Goal: Task Accomplishment & Management: Complete application form

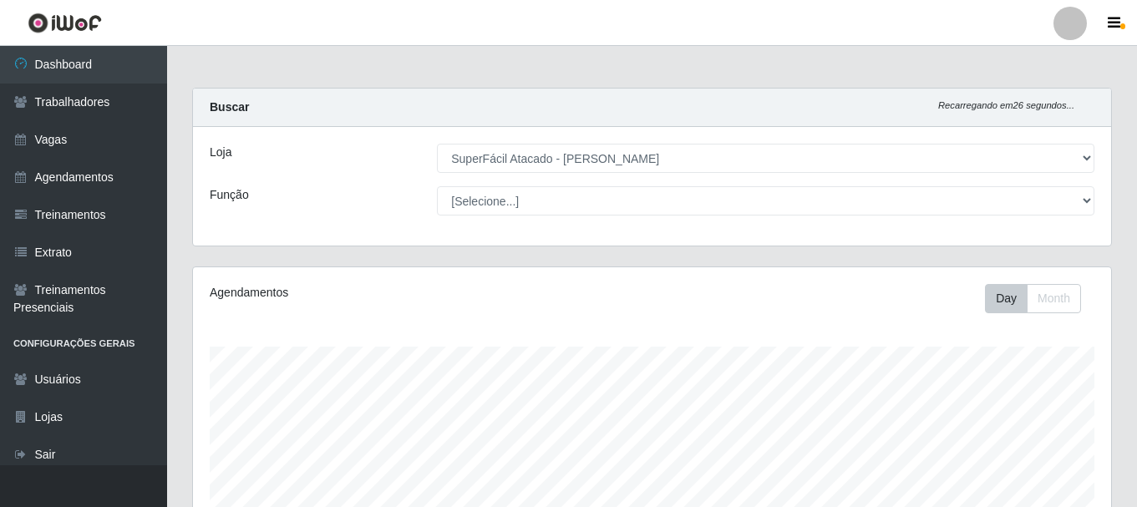
select select "399"
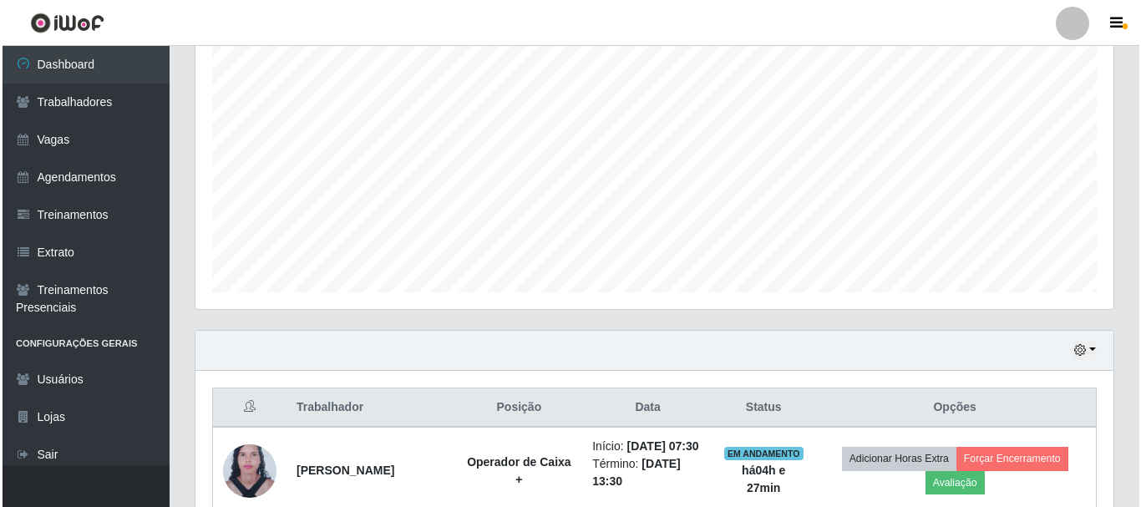
scroll to position [1223, 0]
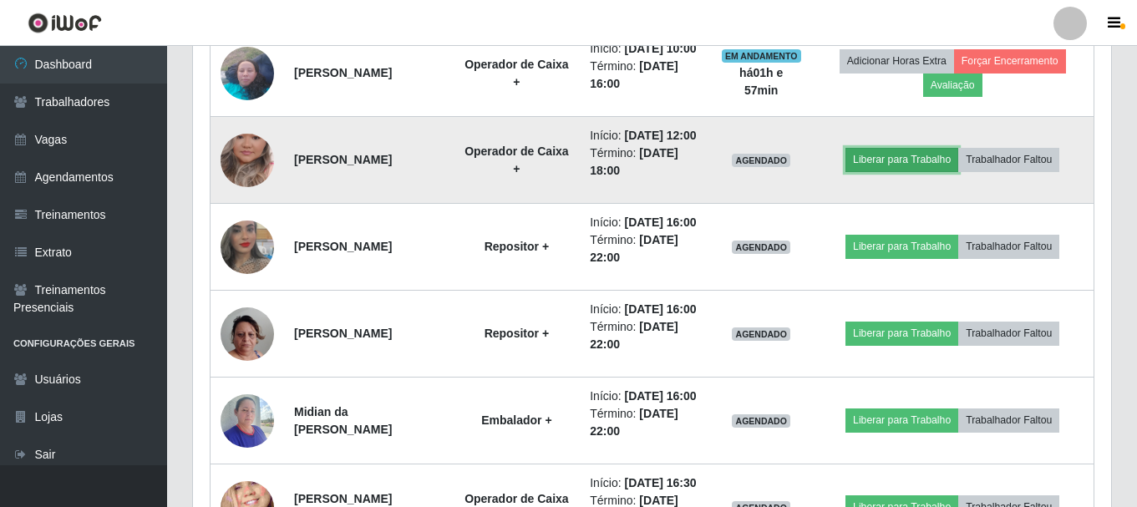
click at [933, 171] on button "Liberar para Trabalho" at bounding box center [901, 159] width 113 height 23
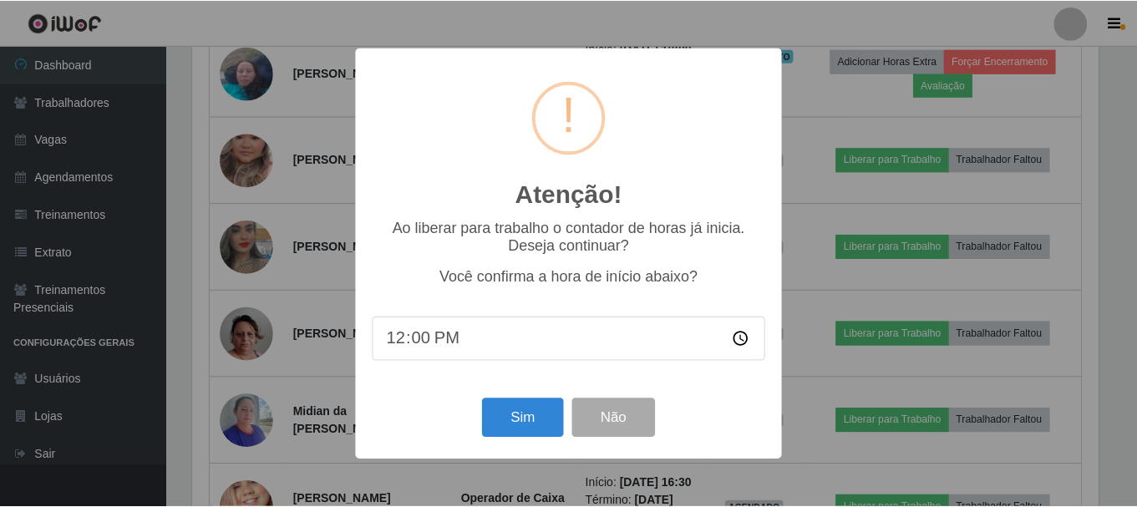
scroll to position [347, 909]
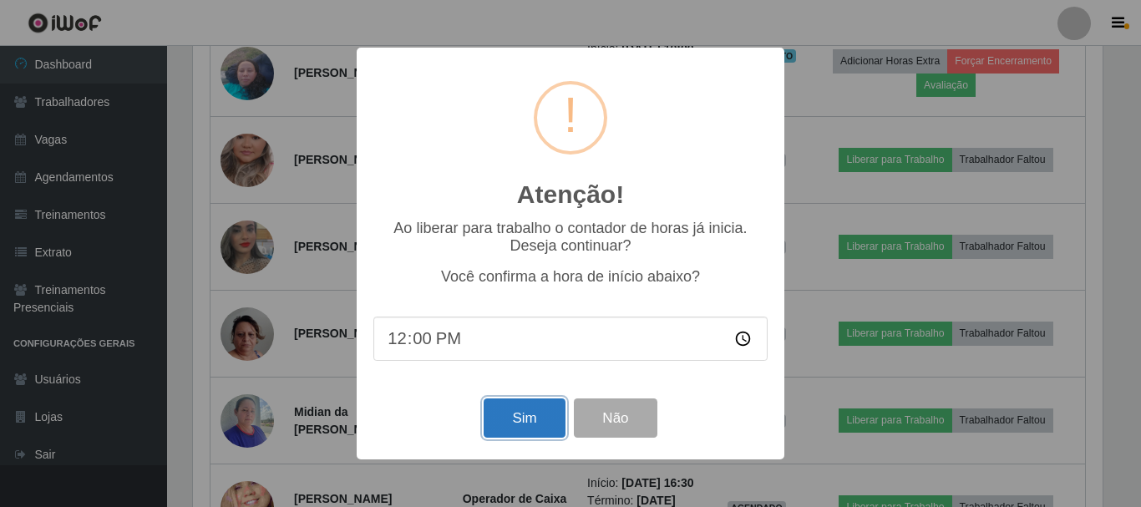
click at [521, 418] on button "Sim" at bounding box center [523, 417] width 81 height 39
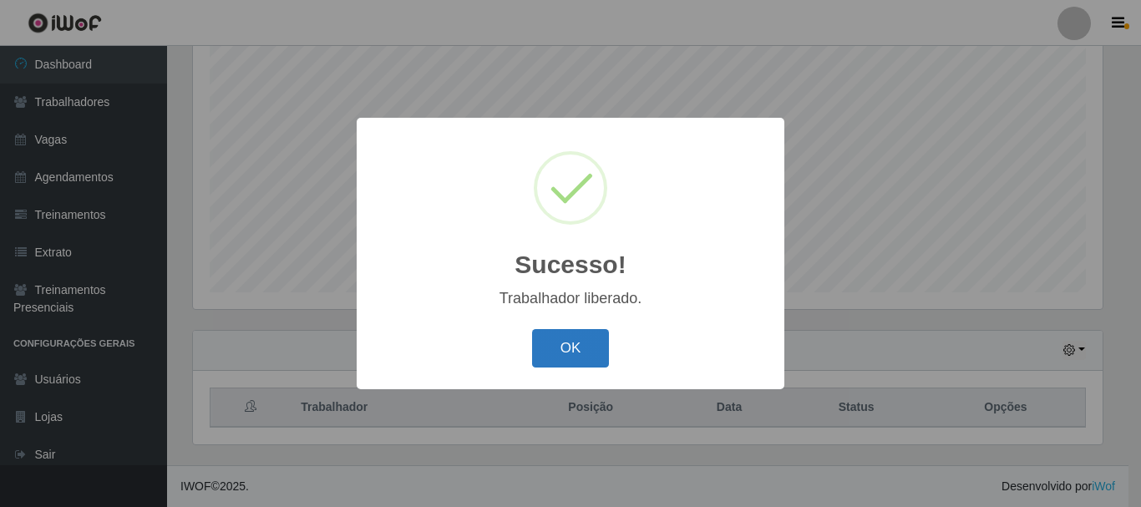
click at [577, 344] on button "OK" at bounding box center [571, 348] width 78 height 39
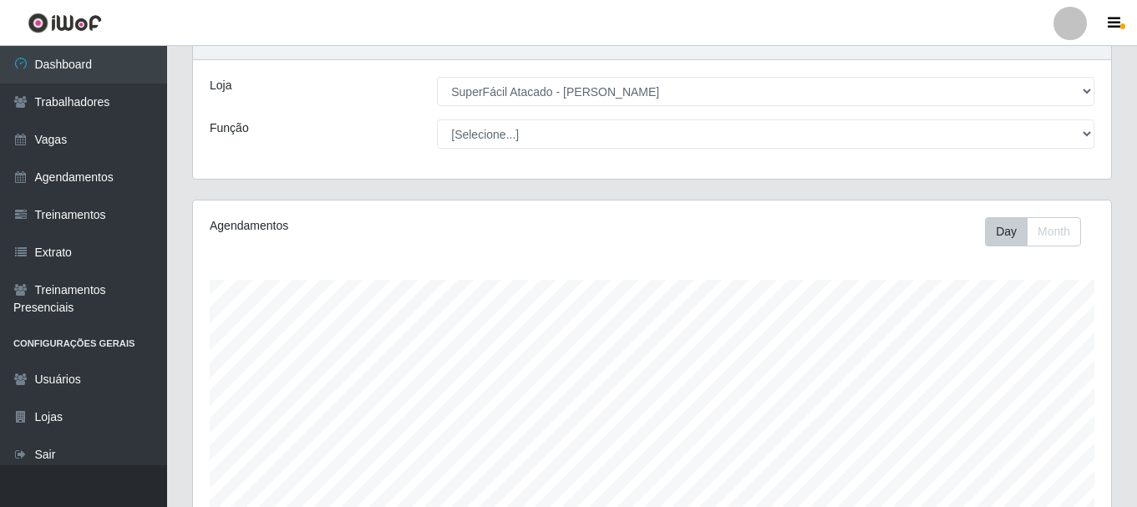
scroll to position [305, 0]
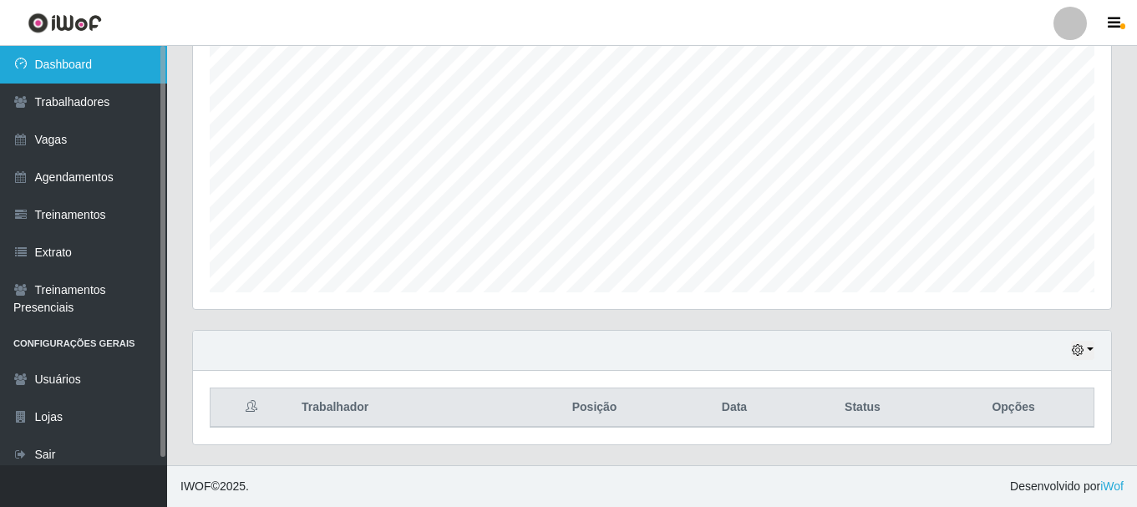
click at [101, 63] on link "Dashboard" at bounding box center [83, 65] width 167 height 38
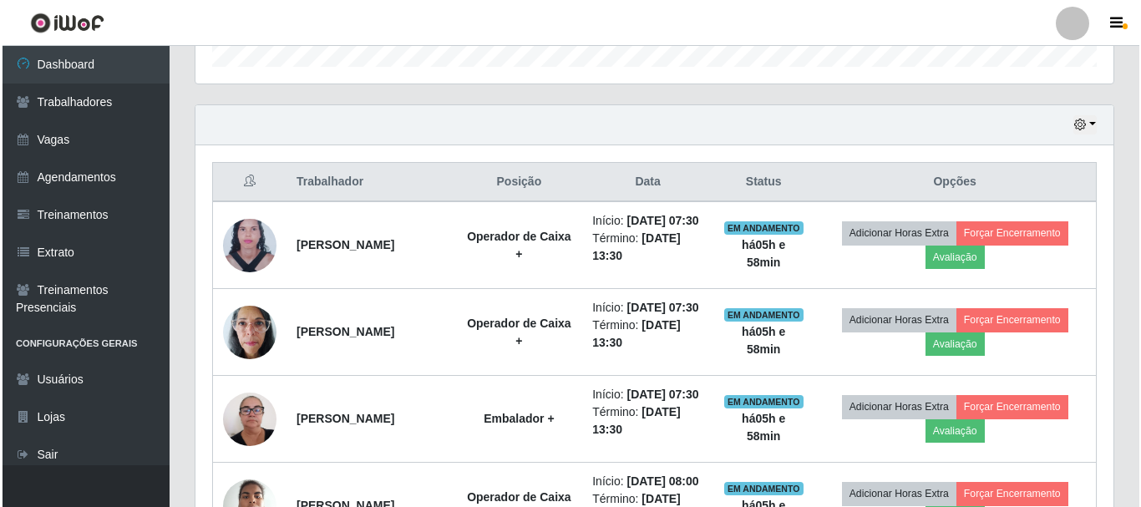
scroll to position [555, 0]
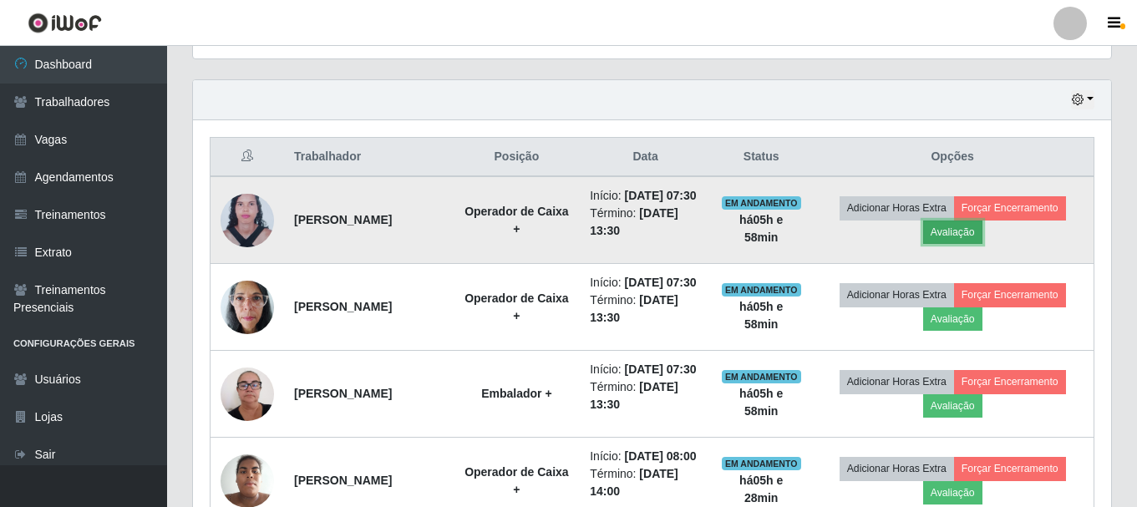
click at [975, 244] on button "Avaliação" at bounding box center [952, 231] width 59 height 23
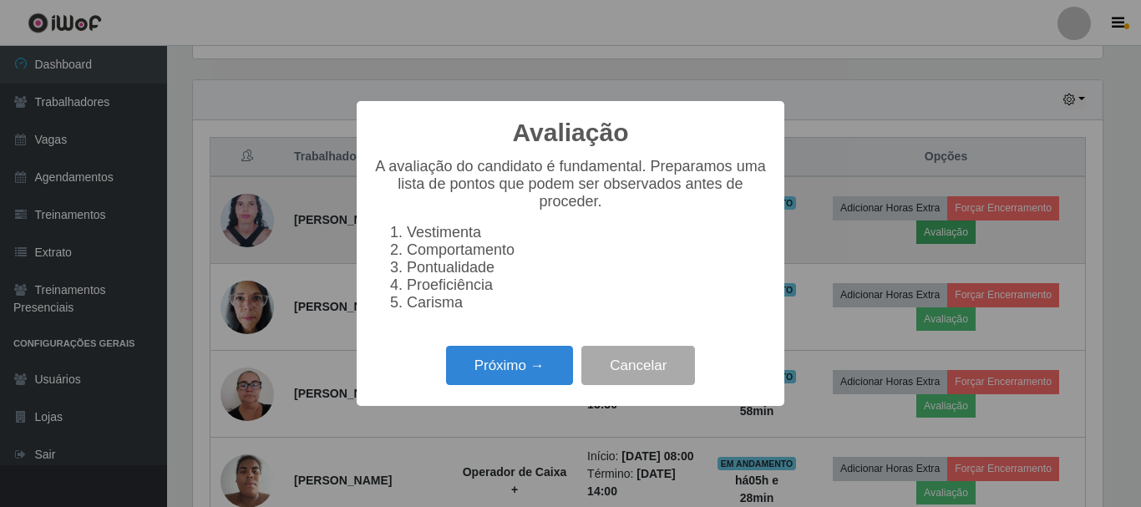
scroll to position [347, 909]
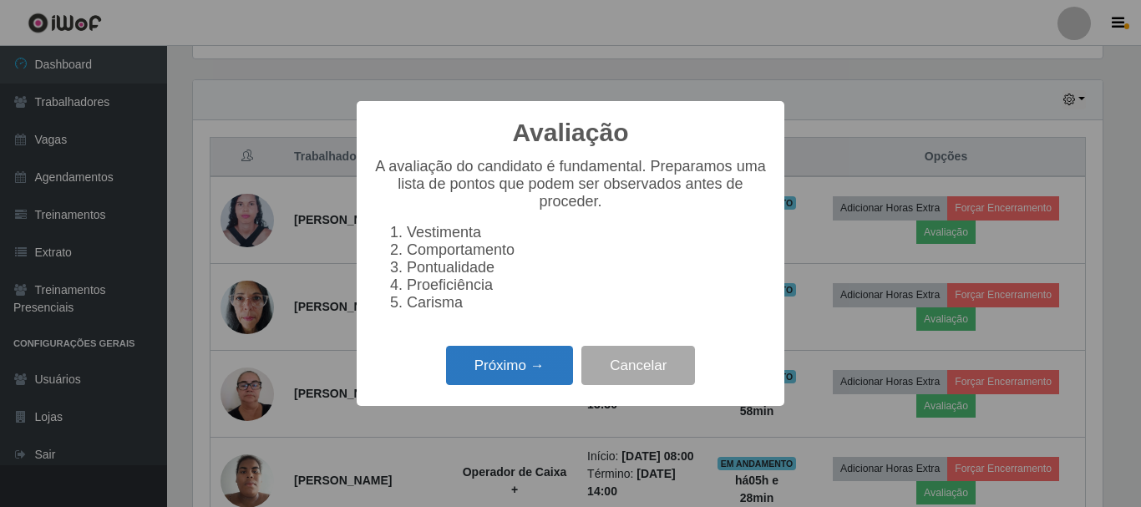
click at [491, 380] on button "Próximo →" at bounding box center [509, 365] width 127 height 39
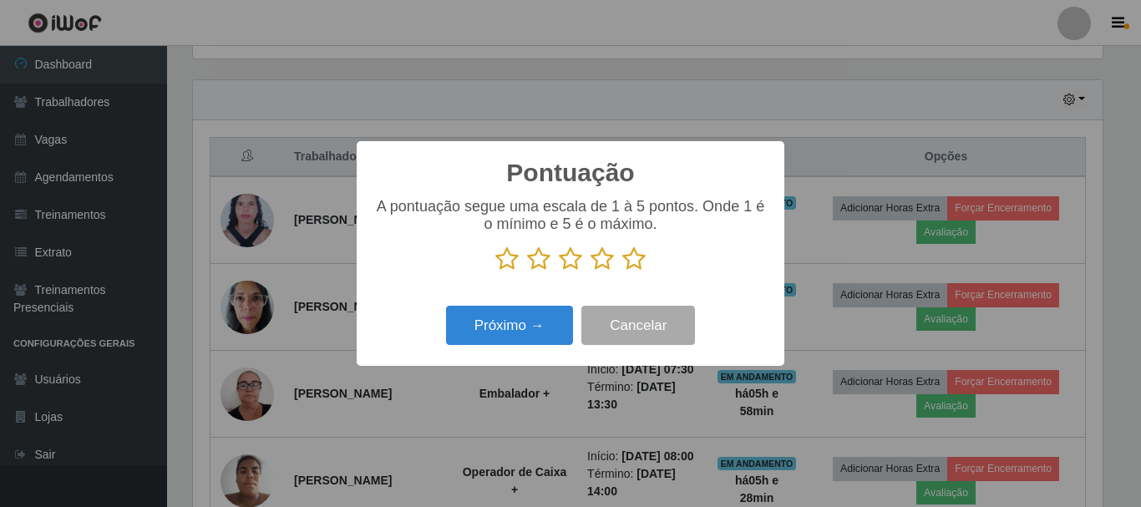
scroll to position [834708, 834145]
click at [633, 263] on icon at bounding box center [633, 258] width 23 height 25
click at [622, 271] on input "radio" at bounding box center [622, 271] width 0 height 0
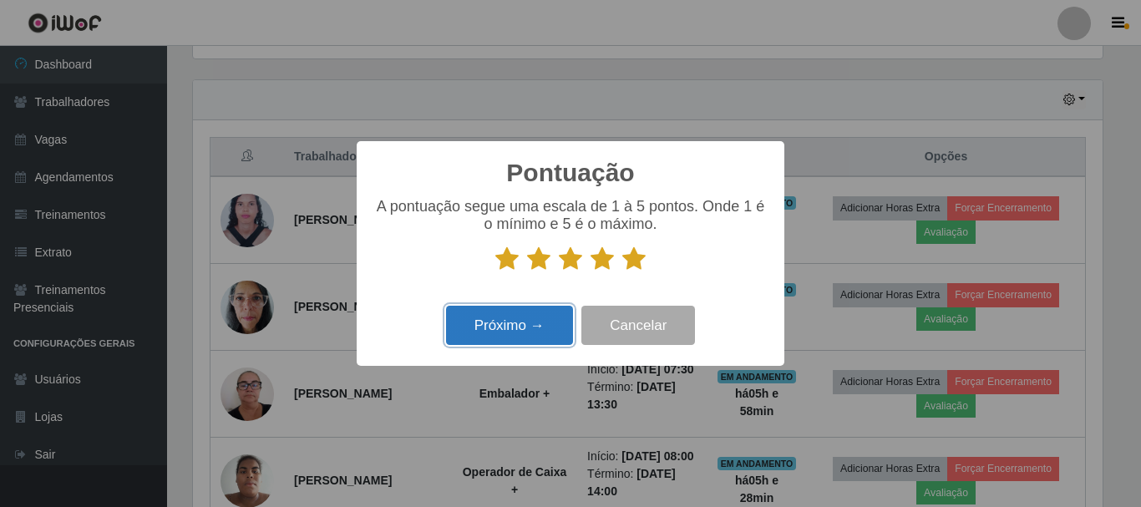
click at [524, 336] on button "Próximo →" at bounding box center [509, 325] width 127 height 39
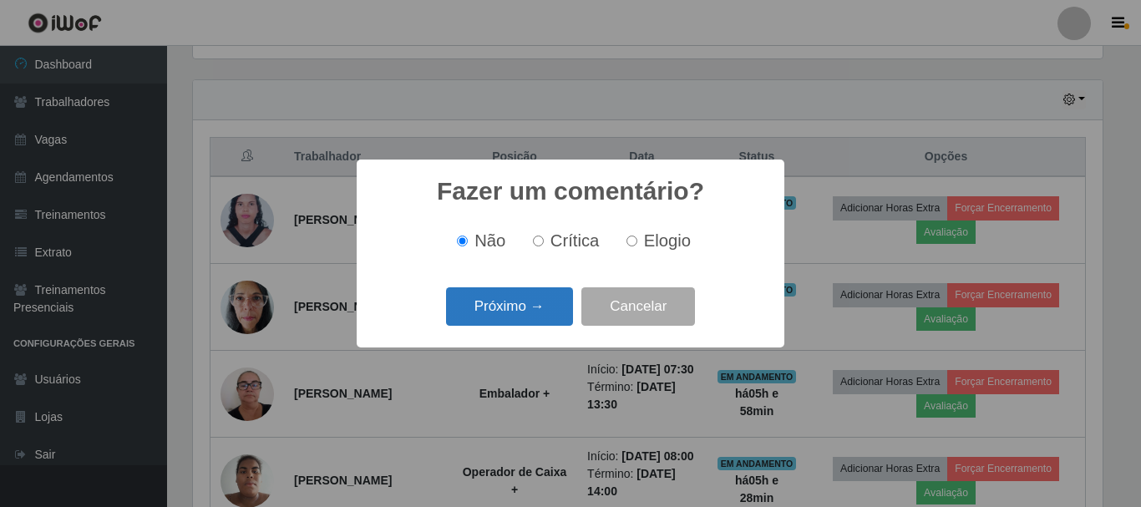
click at [532, 311] on button "Próximo →" at bounding box center [509, 306] width 127 height 39
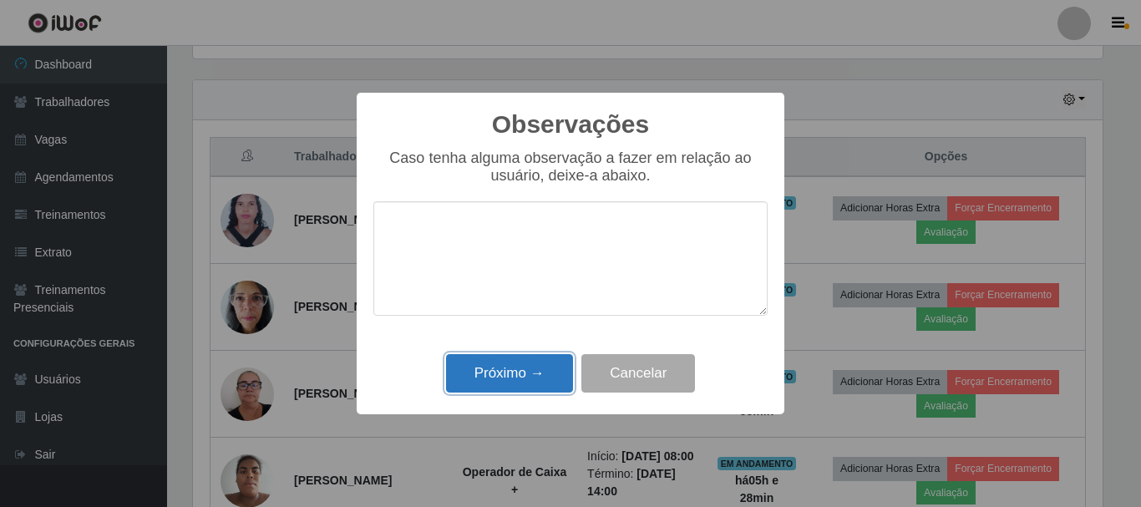
click at [533, 378] on button "Próximo →" at bounding box center [509, 373] width 127 height 39
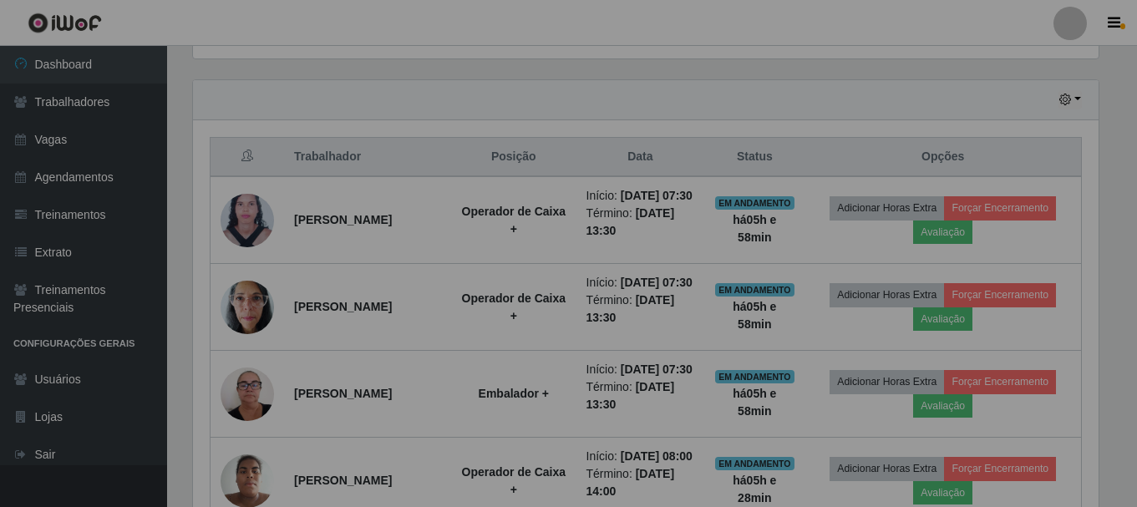
scroll to position [347, 918]
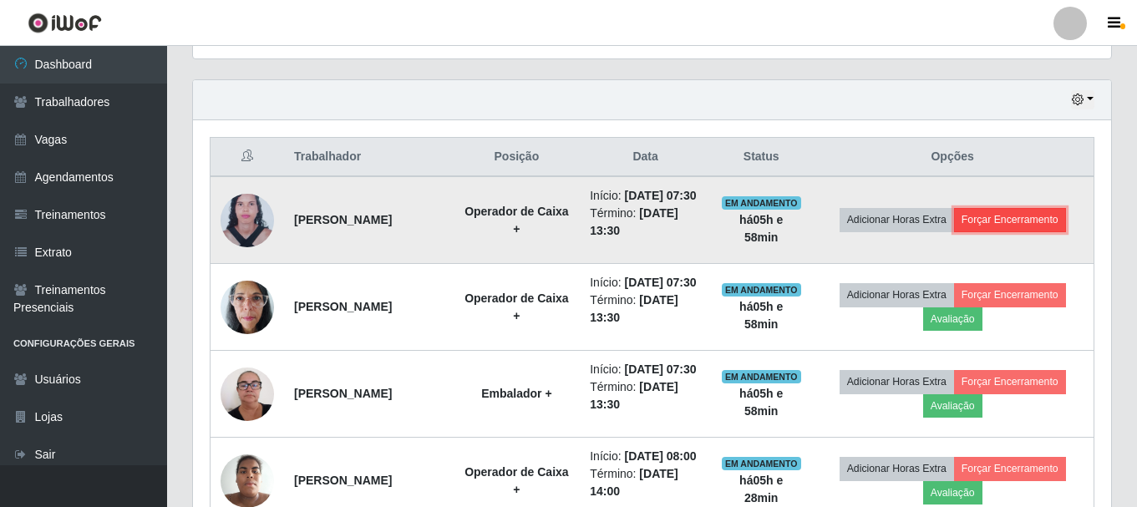
click at [1029, 216] on button "Forçar Encerramento" at bounding box center [1010, 219] width 112 height 23
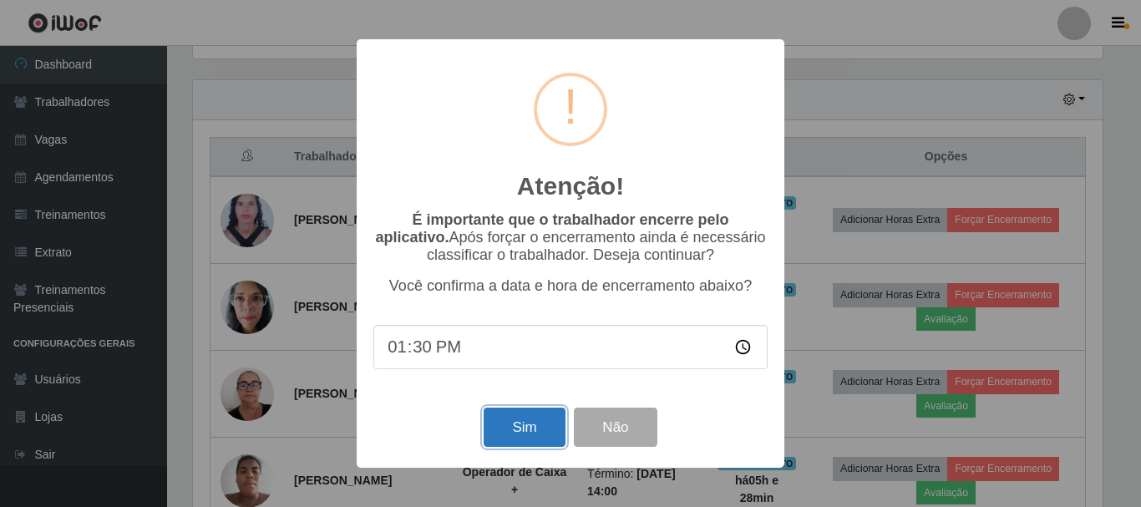
click at [538, 430] on button "Sim" at bounding box center [523, 427] width 81 height 39
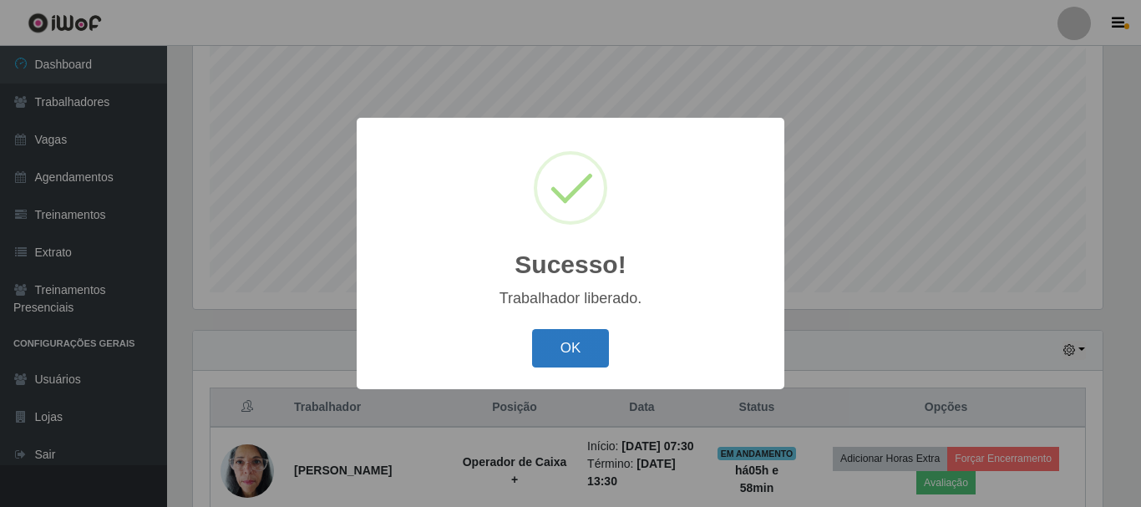
click at [564, 351] on button "OK" at bounding box center [571, 348] width 78 height 39
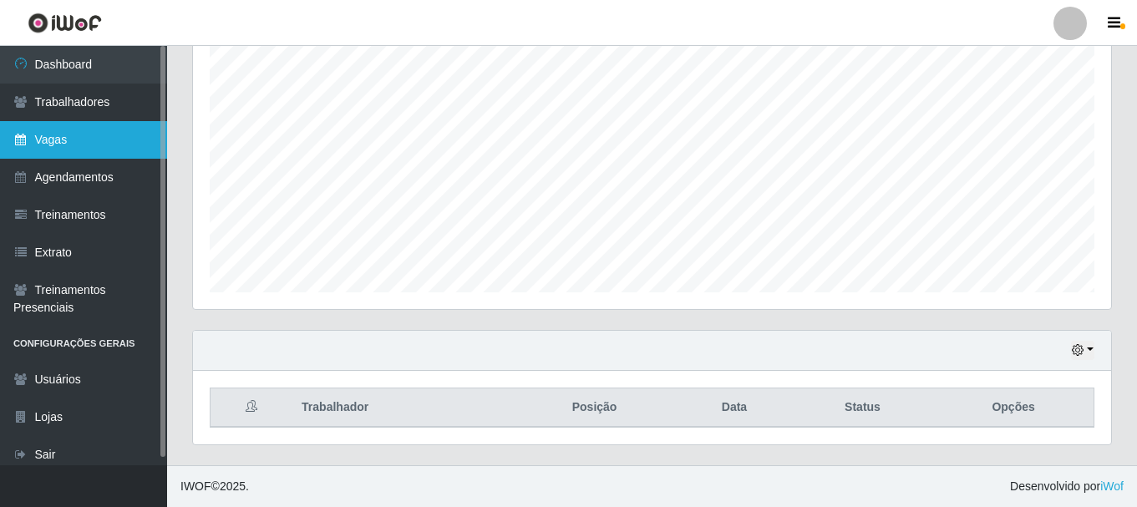
scroll to position [305, 0]
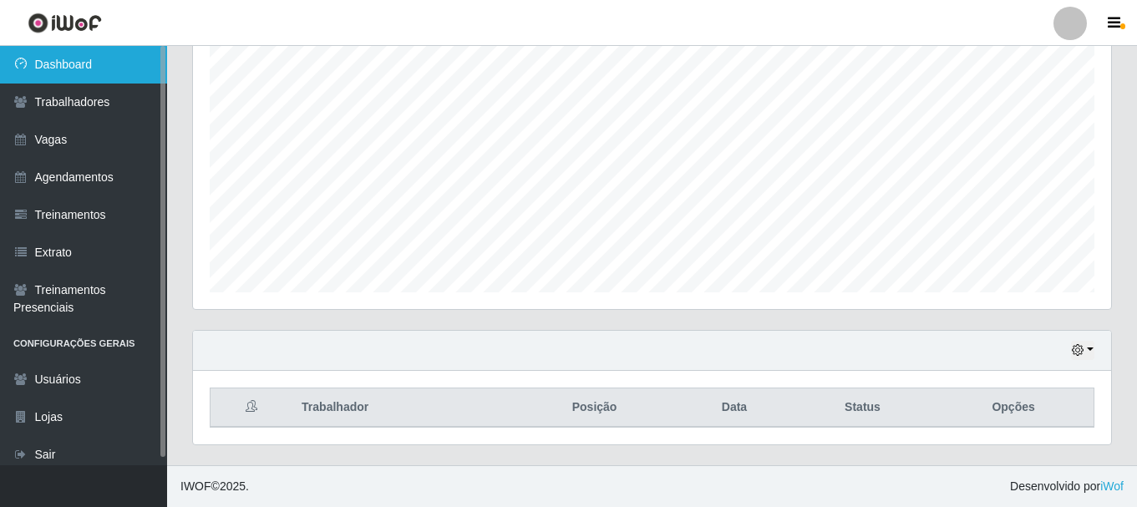
click at [115, 63] on link "Dashboard" at bounding box center [83, 65] width 167 height 38
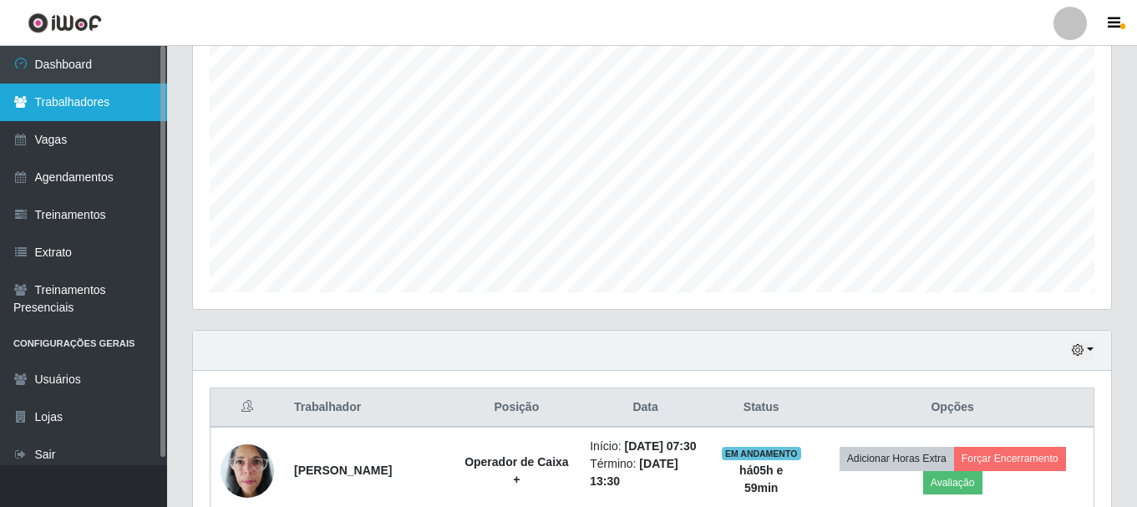
click at [107, 105] on link "Trabalhadores" at bounding box center [83, 103] width 167 height 38
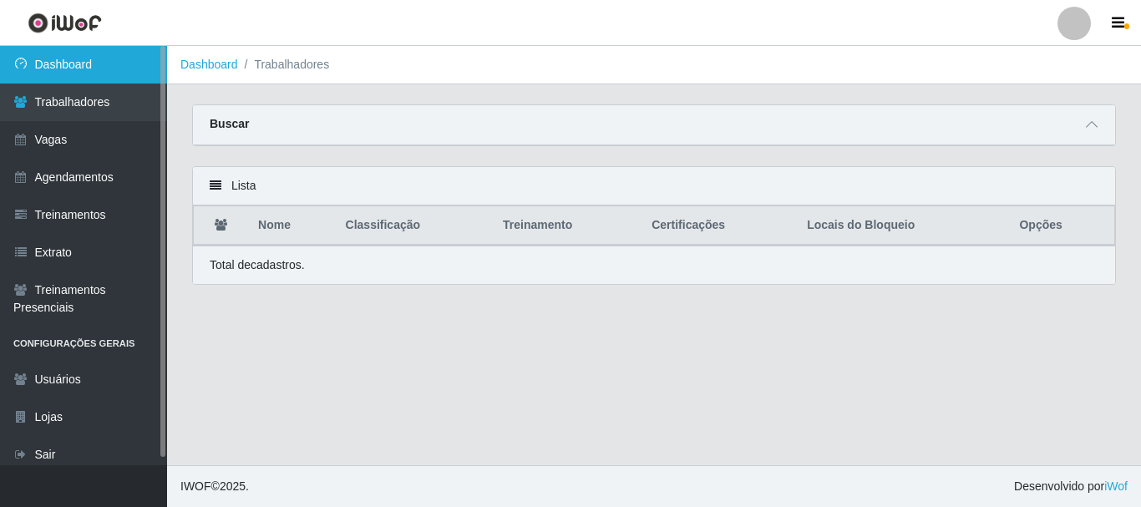
click at [113, 73] on link "Dashboard" at bounding box center [83, 65] width 167 height 38
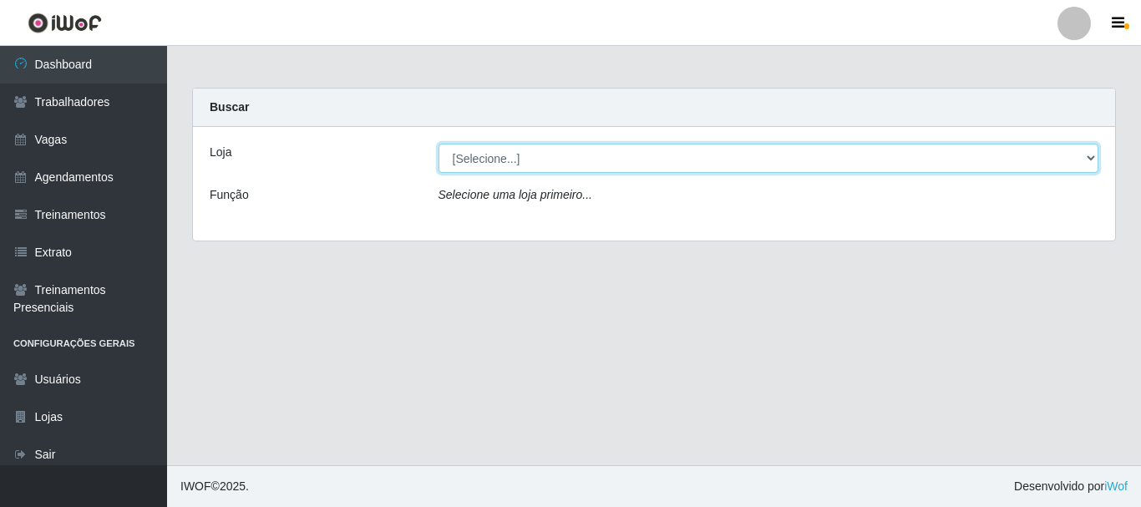
click at [505, 157] on select "[Selecione...] SuperFácil Atacado - [PERSON_NAME]" at bounding box center [768, 158] width 661 height 29
select select "399"
click at [438, 144] on select "[Selecione...] SuperFácil Atacado - [PERSON_NAME]" at bounding box center [768, 158] width 661 height 29
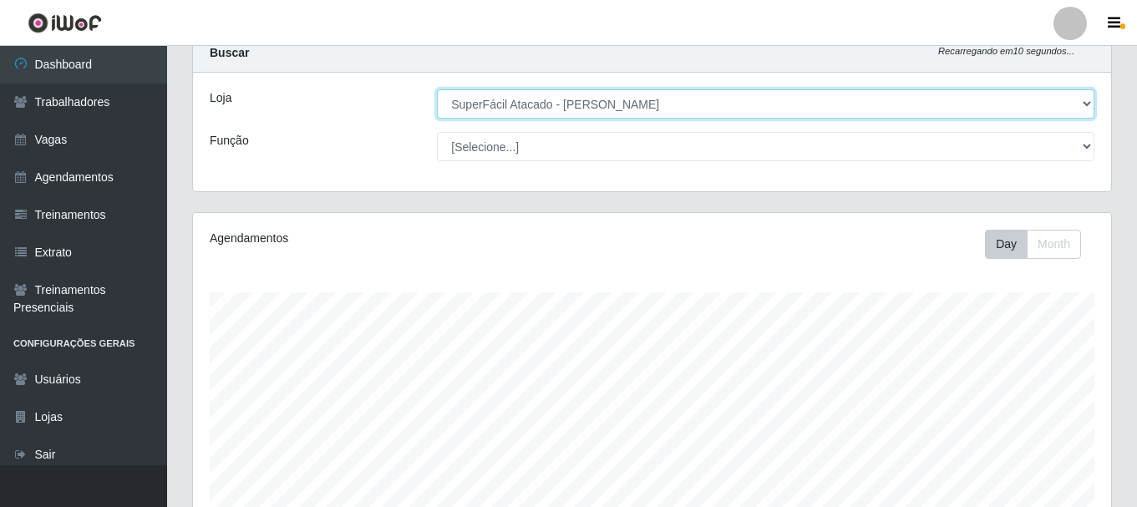
scroll to position [84, 0]
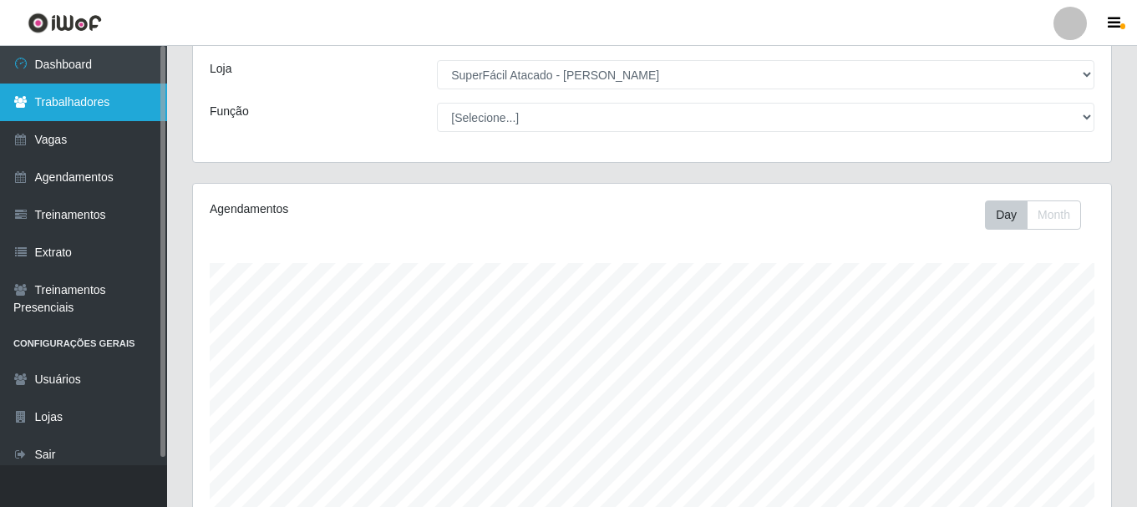
click at [55, 99] on link "Trabalhadores" at bounding box center [83, 103] width 167 height 38
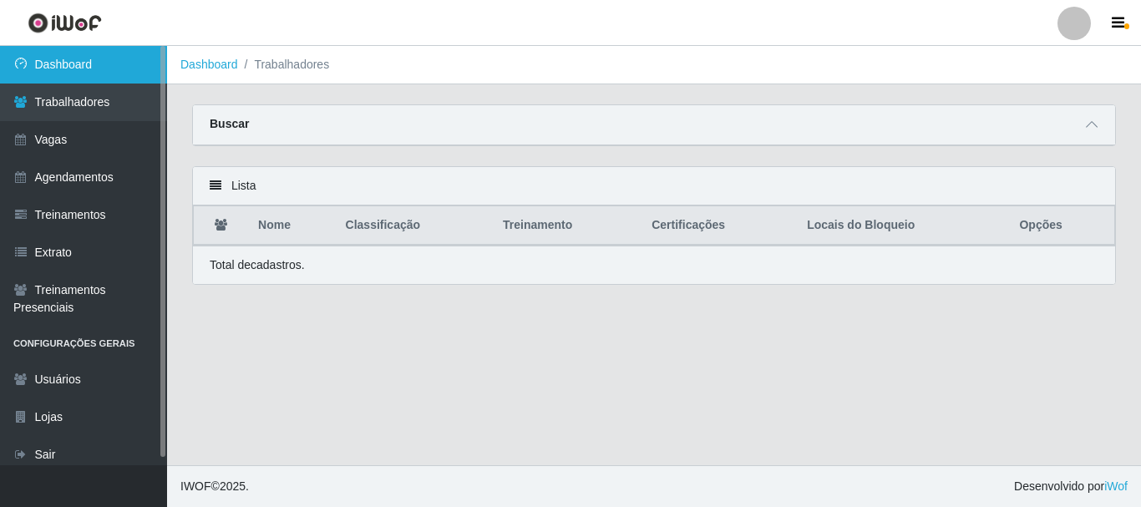
click at [112, 65] on link "Dashboard" at bounding box center [83, 65] width 167 height 38
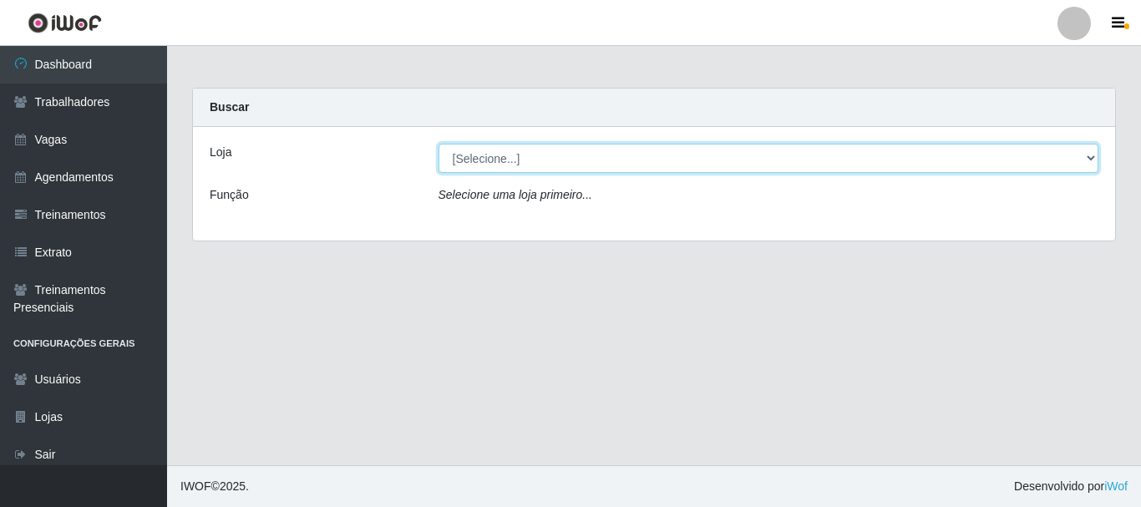
click at [555, 162] on select "[Selecione...] SuperFácil Atacado - [PERSON_NAME]" at bounding box center [768, 158] width 661 height 29
select select "399"
click at [438, 144] on select "[Selecione...] SuperFácil Atacado - [PERSON_NAME]" at bounding box center [768, 158] width 661 height 29
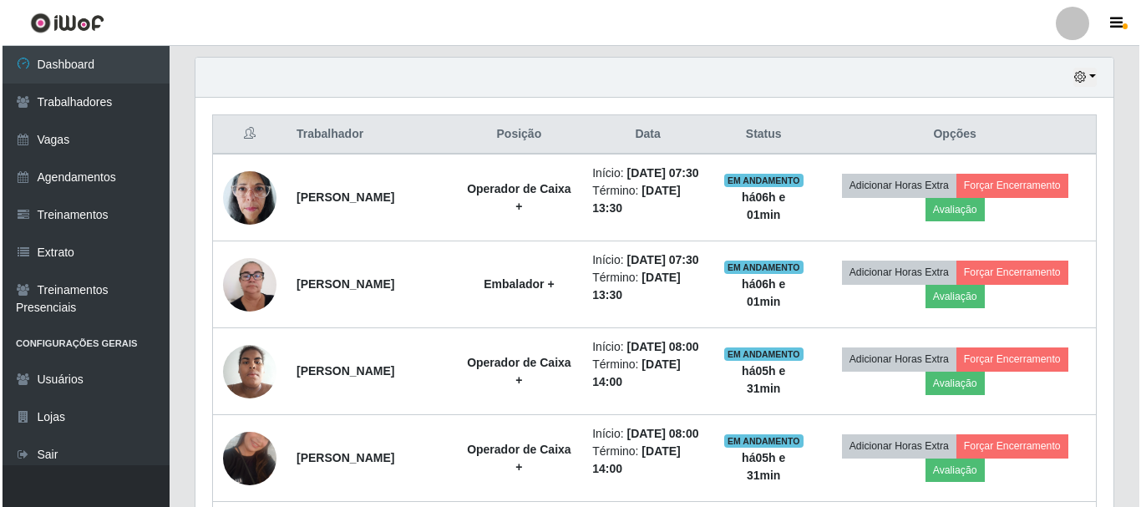
scroll to position [585, 0]
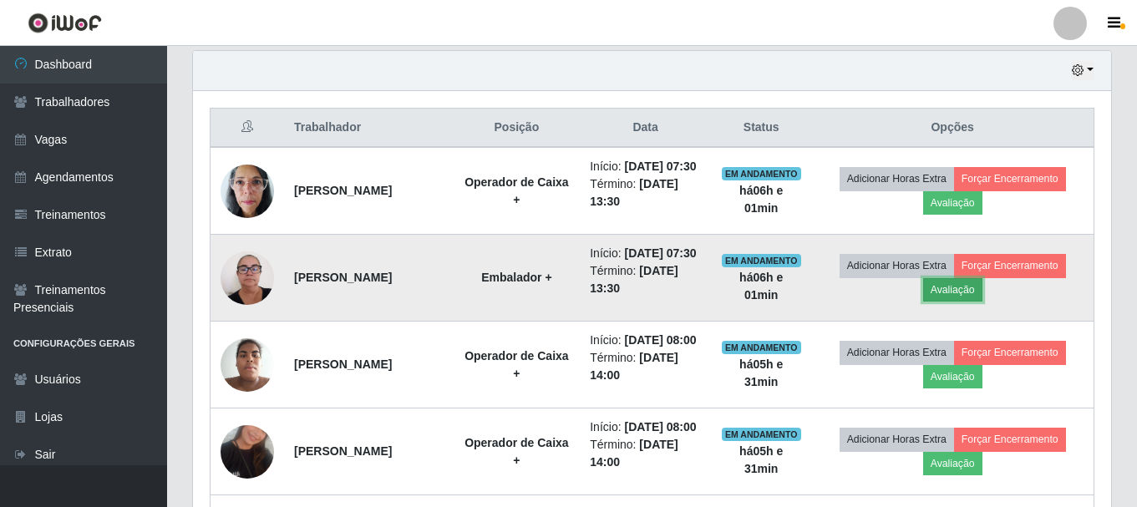
click at [961, 301] on button "Avaliação" at bounding box center [952, 289] width 59 height 23
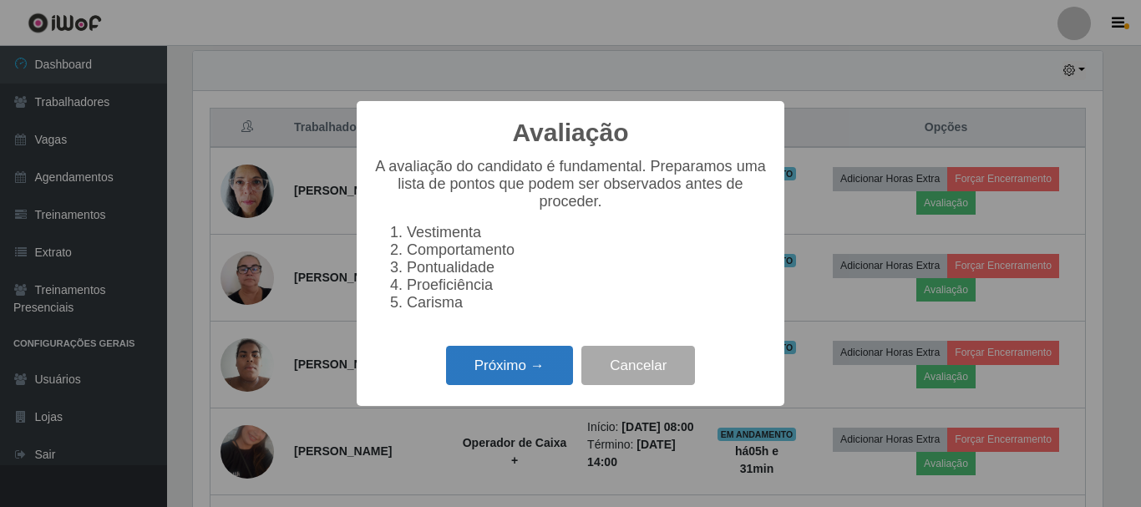
click at [475, 377] on button "Próximo →" at bounding box center [509, 365] width 127 height 39
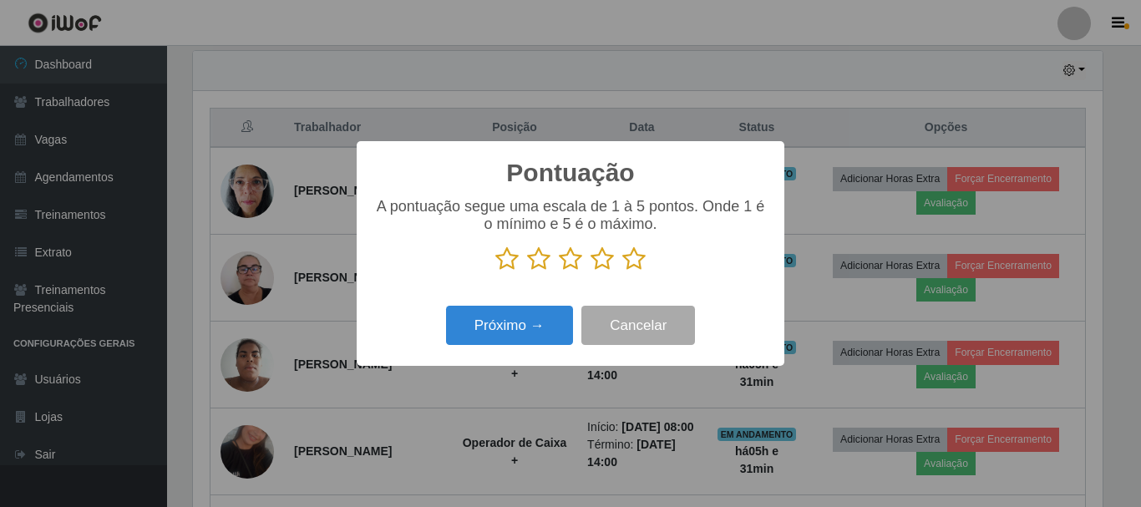
scroll to position [834708, 834145]
click at [625, 260] on icon at bounding box center [633, 258] width 23 height 25
click at [622, 271] on input "radio" at bounding box center [622, 271] width 0 height 0
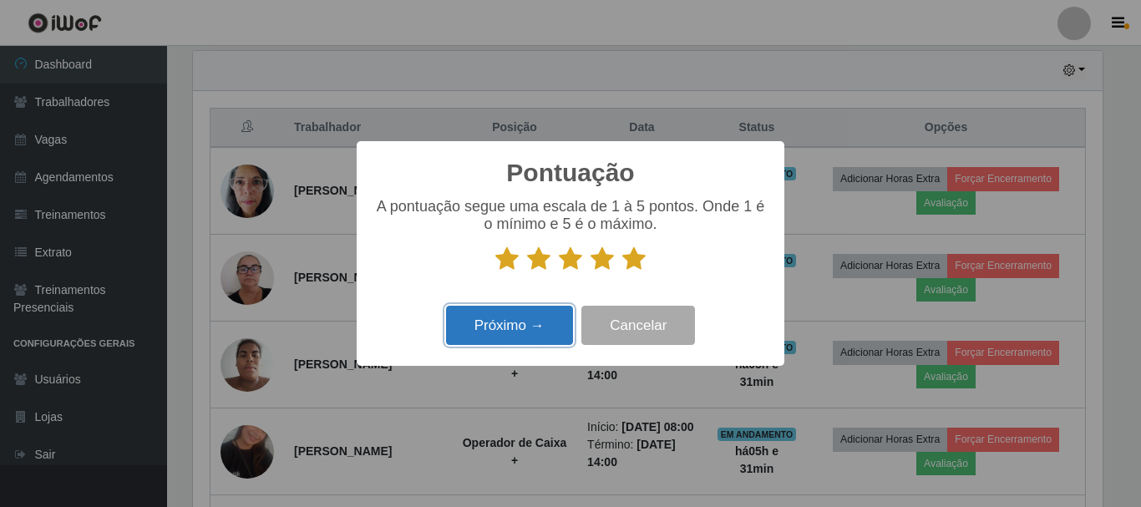
click at [551, 320] on button "Próximo →" at bounding box center [509, 325] width 127 height 39
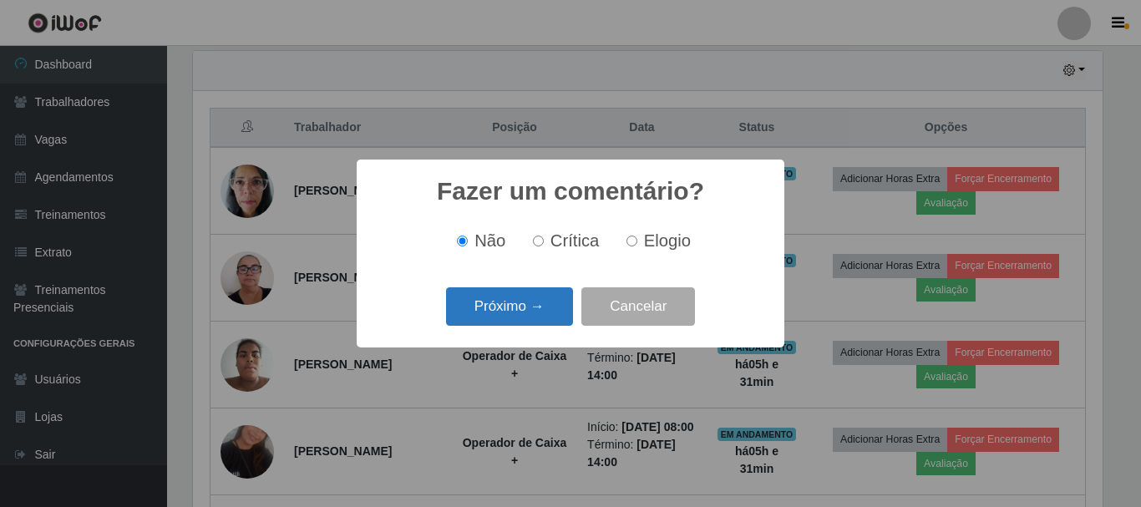
click at [549, 319] on button "Próximo →" at bounding box center [509, 306] width 127 height 39
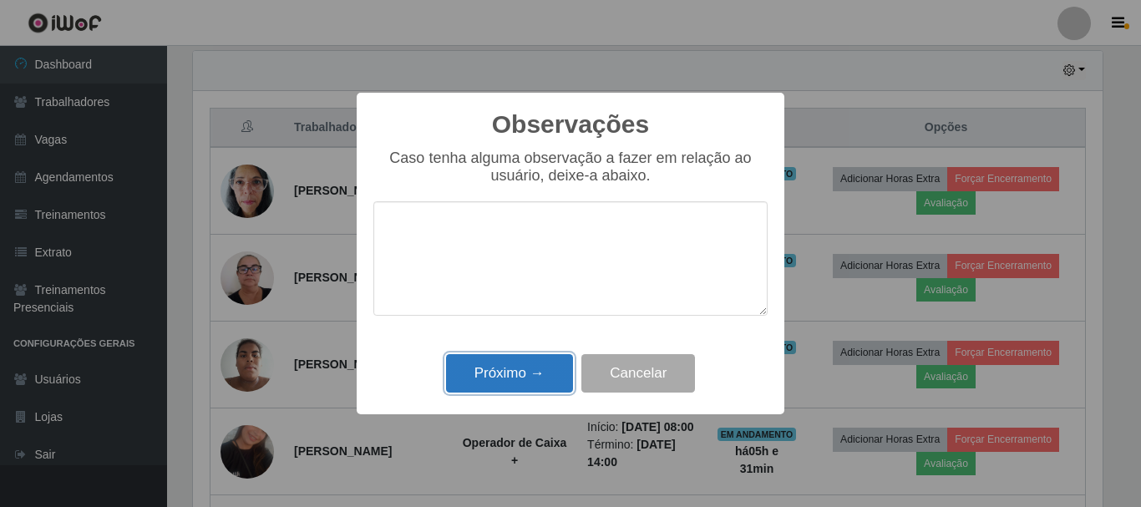
click at [544, 368] on button "Próximo →" at bounding box center [509, 373] width 127 height 39
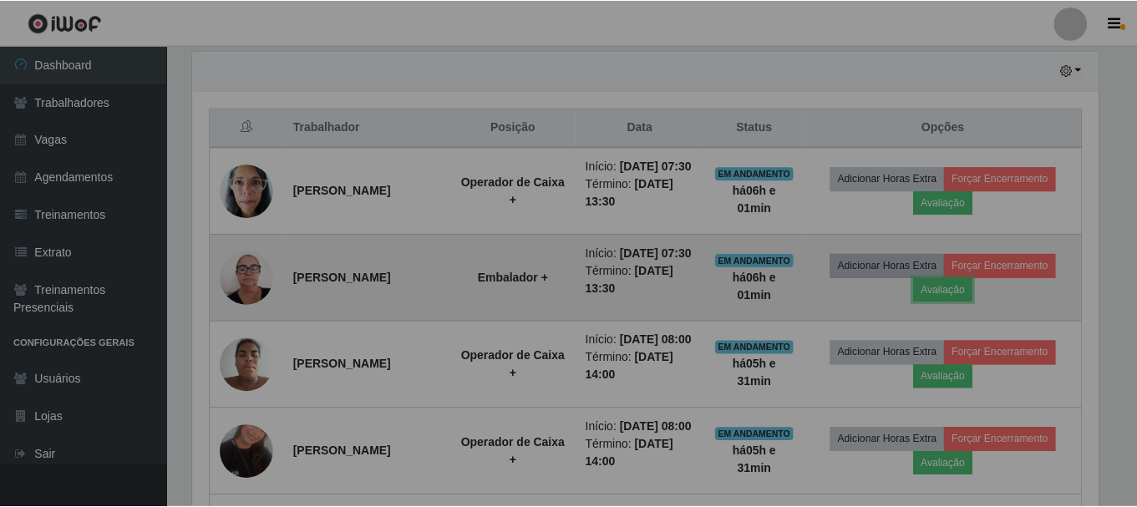
scroll to position [347, 918]
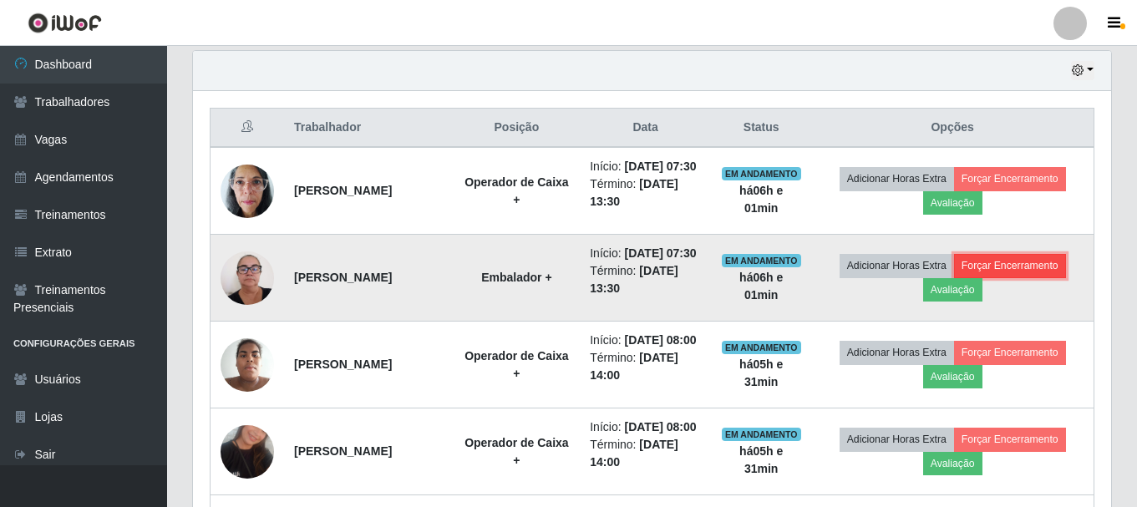
click at [1011, 277] on button "Forçar Encerramento" at bounding box center [1010, 265] width 112 height 23
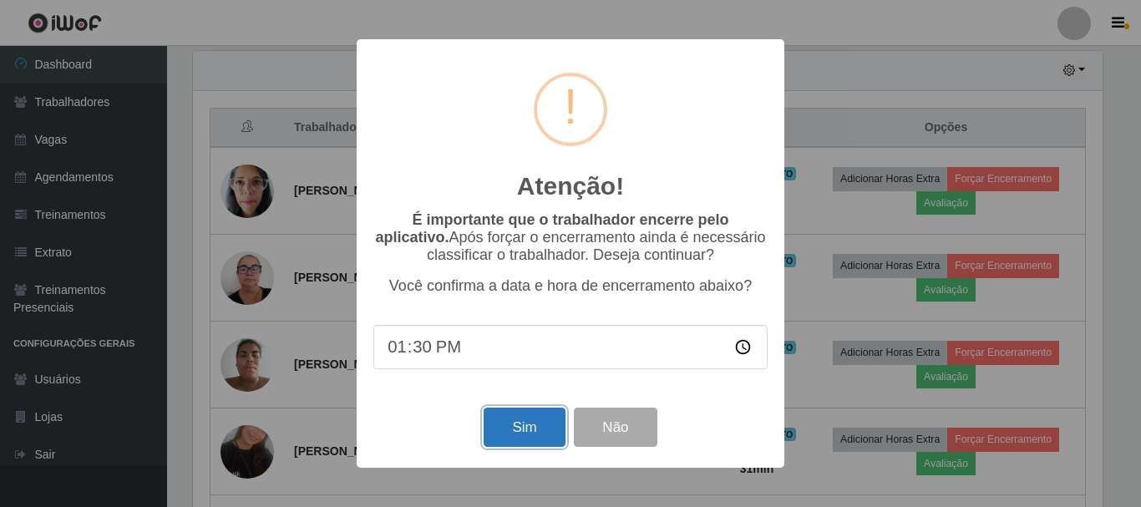
click at [537, 432] on button "Sim" at bounding box center [523, 427] width 81 height 39
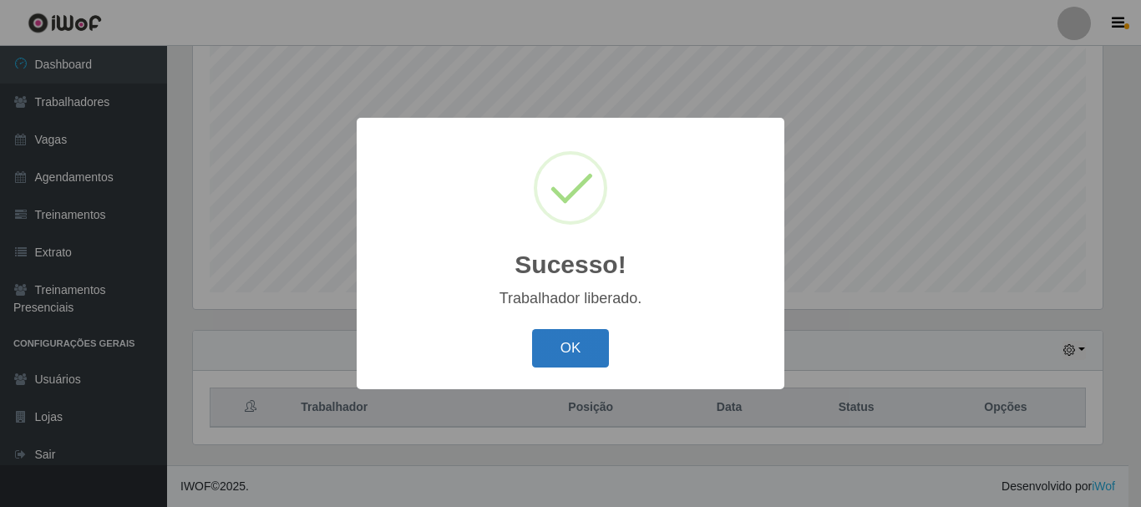
click at [570, 346] on button "OK" at bounding box center [571, 348] width 78 height 39
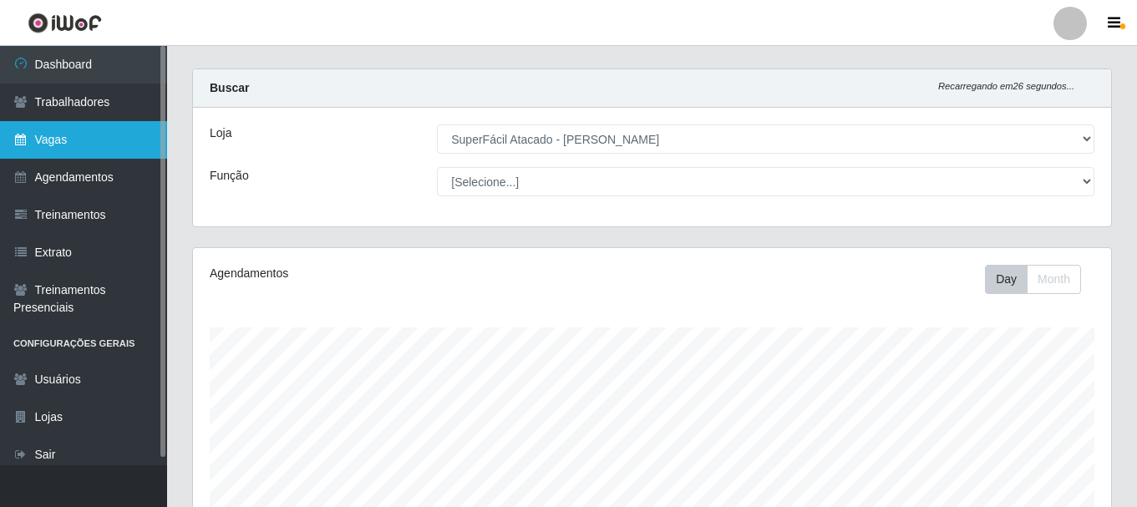
scroll to position [0, 0]
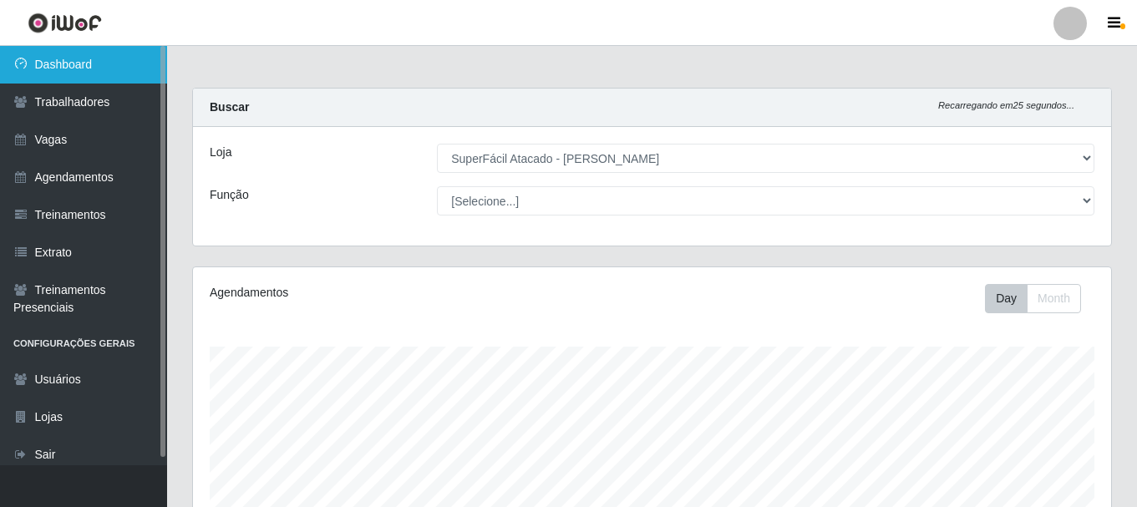
click at [82, 73] on link "Dashboard" at bounding box center [83, 65] width 167 height 38
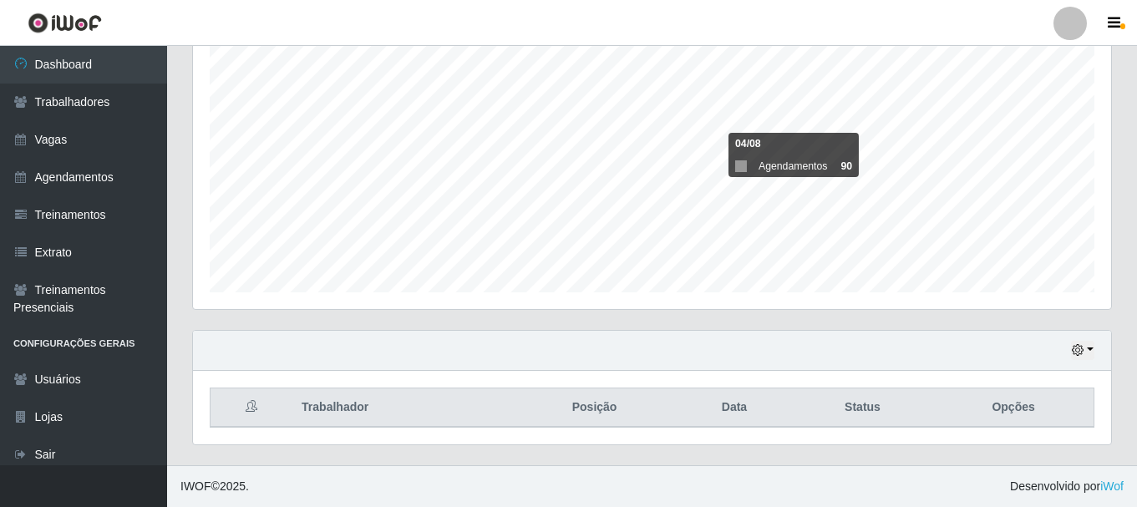
scroll to position [585, 0]
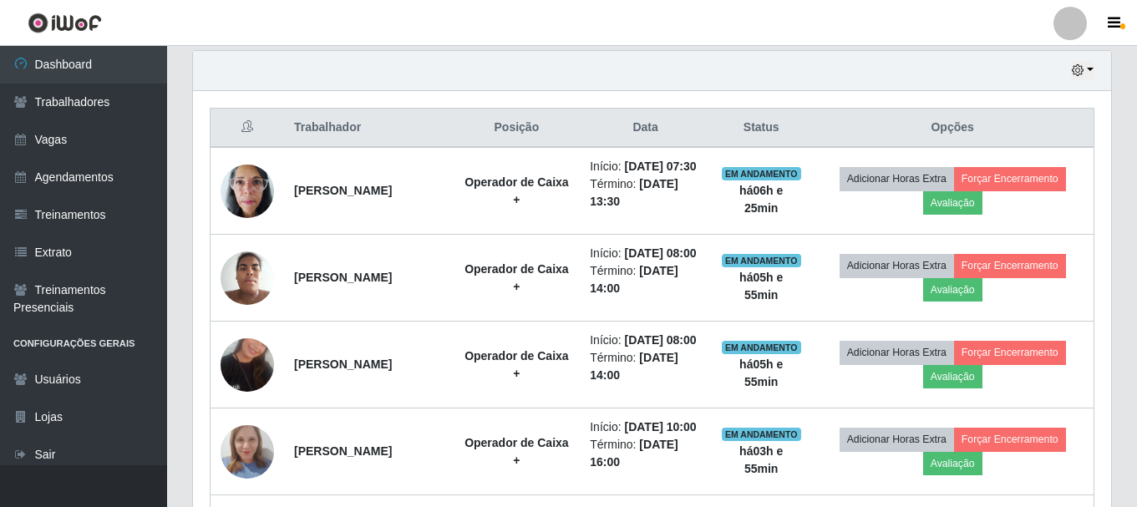
drag, startPoint x: 855, startPoint y: 131, endPoint x: 843, endPoint y: 120, distance: 16.0
click at [856, 130] on th "Opções" at bounding box center [952, 128] width 282 height 39
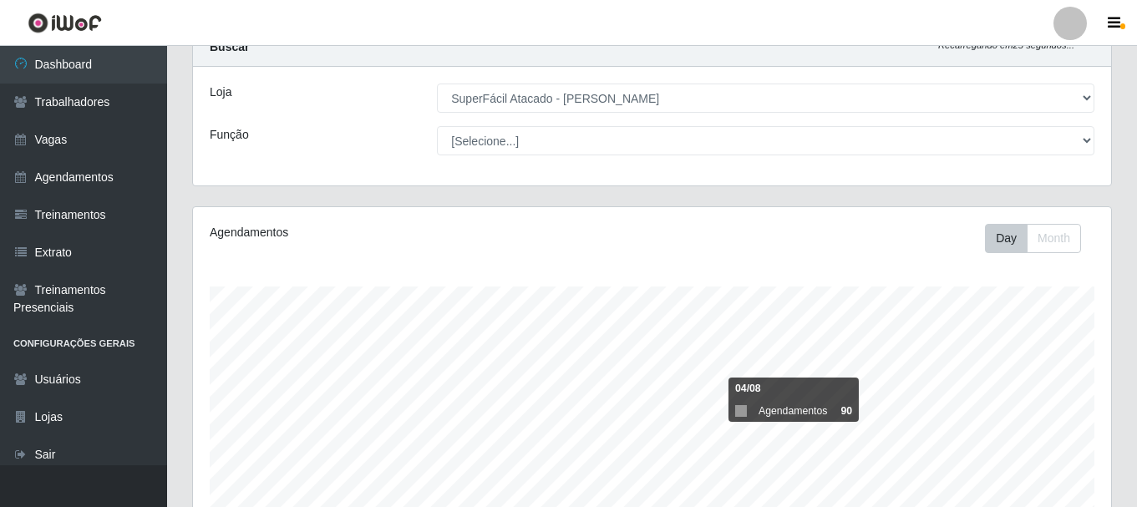
scroll to position [54, 0]
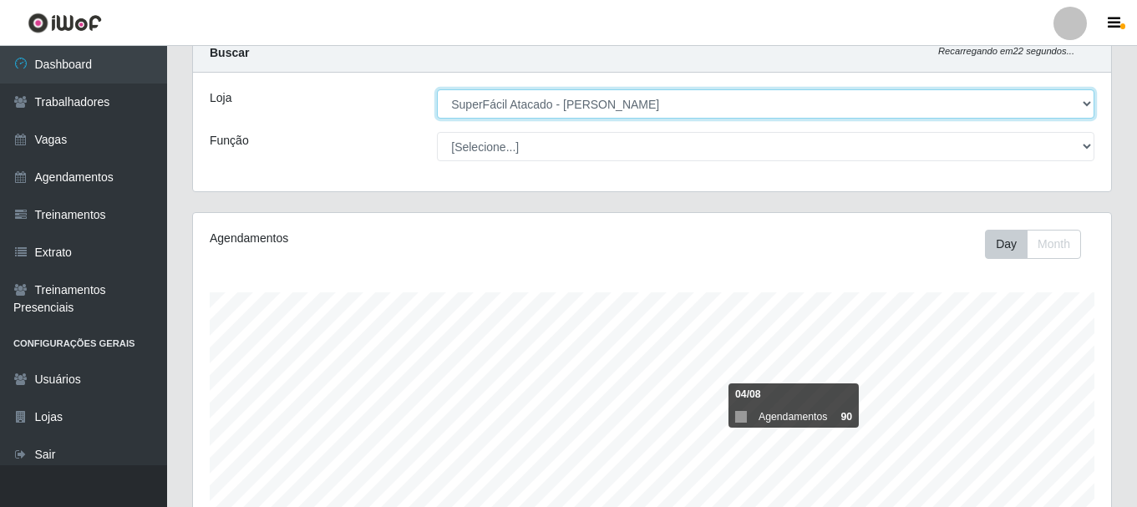
click at [1072, 100] on select "[Selecione...] SuperFácil Atacado - [PERSON_NAME]" at bounding box center [765, 103] width 657 height 29
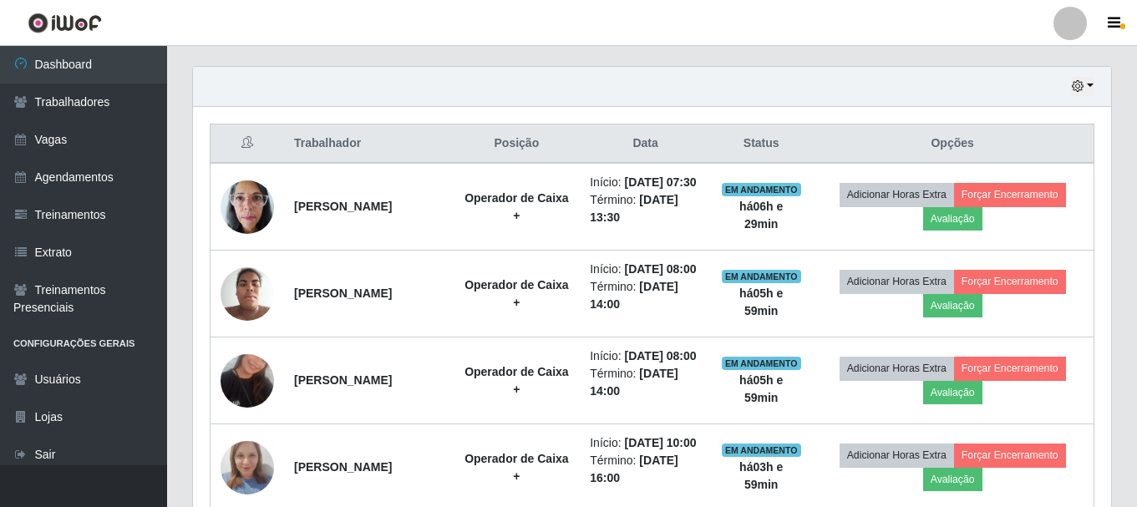
scroll to position [555, 0]
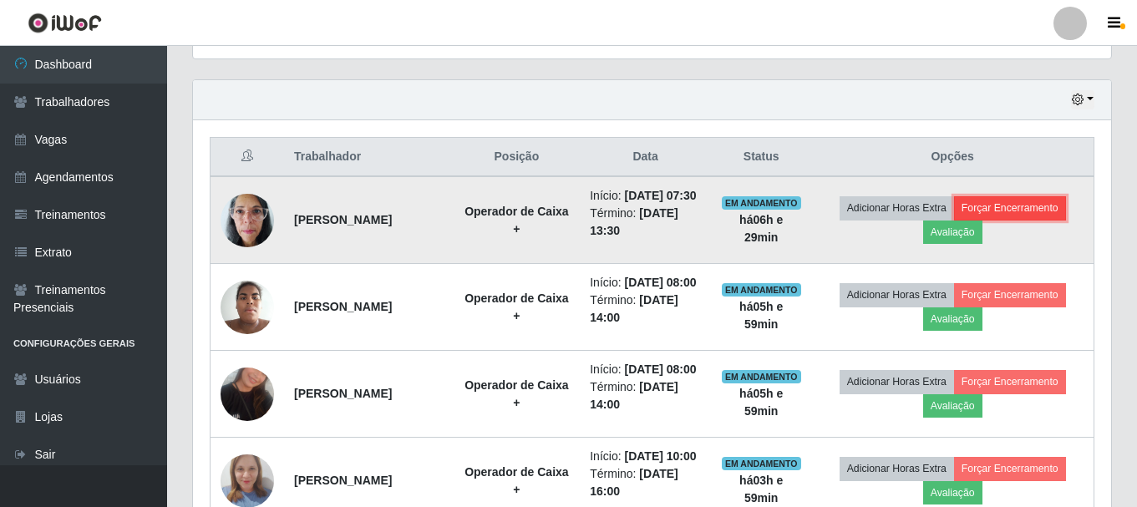
click at [1055, 220] on button "Forçar Encerramento" at bounding box center [1010, 207] width 112 height 23
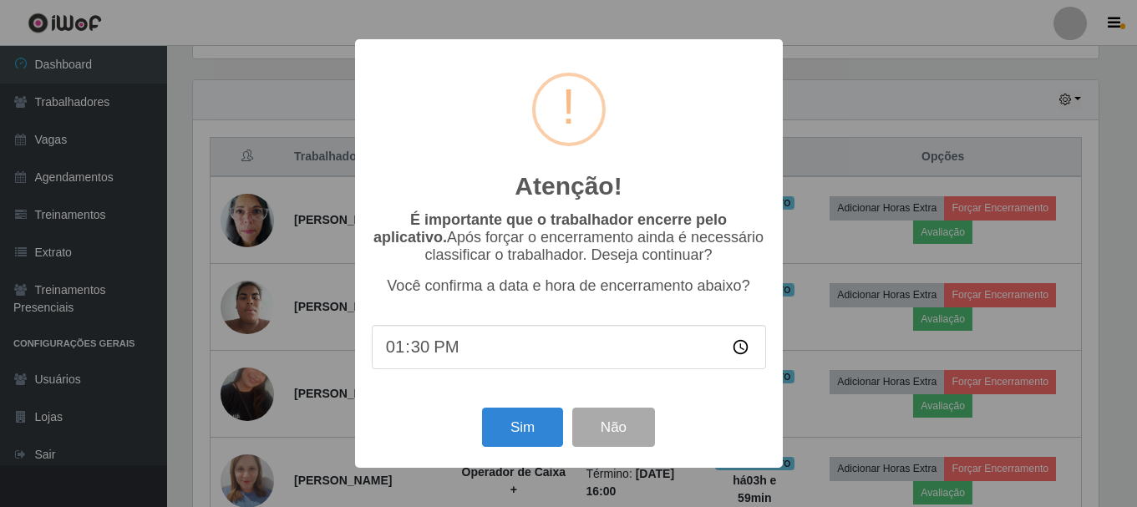
scroll to position [347, 909]
click at [509, 423] on button "Sim" at bounding box center [523, 427] width 81 height 39
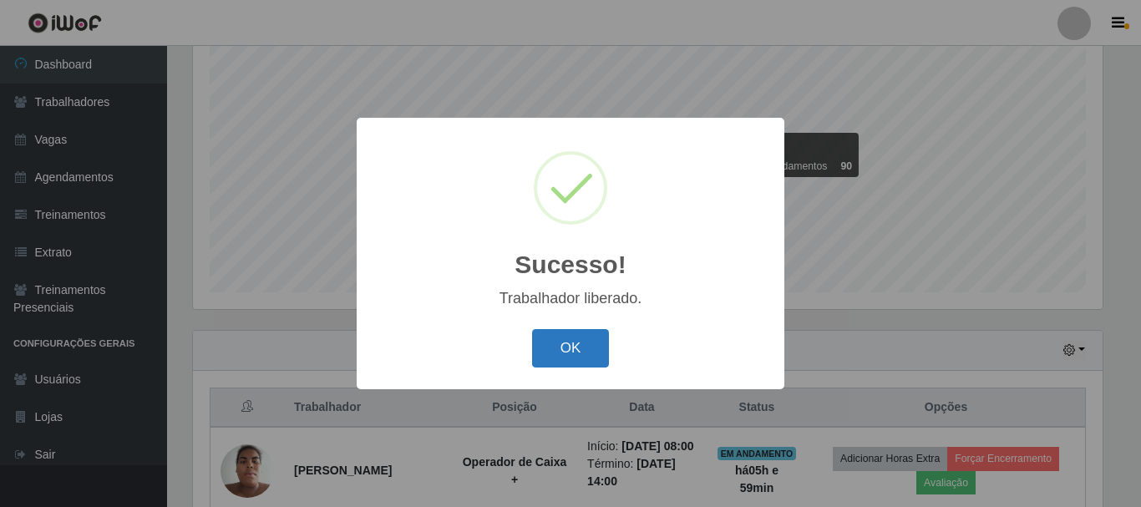
click at [570, 347] on button "OK" at bounding box center [571, 348] width 78 height 39
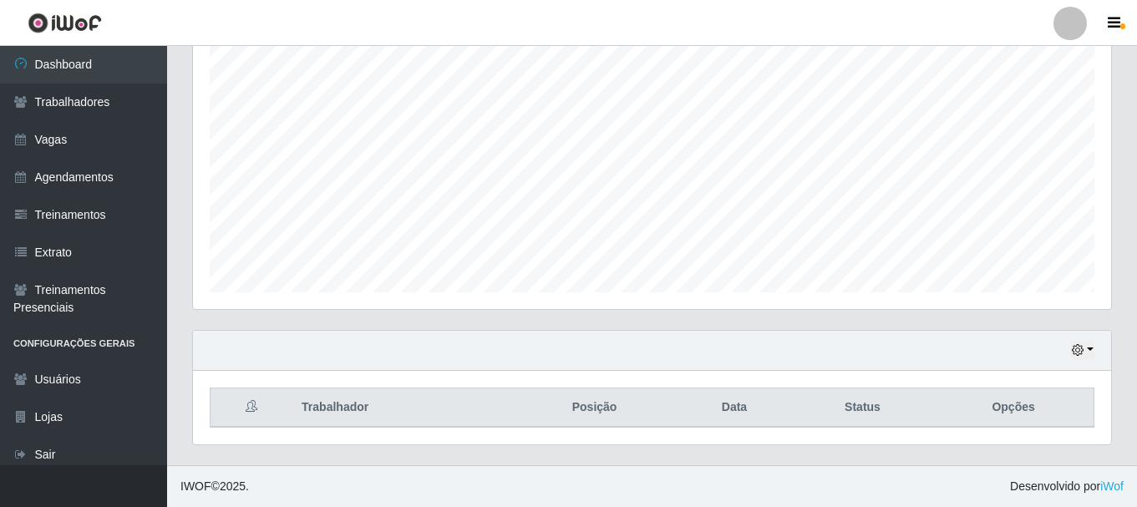
scroll to position [0, 0]
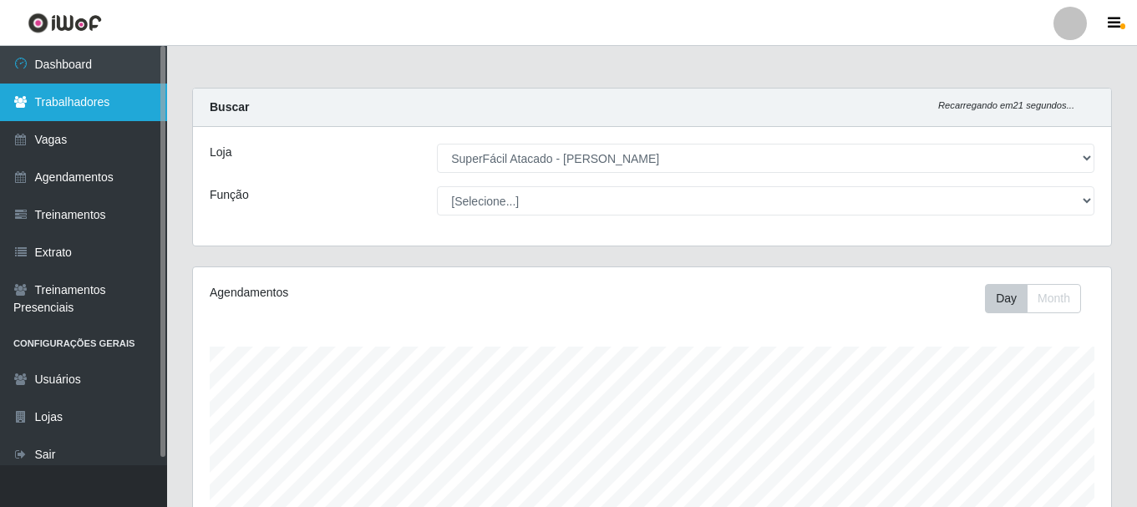
click at [114, 94] on link "Trabalhadores" at bounding box center [83, 103] width 167 height 38
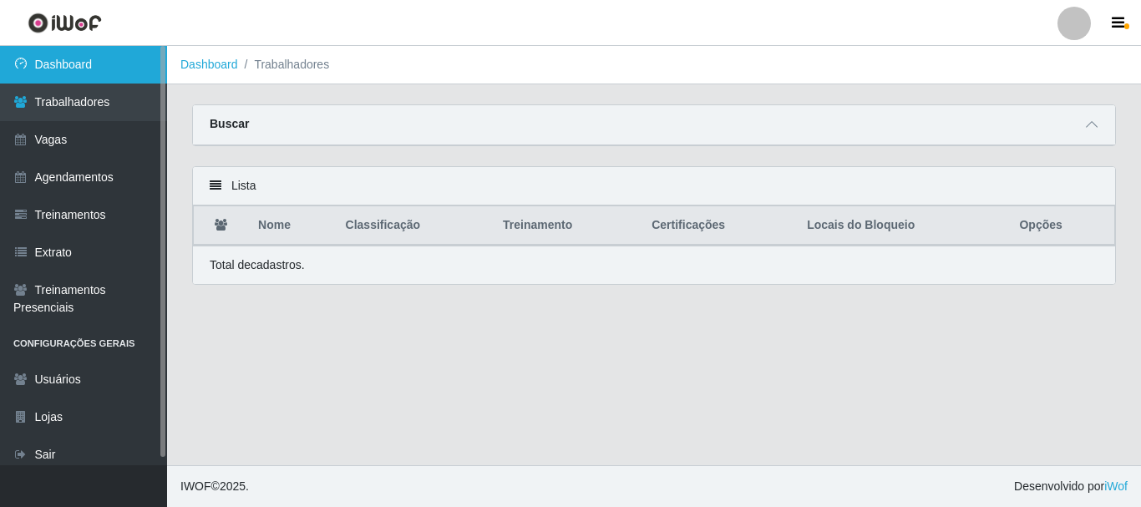
click at [112, 76] on link "Dashboard" at bounding box center [83, 65] width 167 height 38
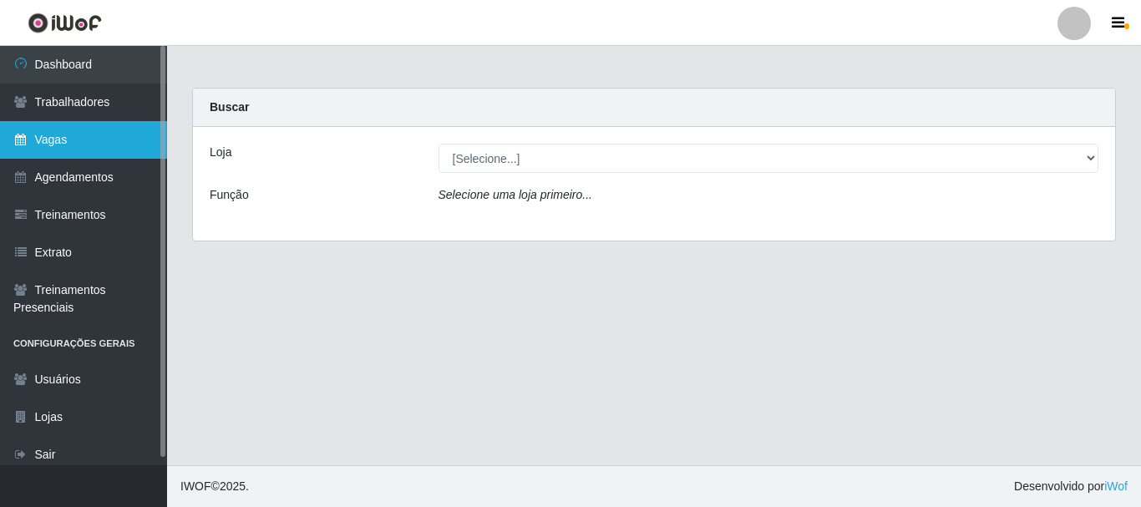
click at [78, 129] on link "Vagas" at bounding box center [83, 140] width 167 height 38
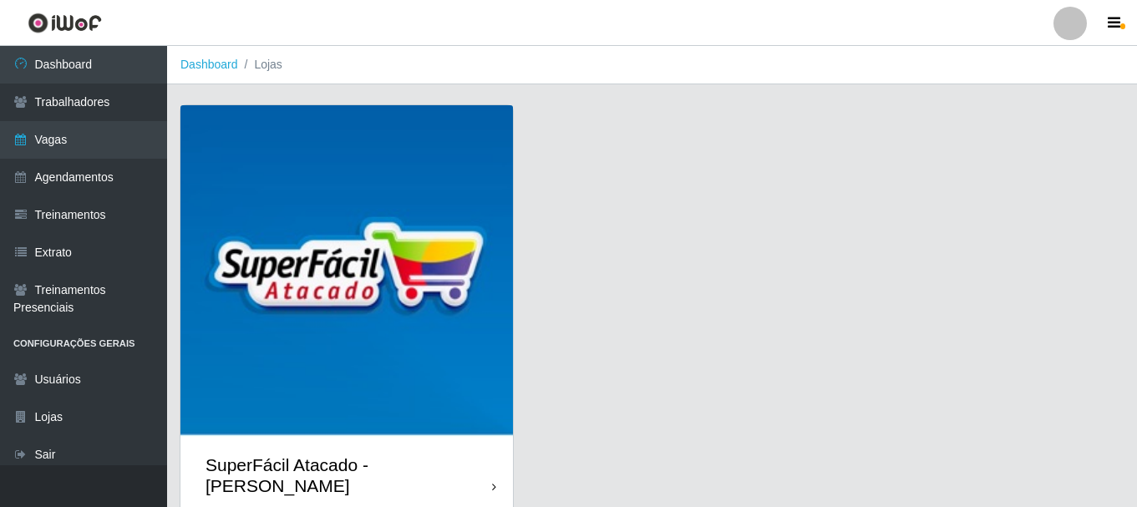
click at [422, 208] on img at bounding box center [346, 271] width 332 height 332
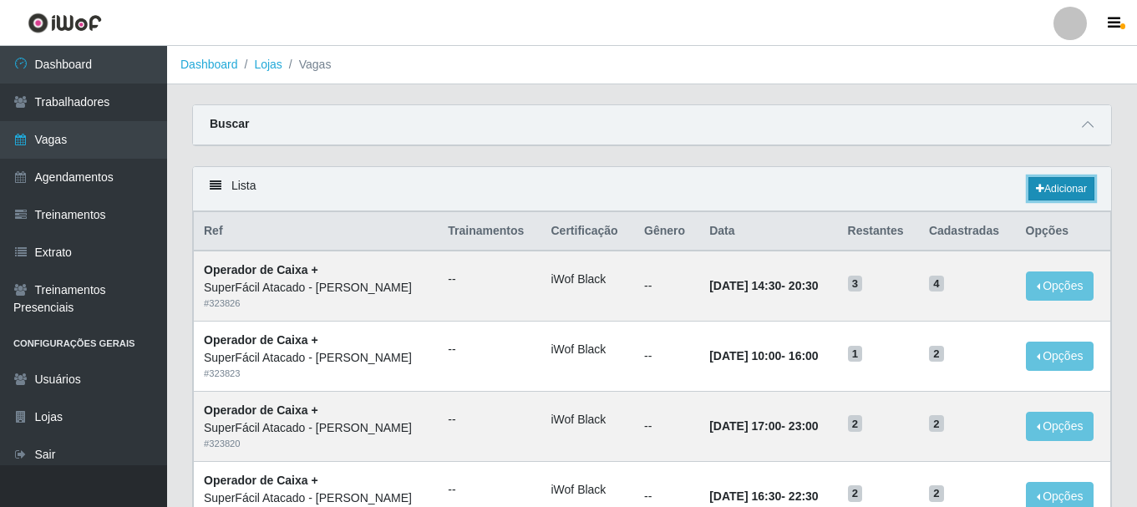
click at [1055, 189] on link "Adicionar" at bounding box center [1061, 188] width 66 height 23
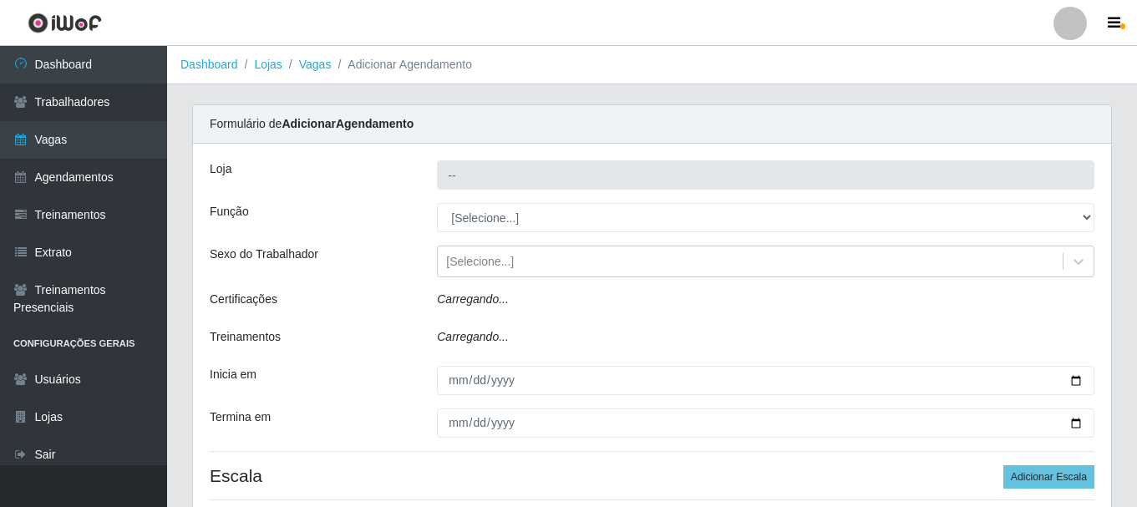
type input "SuperFácil Atacado - [PERSON_NAME]"
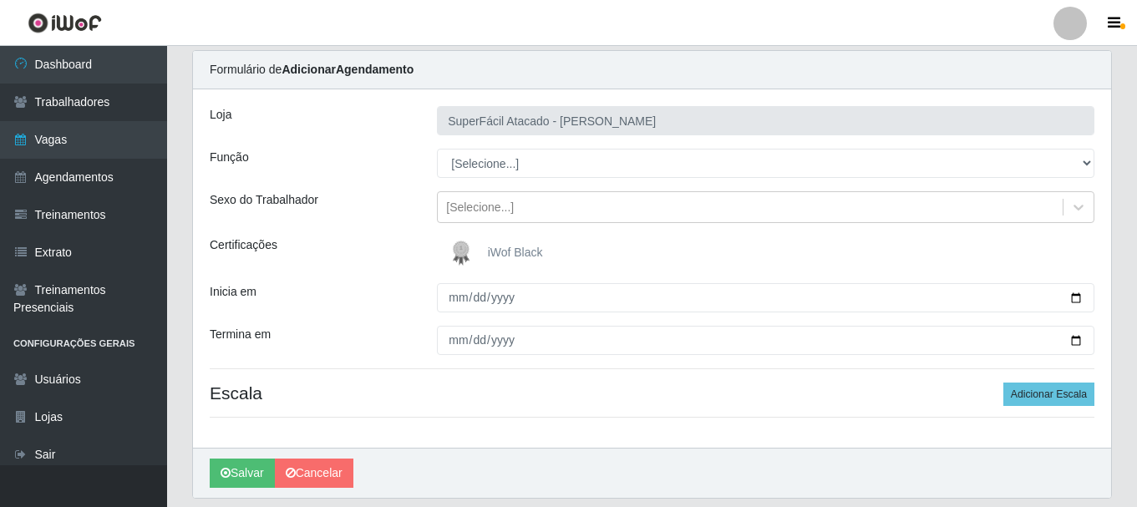
scroll to position [84, 0]
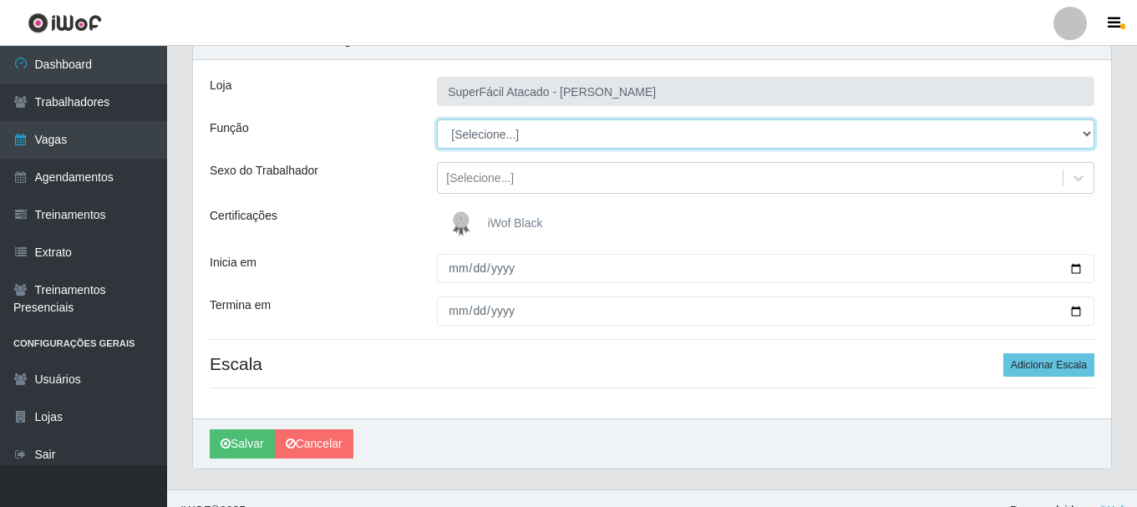
click at [495, 136] on select "[Selecione...] Embalador Embalador + Embalador ++ Operador de Caixa Operador de…" at bounding box center [765, 133] width 657 height 29
select select "24"
click at [437, 119] on select "[Selecione...] Embalador Embalador + Embalador ++ Operador de Caixa Operador de…" at bounding box center [765, 133] width 657 height 29
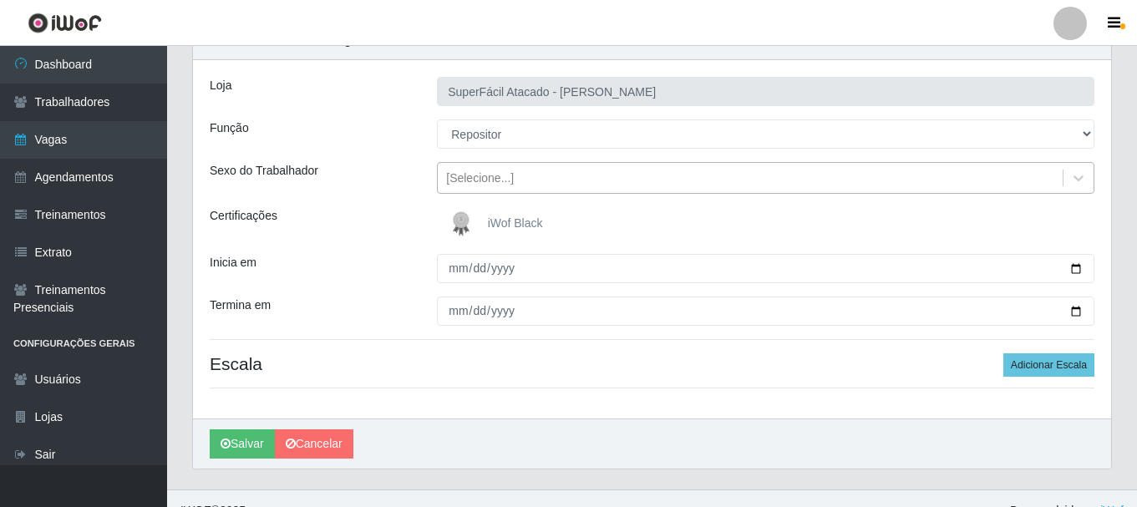
click at [510, 174] on div "[Selecione...]" at bounding box center [750, 179] width 625 height 28
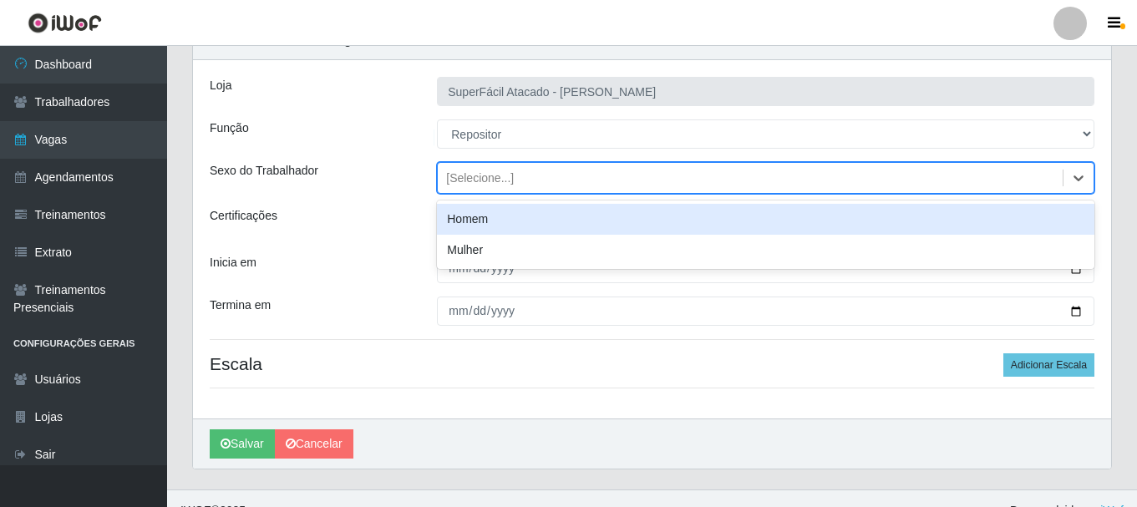
click at [494, 215] on div "Homem" at bounding box center [765, 219] width 657 height 31
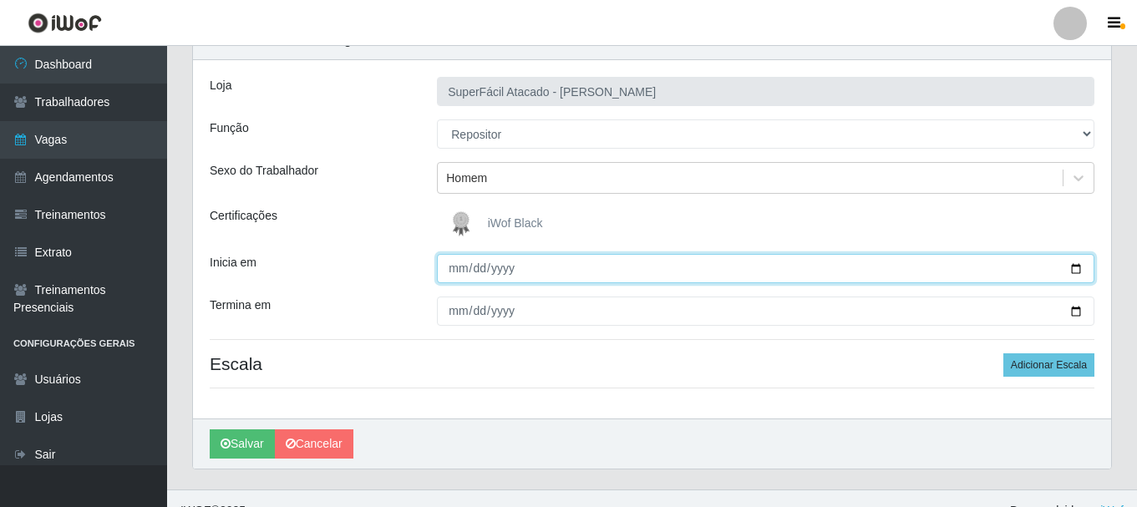
click at [444, 266] on input "Inicia em" at bounding box center [765, 268] width 657 height 29
type input "2025-08-30"
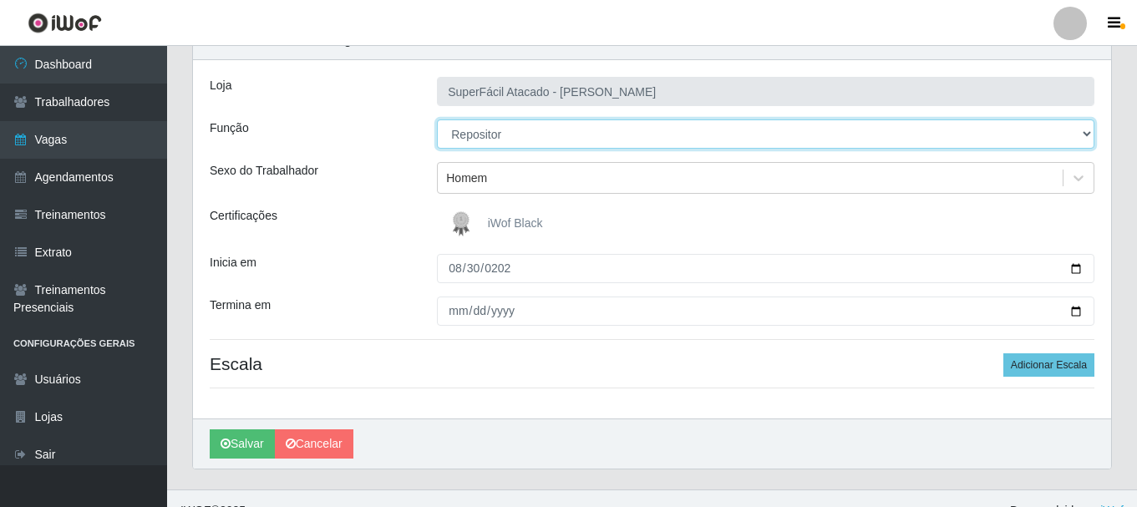
click at [530, 138] on select "[Selecione...] Embalador Embalador + Embalador ++ Operador de Caixa Operador de…" at bounding box center [765, 133] width 657 height 29
select select "82"
click at [437, 119] on select "[Selecione...] Embalador Embalador + Embalador ++ Operador de Caixa Operador de…" at bounding box center [765, 133] width 657 height 29
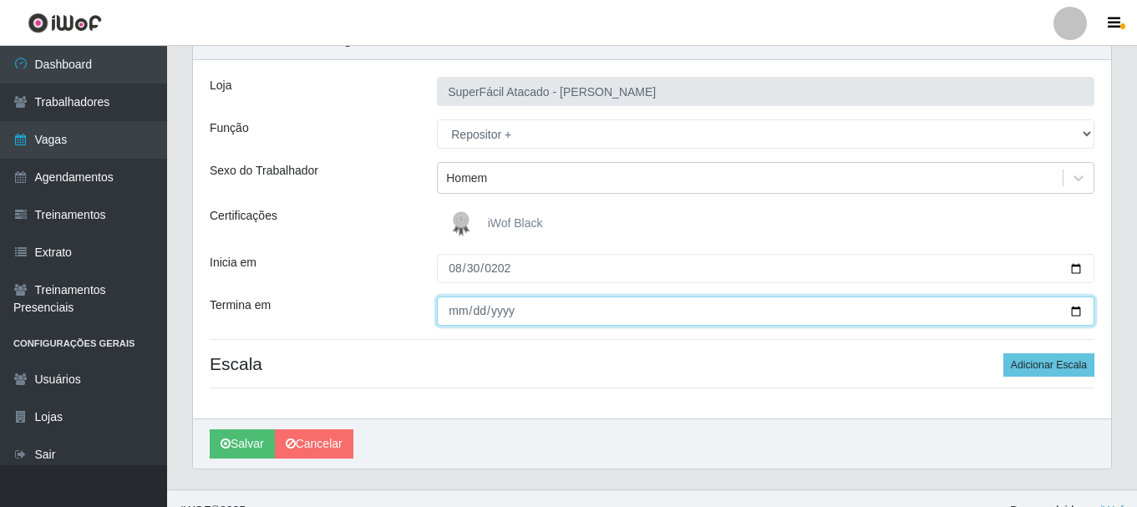
click at [452, 312] on input "Termina em" at bounding box center [765, 310] width 657 height 29
type input "2025-08-30"
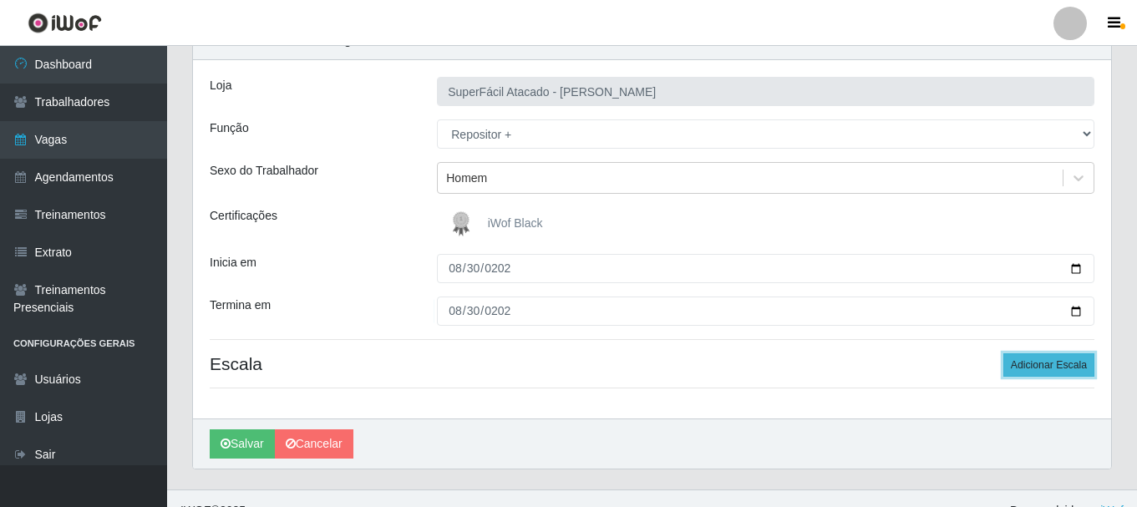
click at [1081, 367] on button "Adicionar Escala" at bounding box center [1048, 364] width 91 height 23
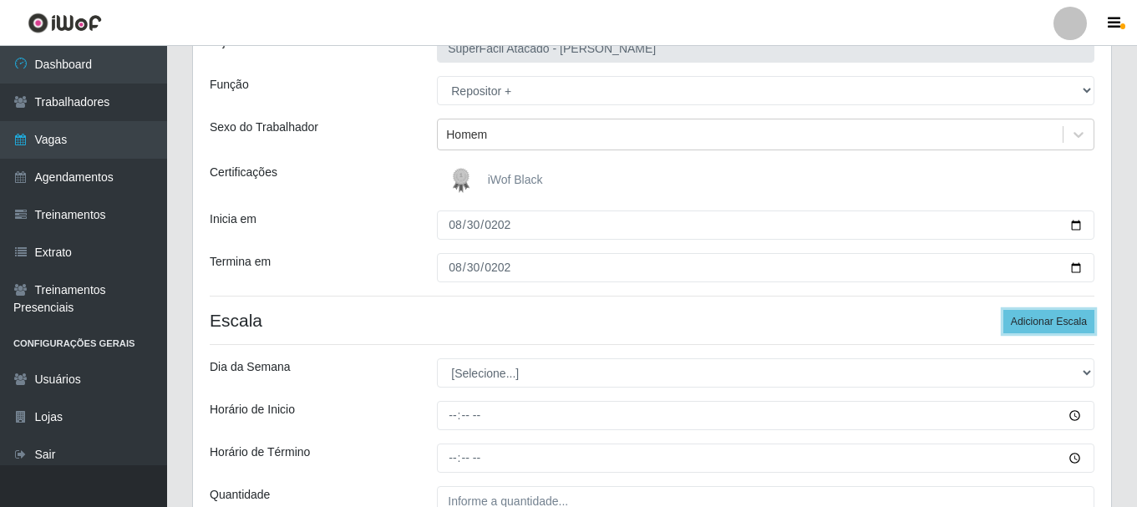
scroll to position [167, 0]
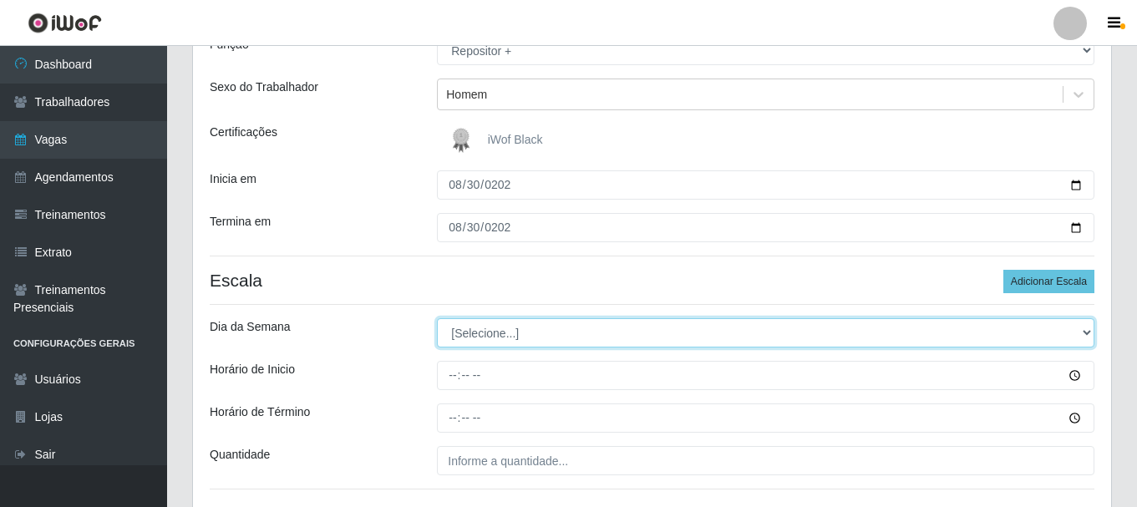
click at [510, 331] on select "[Selecione...] Segunda Terça Quarta Quinta Sexta Sábado Domingo" at bounding box center [765, 332] width 657 height 29
select select "6"
click at [437, 318] on select "[Selecione...] Segunda Terça Quarta Quinta Sexta Sábado Domingo" at bounding box center [765, 332] width 657 height 29
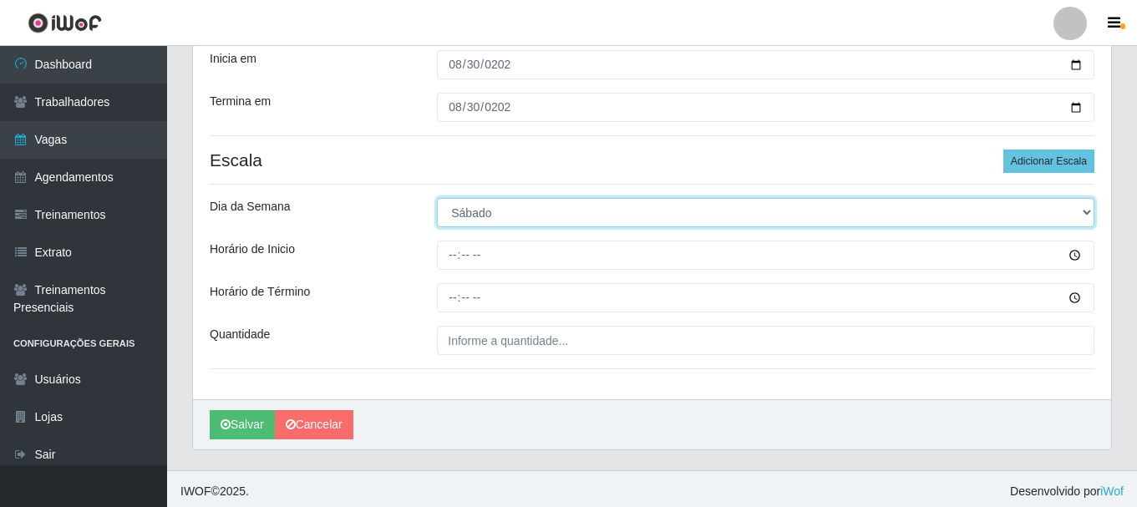
scroll to position [292, 0]
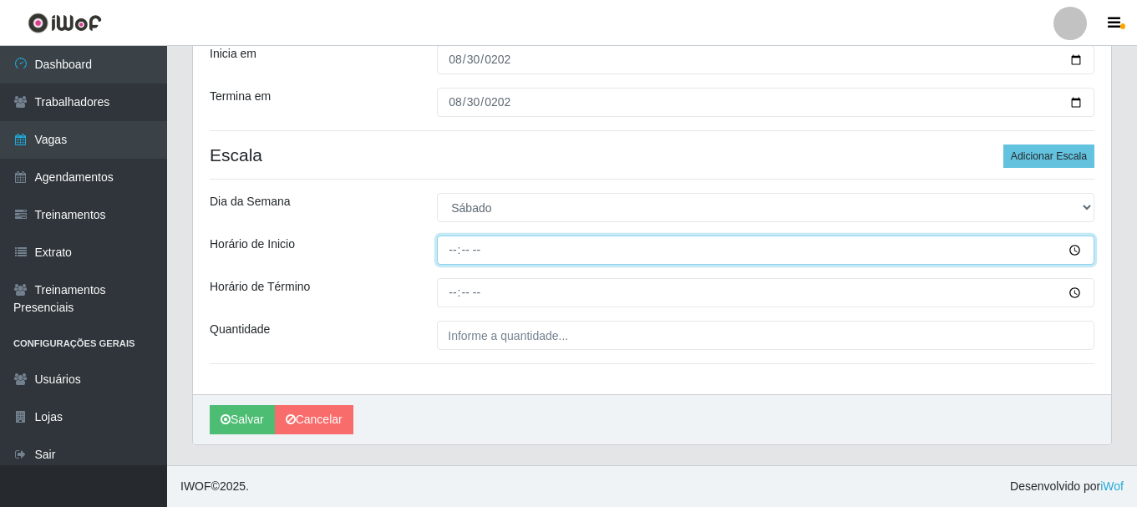
click at [450, 246] on input "Horário de Inicio" at bounding box center [765, 249] width 657 height 29
type input "23:00"
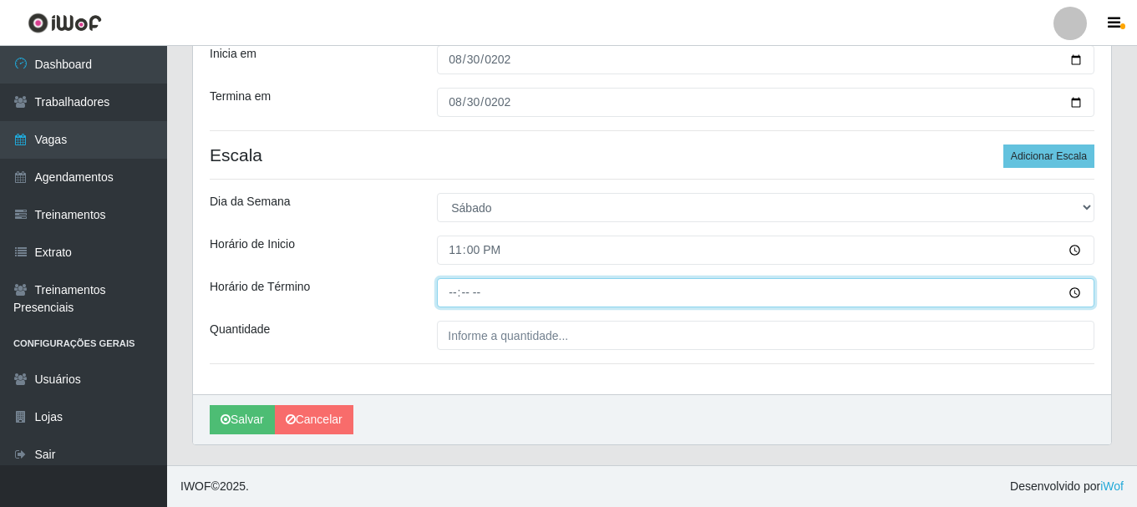
click at [450, 294] on input "Horário de Término" at bounding box center [765, 292] width 657 height 29
type input "05:00"
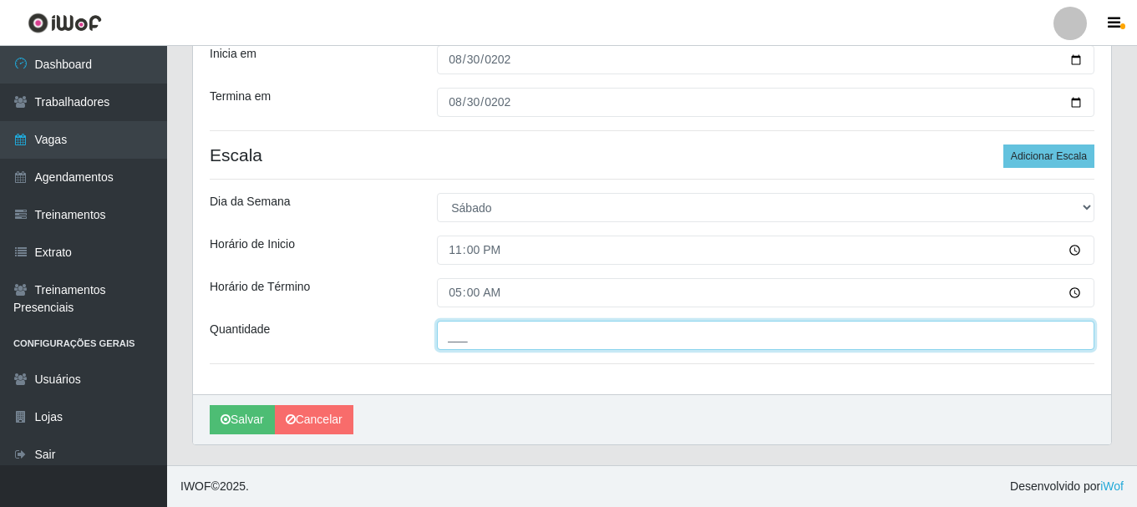
click at [466, 346] on input "___" at bounding box center [765, 335] width 657 height 29
type input "2__"
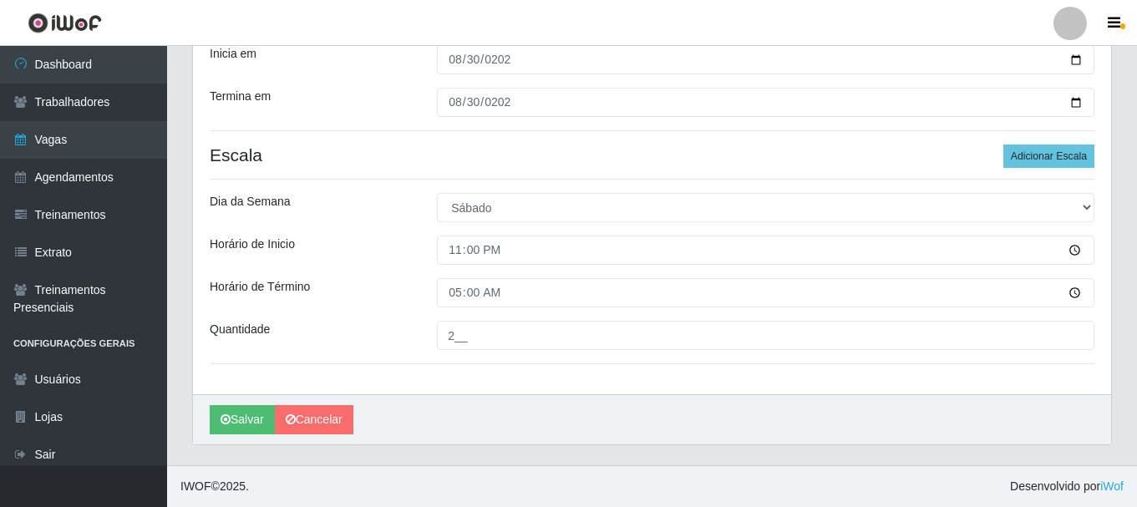
click at [510, 378] on div "Loja SuperFácil Atacado - João Pessoa Função [Selecione...] Embalador Embalador…" at bounding box center [652, 122] width 918 height 543
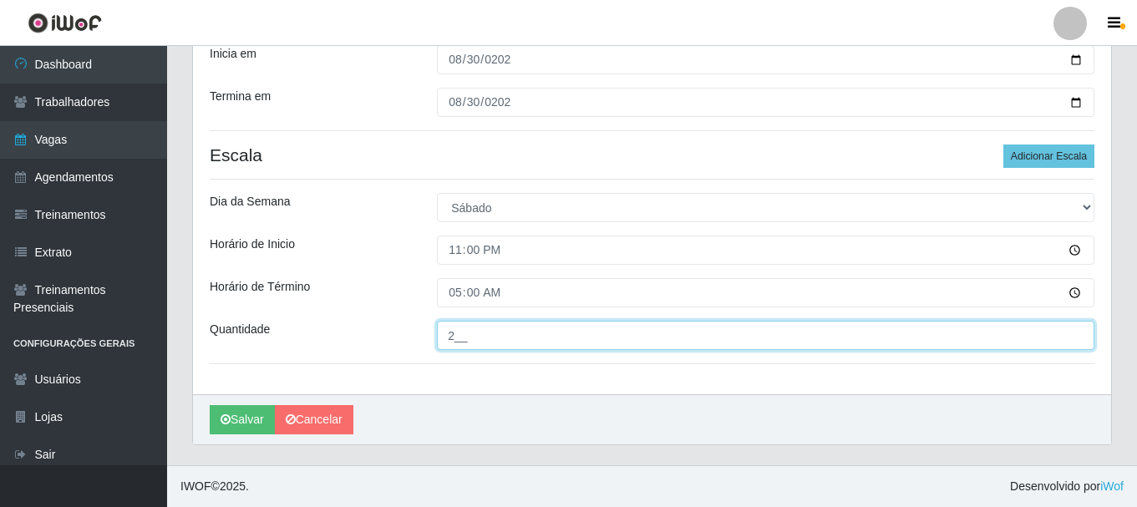
click at [470, 335] on input "2__" at bounding box center [765, 335] width 657 height 29
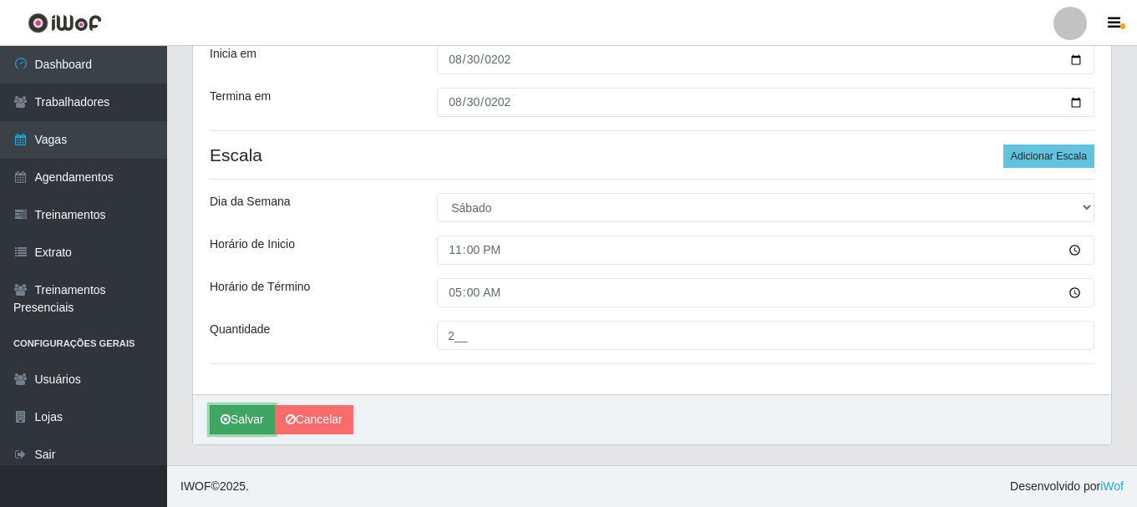
click at [240, 417] on button "Salvar" at bounding box center [242, 419] width 65 height 29
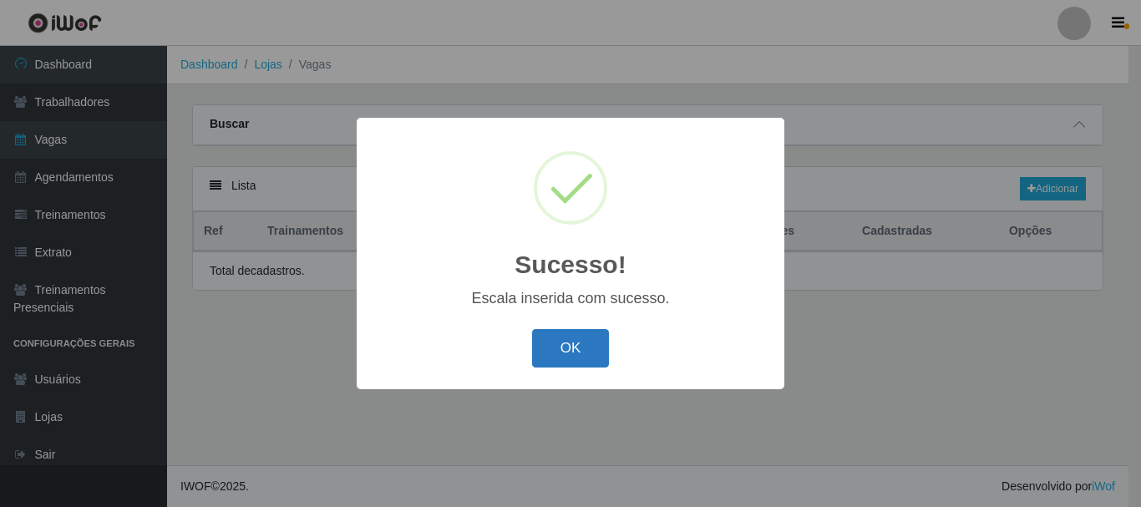
click at [574, 359] on button "OK" at bounding box center [571, 348] width 78 height 39
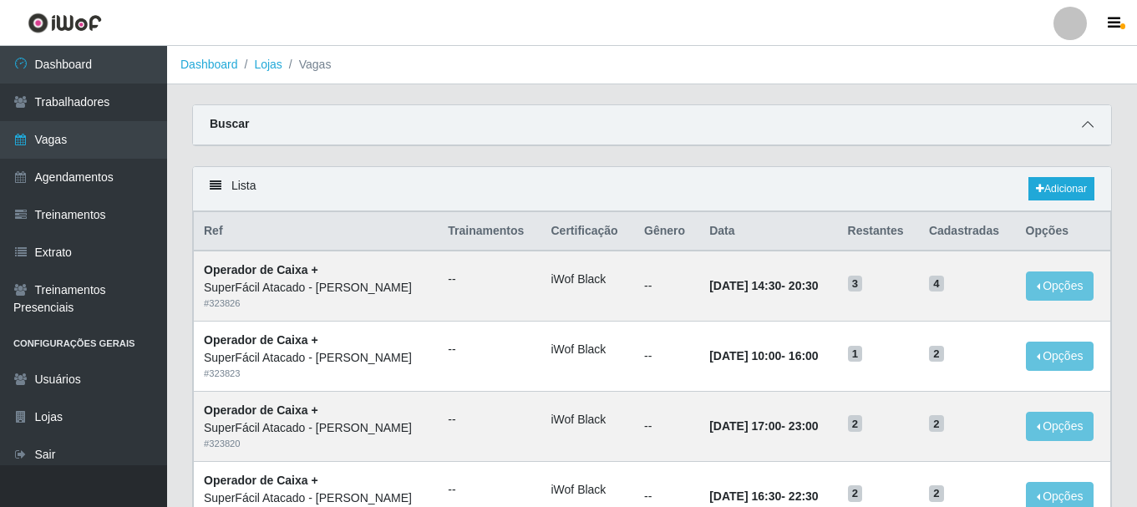
click at [1090, 129] on icon at bounding box center [1087, 125] width 12 height 12
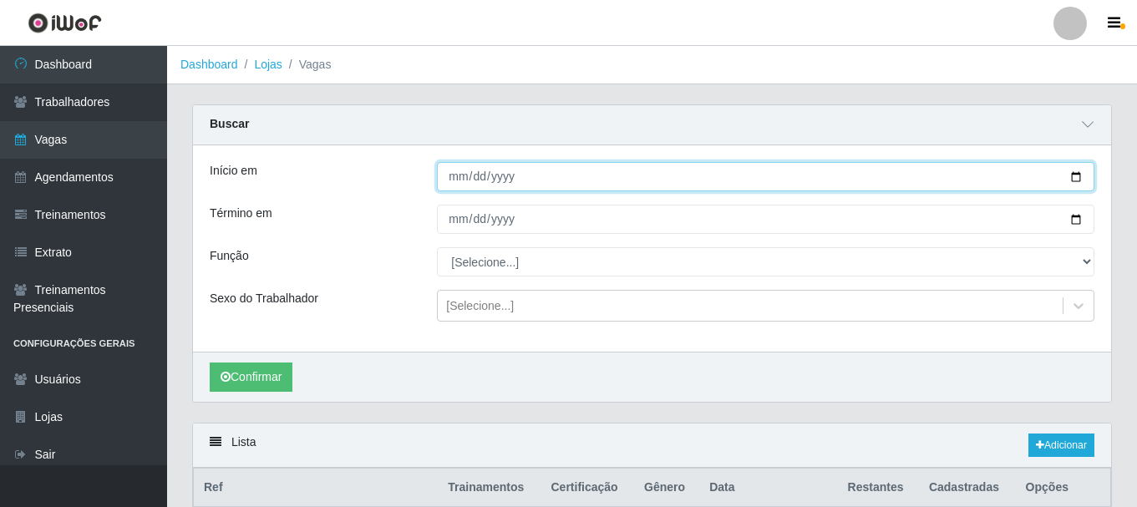
click at [460, 180] on input "Início em" at bounding box center [765, 176] width 657 height 29
type input "2025-08-30"
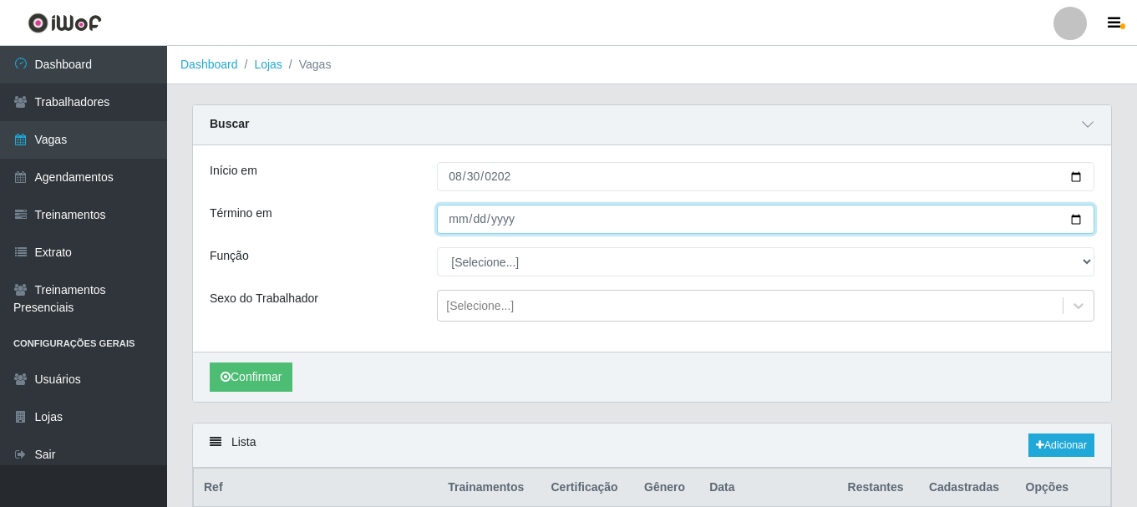
click at [461, 217] on input "Término em" at bounding box center [765, 219] width 657 height 29
type input "2025-08-30"
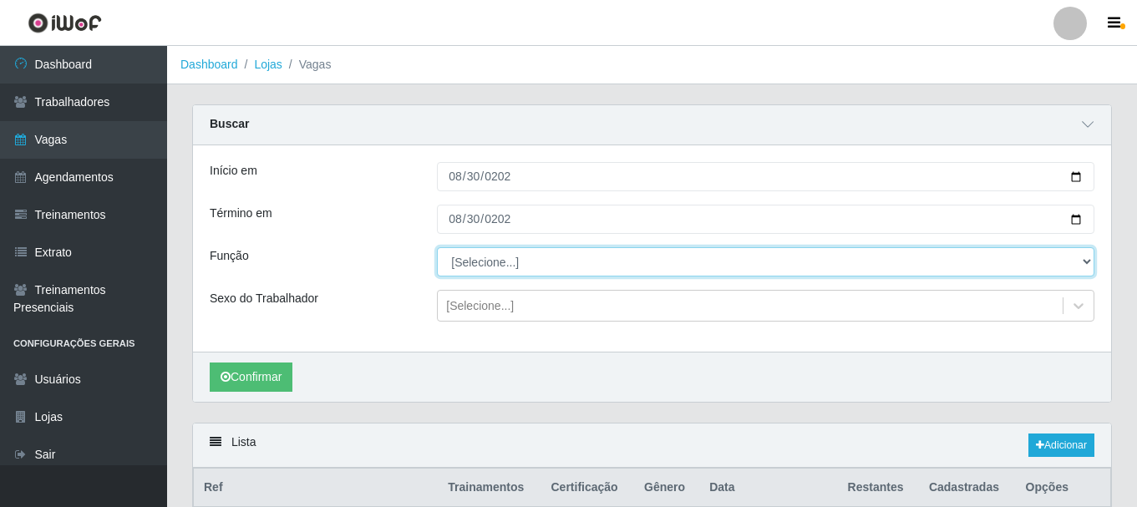
click at [487, 262] on select "[Selecione...] Embalador Embalador + Embalador ++ Operador de Caixa Operador de…" at bounding box center [765, 261] width 657 height 29
select select "82"
click at [437, 248] on select "[Selecione...] Embalador Embalador + Embalador ++ Operador de Caixa Operador de…" at bounding box center [765, 261] width 657 height 29
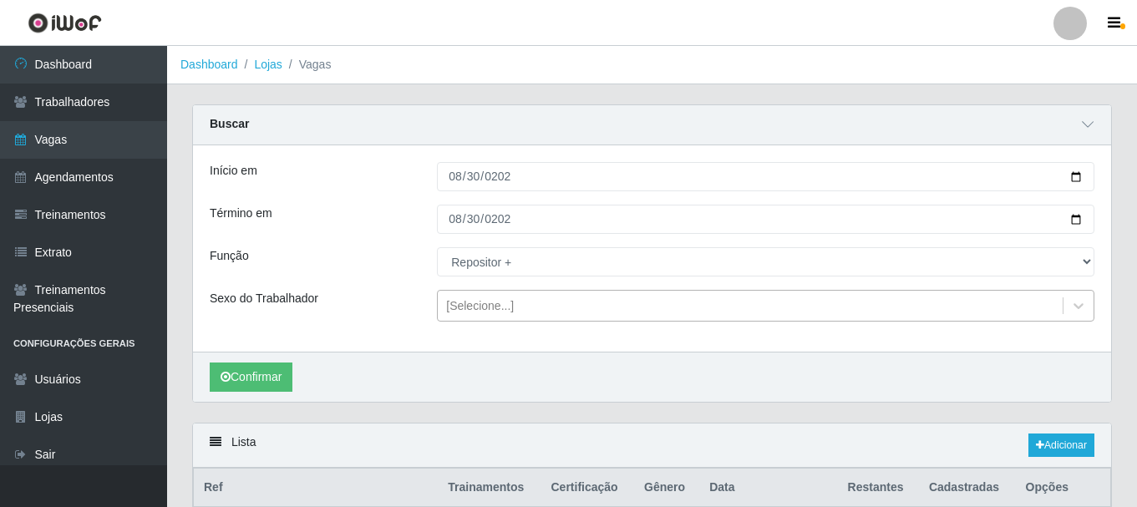
click at [481, 308] on div "[Selecione...]" at bounding box center [480, 306] width 68 height 18
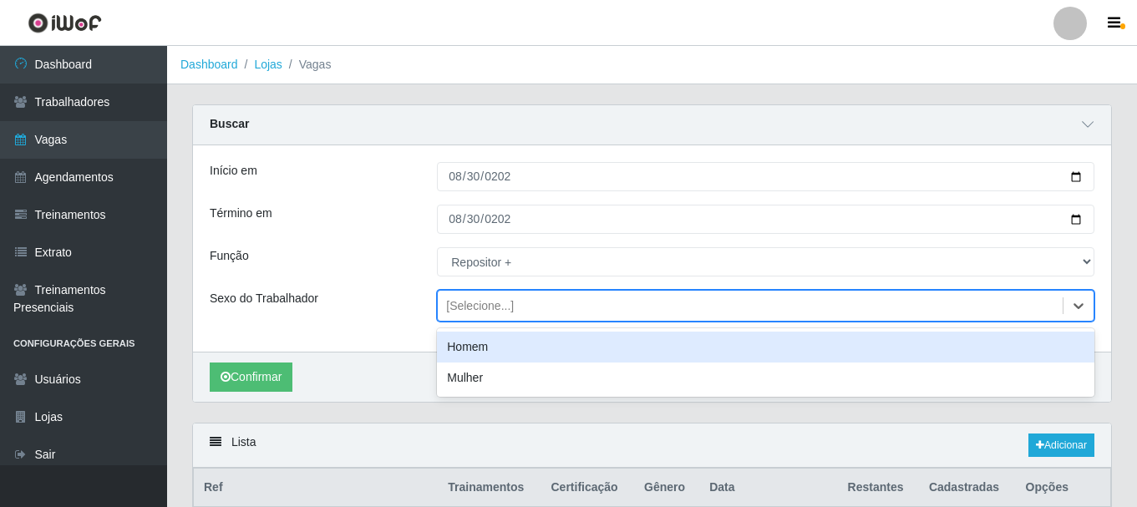
click at [488, 341] on div "Homem" at bounding box center [765, 347] width 657 height 31
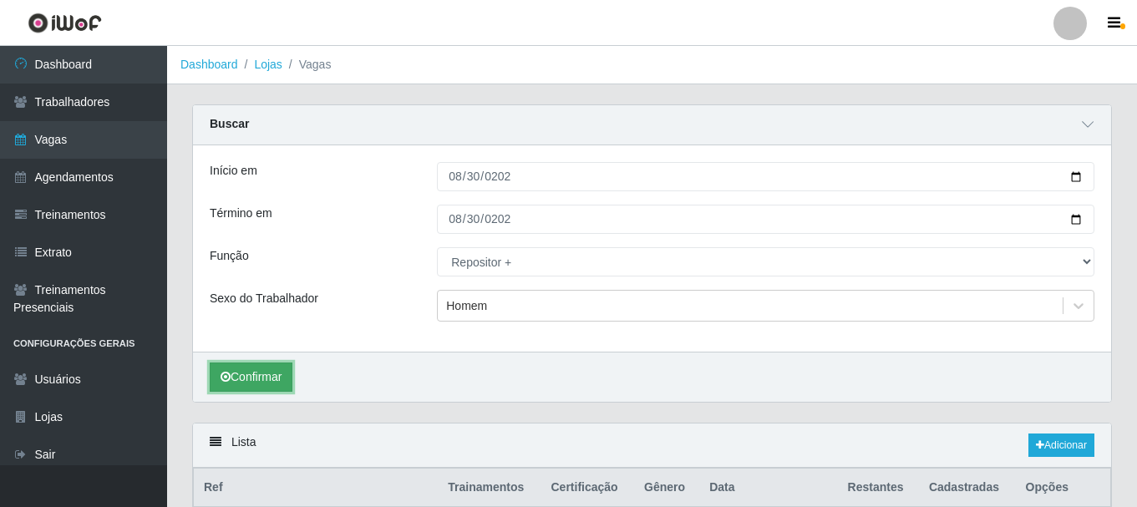
click at [291, 379] on button "Confirmar" at bounding box center [251, 376] width 83 height 29
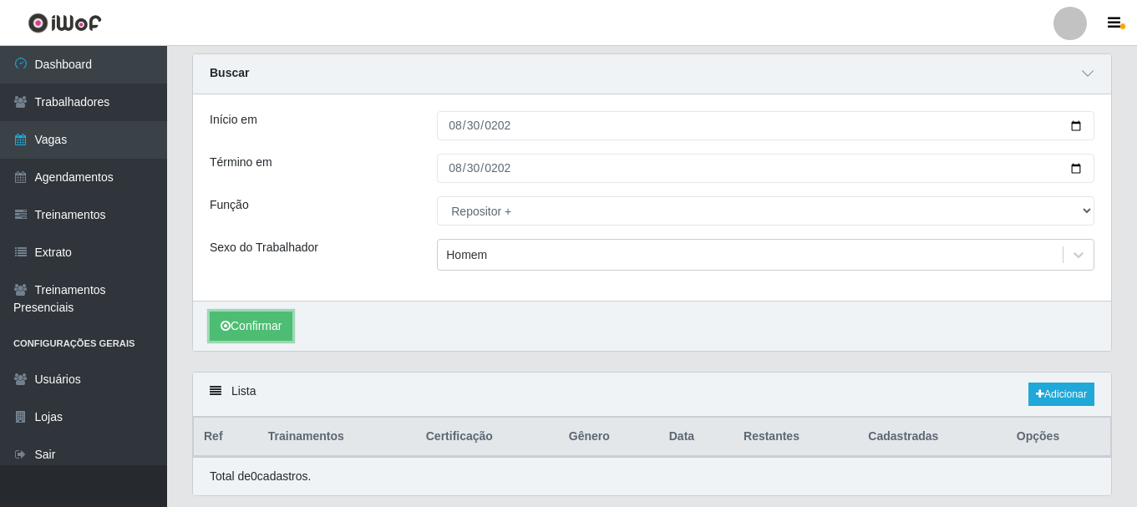
scroll to position [103, 0]
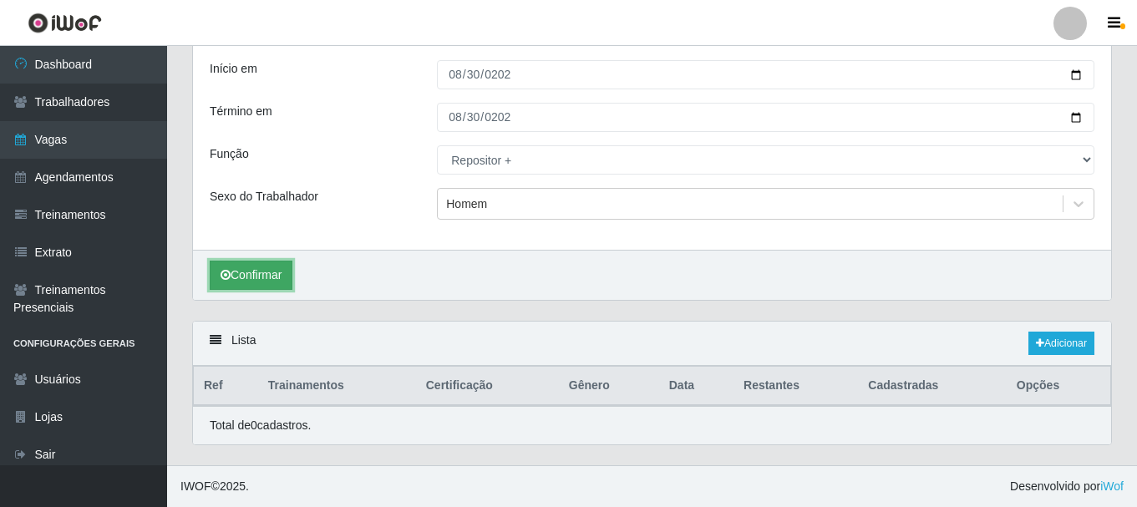
click at [235, 267] on button "Confirmar" at bounding box center [251, 275] width 83 height 29
click at [279, 286] on button "Confirmar" at bounding box center [251, 275] width 83 height 29
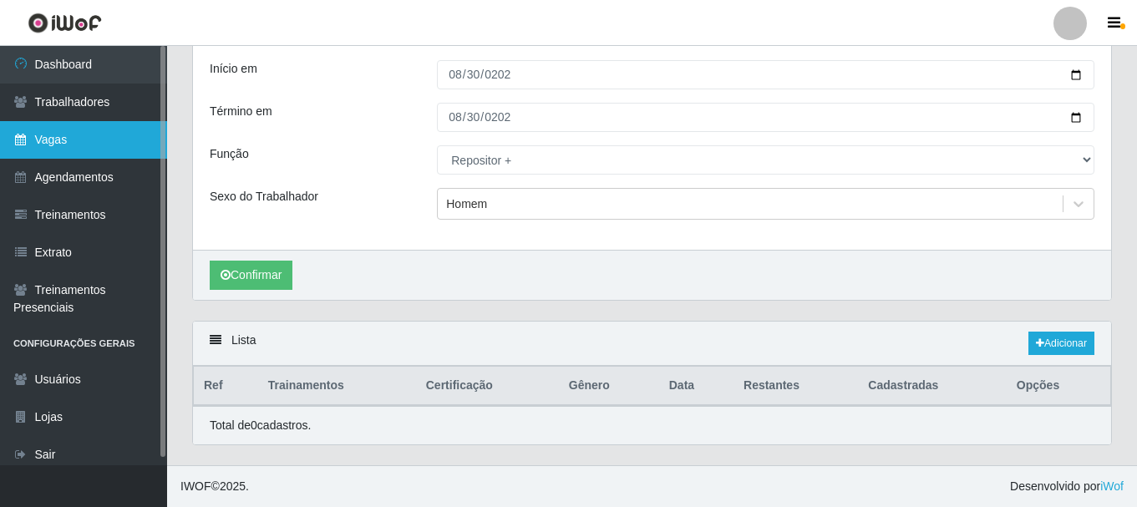
click at [128, 137] on link "Vagas" at bounding box center [83, 140] width 167 height 38
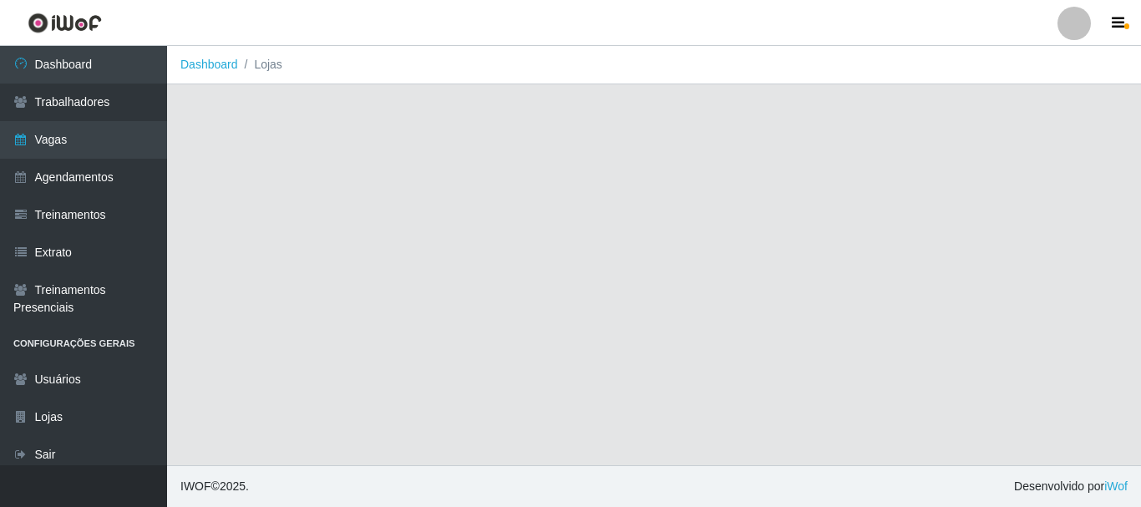
click at [403, 463] on main "Dashboard Lojas" at bounding box center [654, 255] width 974 height 419
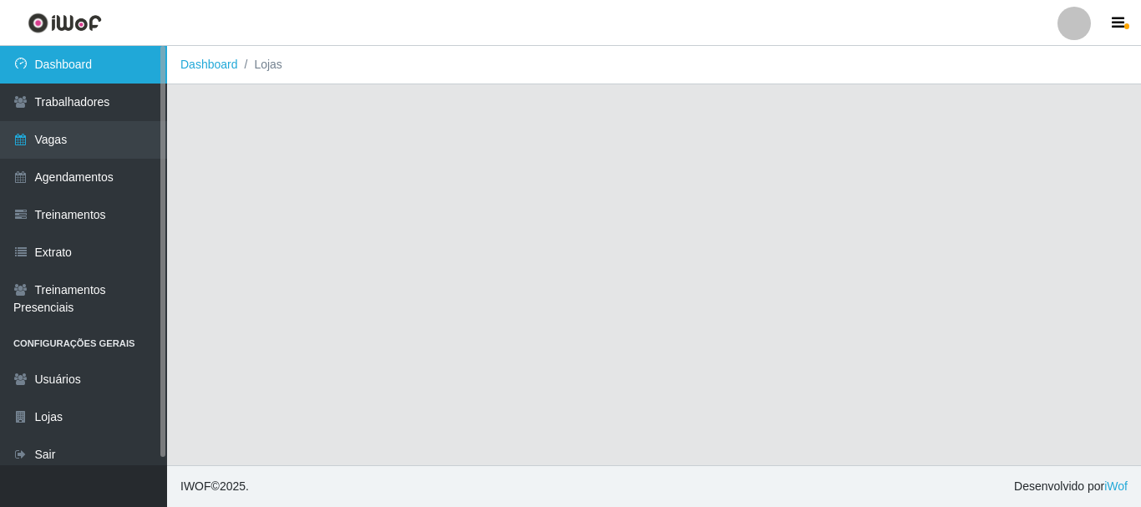
click at [106, 73] on link "Dashboard" at bounding box center [83, 65] width 167 height 38
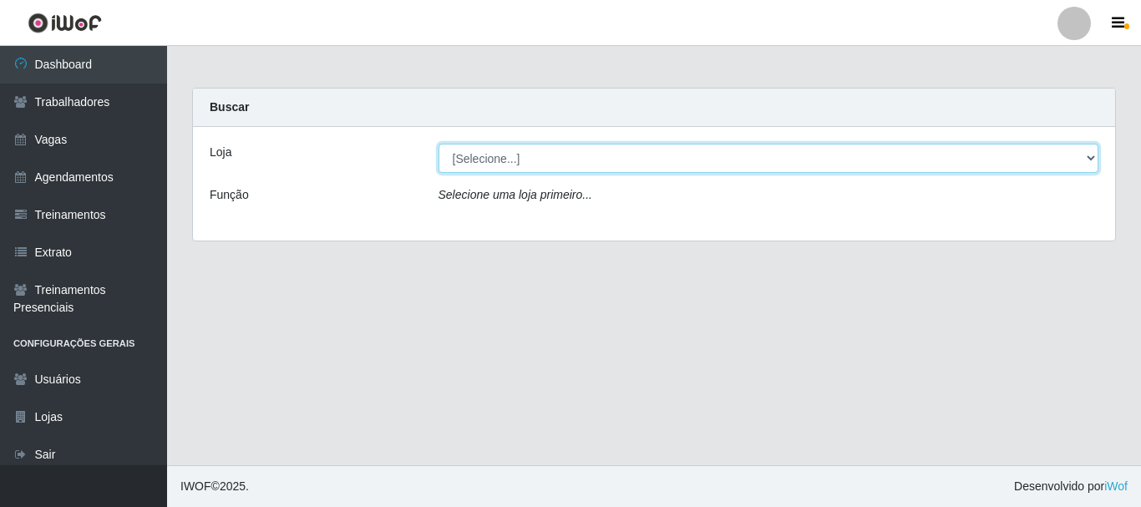
click at [651, 157] on select "[Selecione...] SuperFácil Atacado - [PERSON_NAME]" at bounding box center [768, 158] width 661 height 29
select select "399"
click at [438, 144] on select "[Selecione...] SuperFácil Atacado - [PERSON_NAME]" at bounding box center [768, 158] width 661 height 29
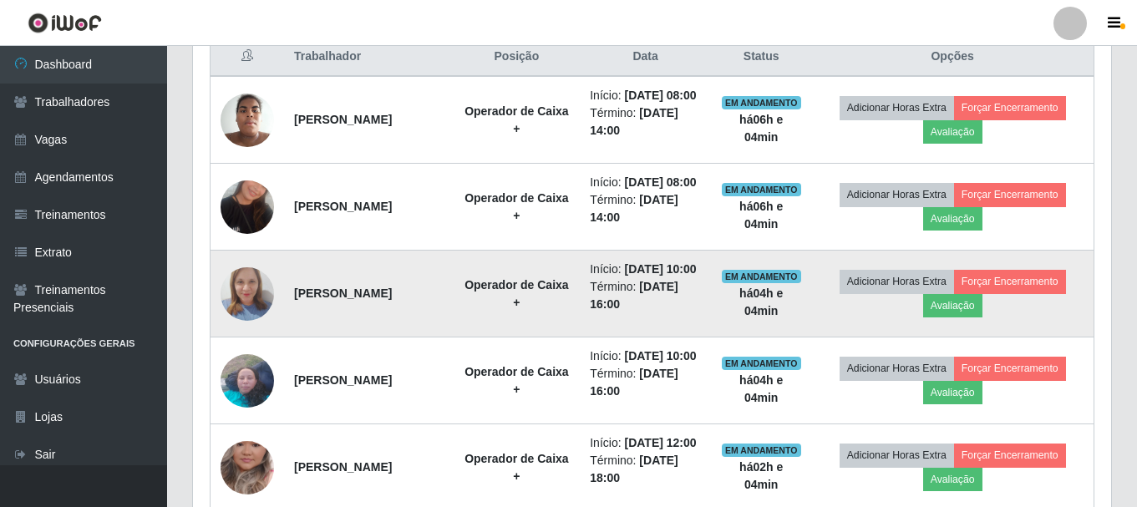
scroll to position [668, 0]
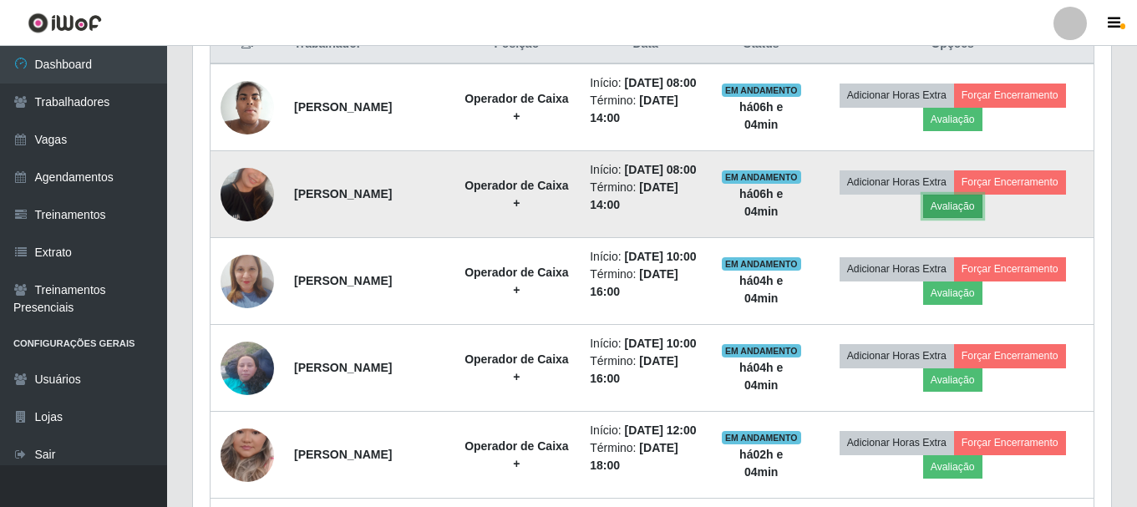
click at [960, 218] on button "Avaliação" at bounding box center [952, 206] width 59 height 23
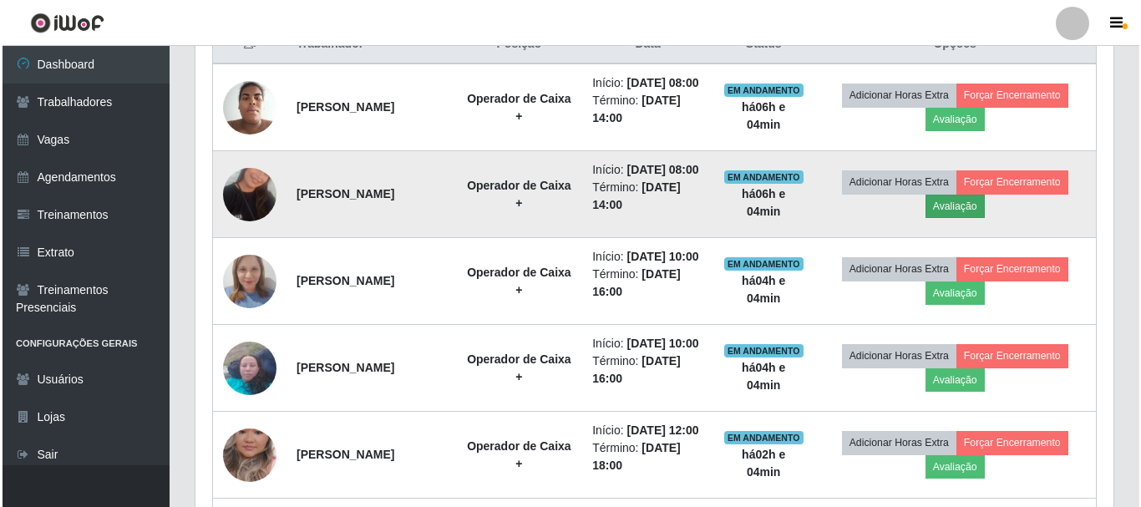
scroll to position [347, 909]
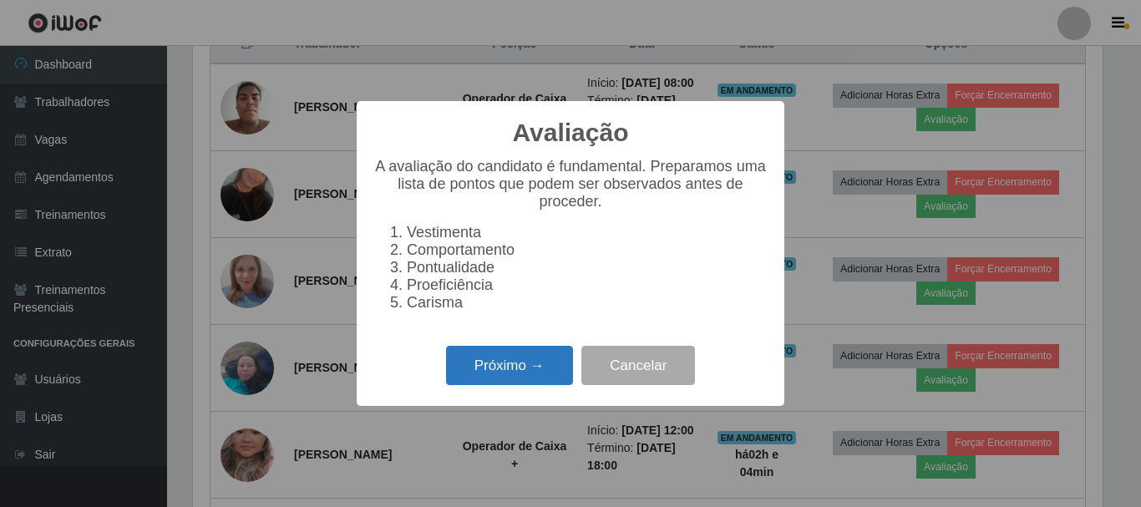
click at [526, 374] on button "Próximo →" at bounding box center [509, 365] width 127 height 39
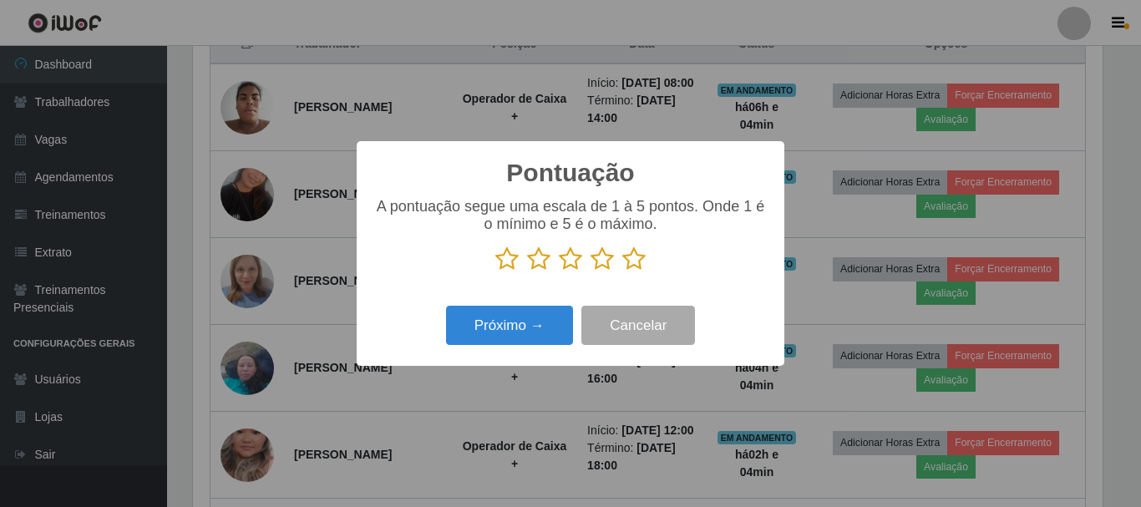
scroll to position [834708, 834145]
click at [629, 270] on icon at bounding box center [633, 258] width 23 height 25
click at [622, 271] on input "radio" at bounding box center [622, 271] width 0 height 0
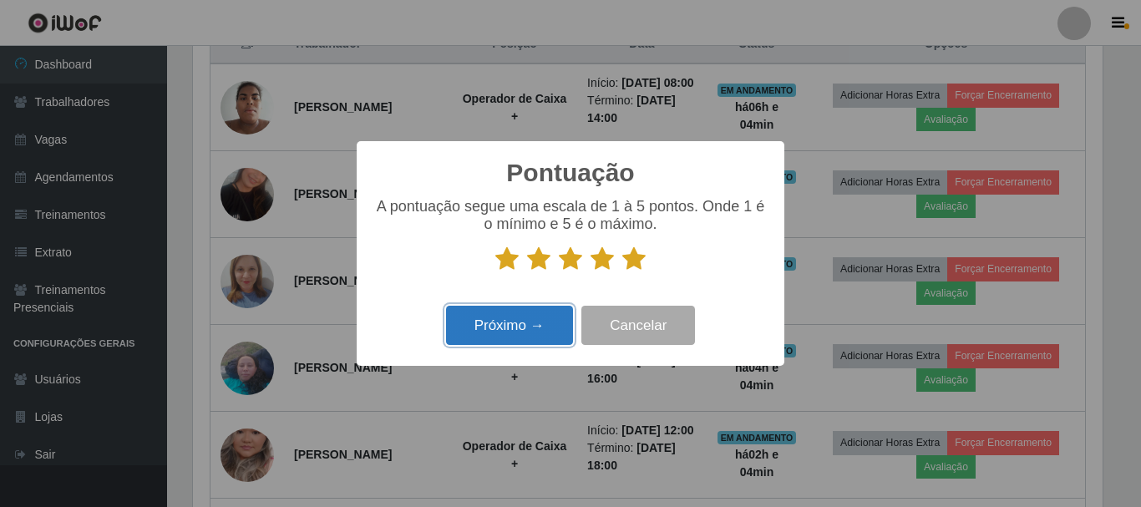
click at [517, 333] on button "Próximo →" at bounding box center [509, 325] width 127 height 39
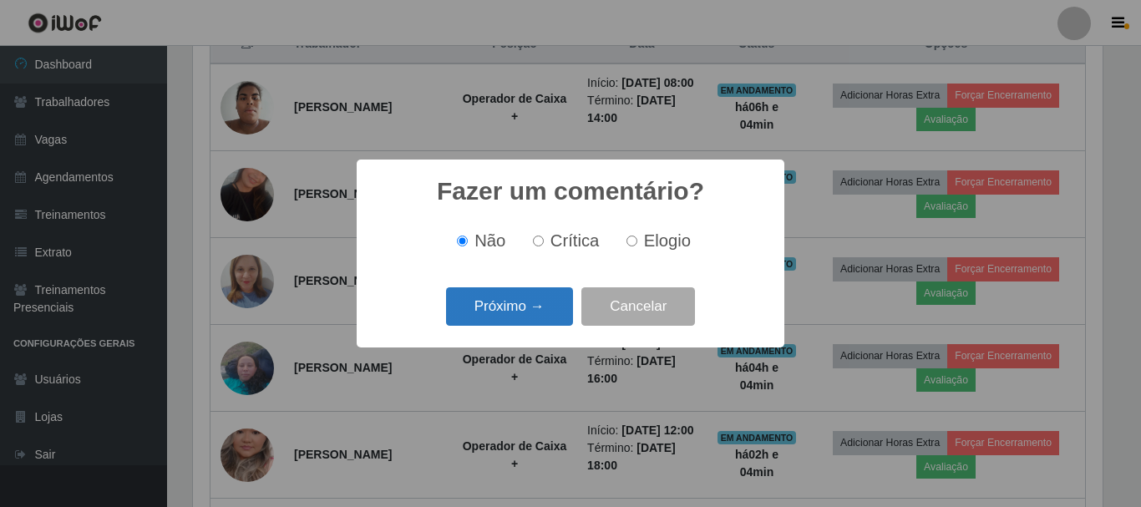
click at [537, 300] on button "Próximo →" at bounding box center [509, 306] width 127 height 39
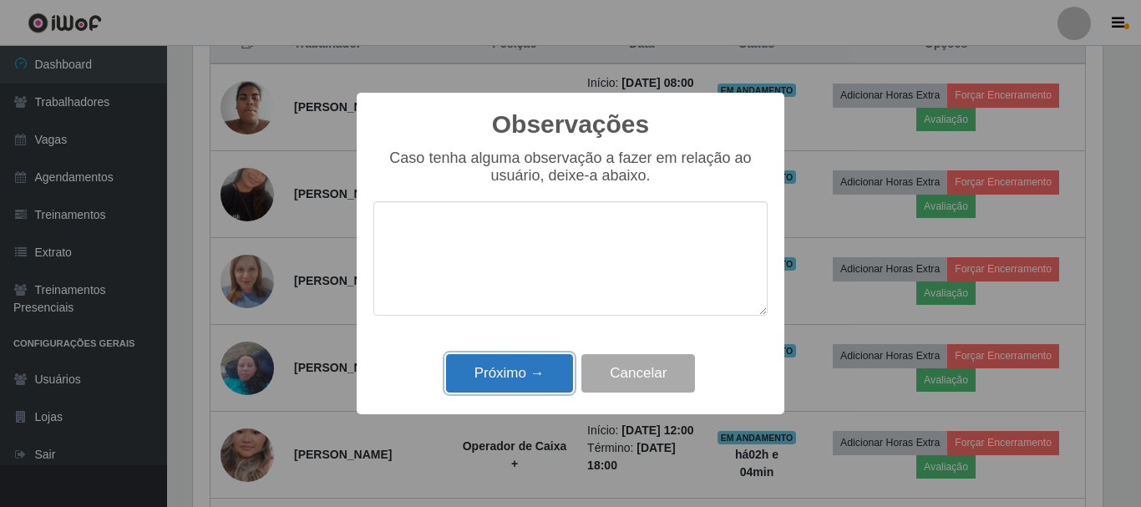
click at [532, 382] on button "Próximo →" at bounding box center [509, 373] width 127 height 39
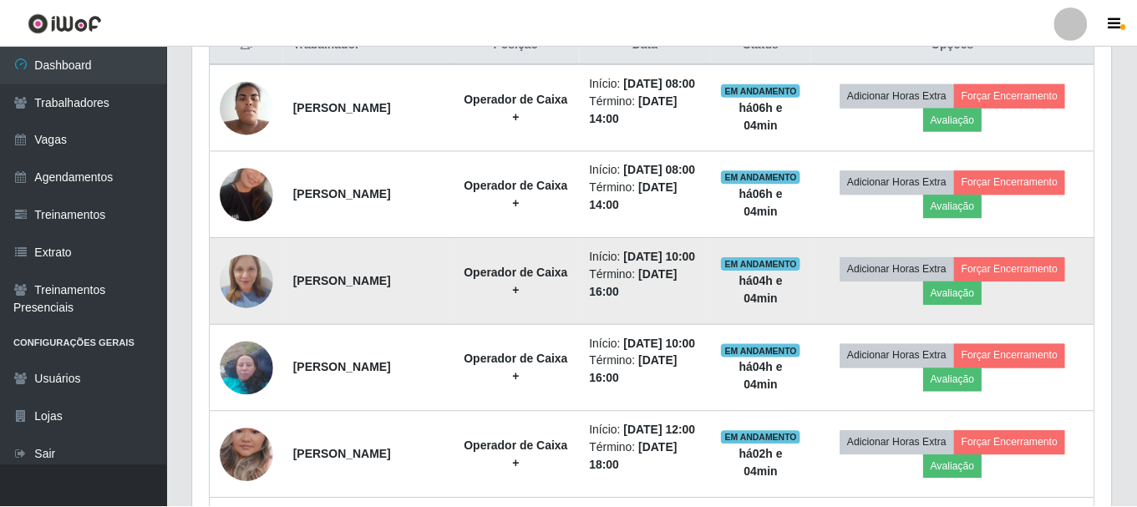
scroll to position [347, 918]
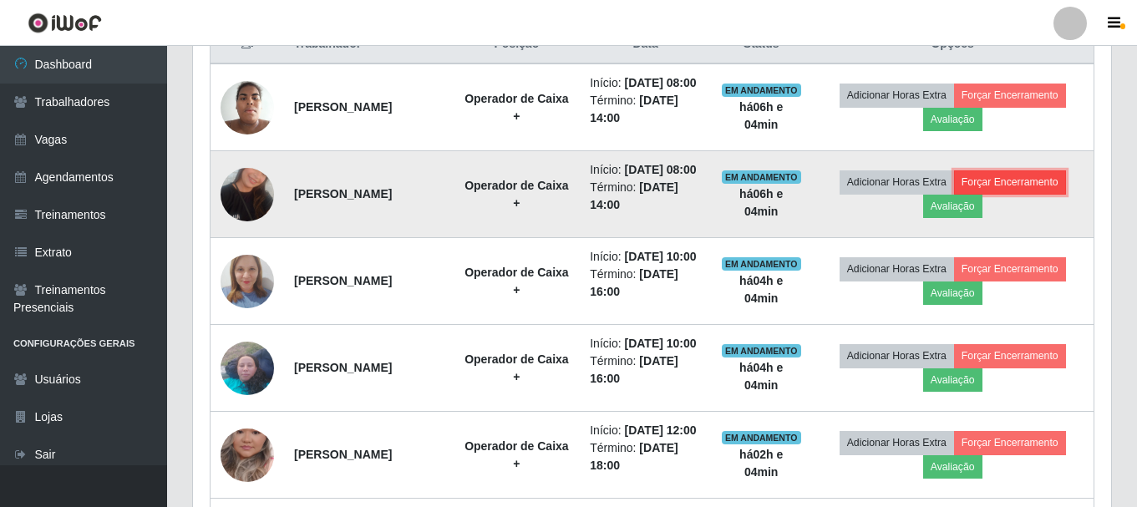
click at [1020, 194] on button "Forçar Encerramento" at bounding box center [1010, 181] width 112 height 23
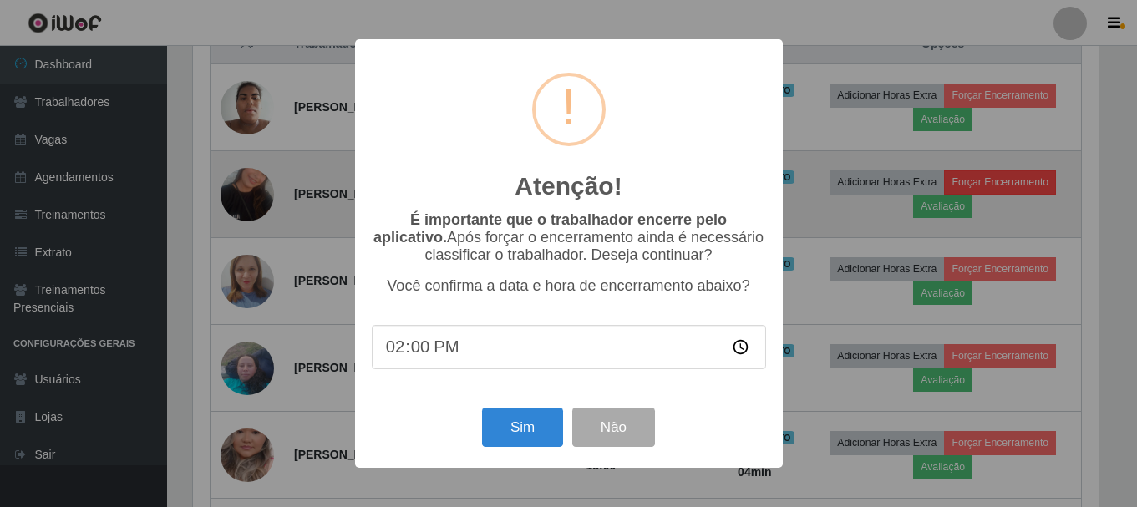
scroll to position [347, 909]
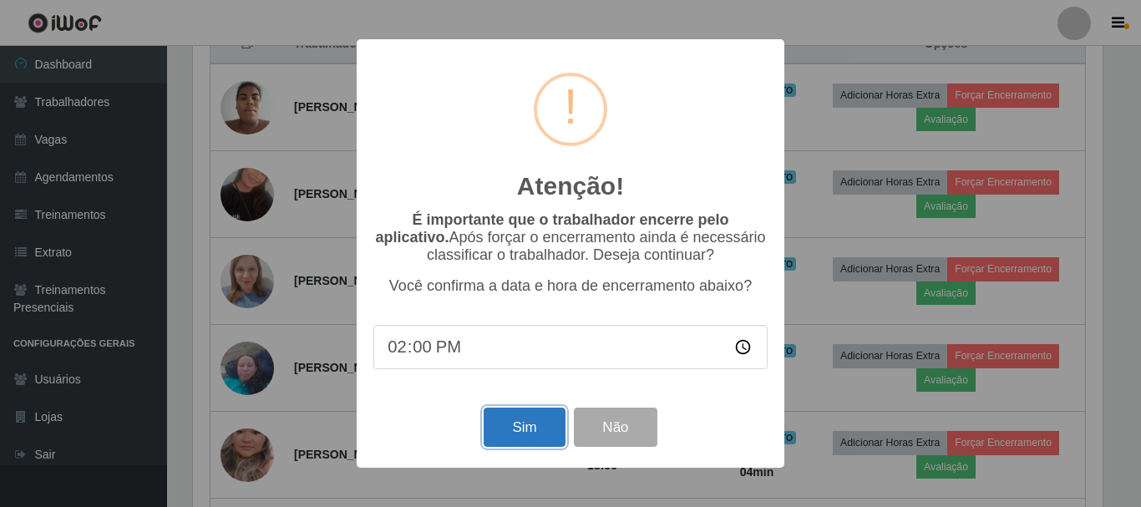
click at [523, 432] on button "Sim" at bounding box center [523, 427] width 81 height 39
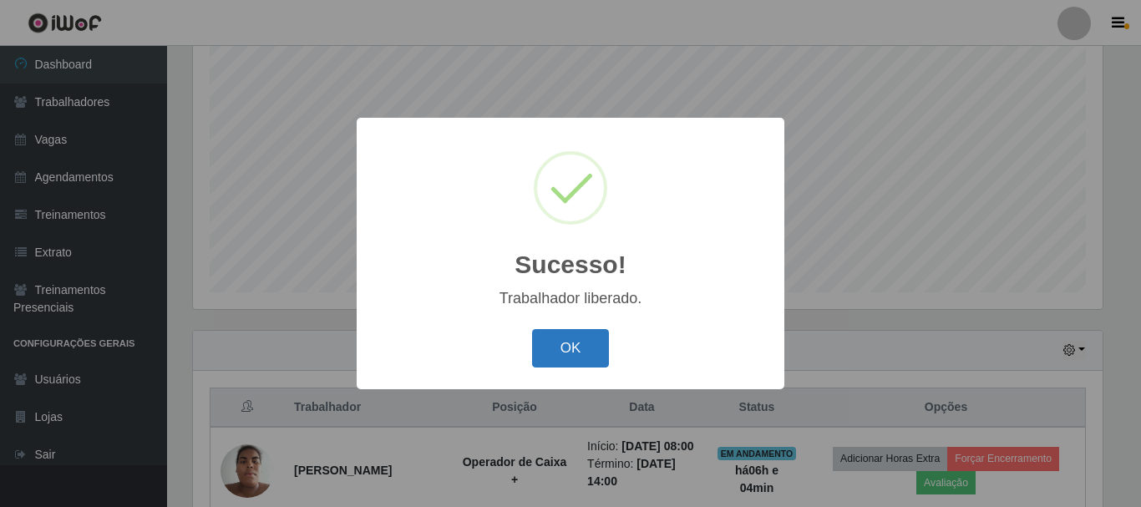
click at [588, 363] on button "OK" at bounding box center [571, 348] width 78 height 39
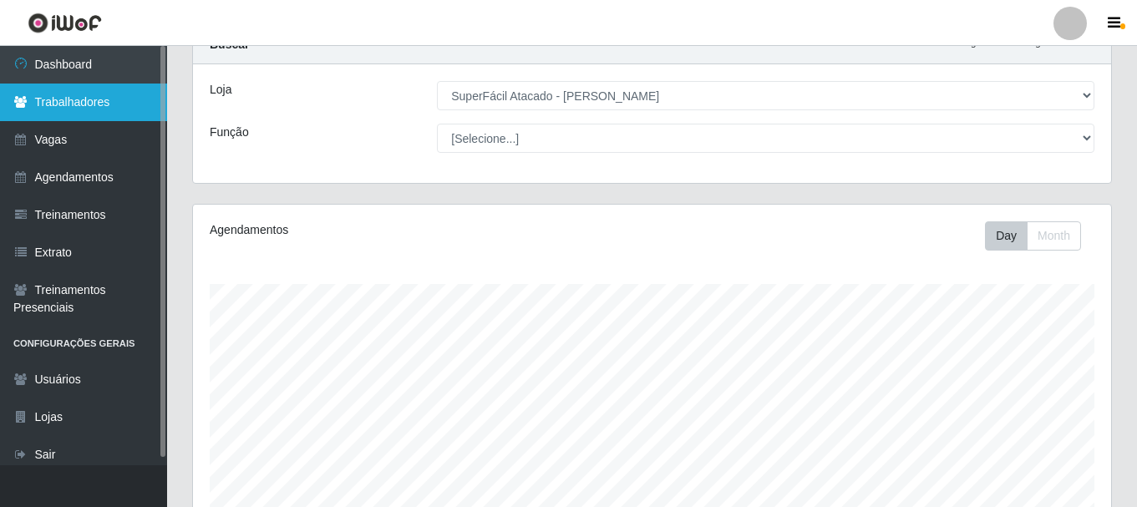
scroll to position [54, 0]
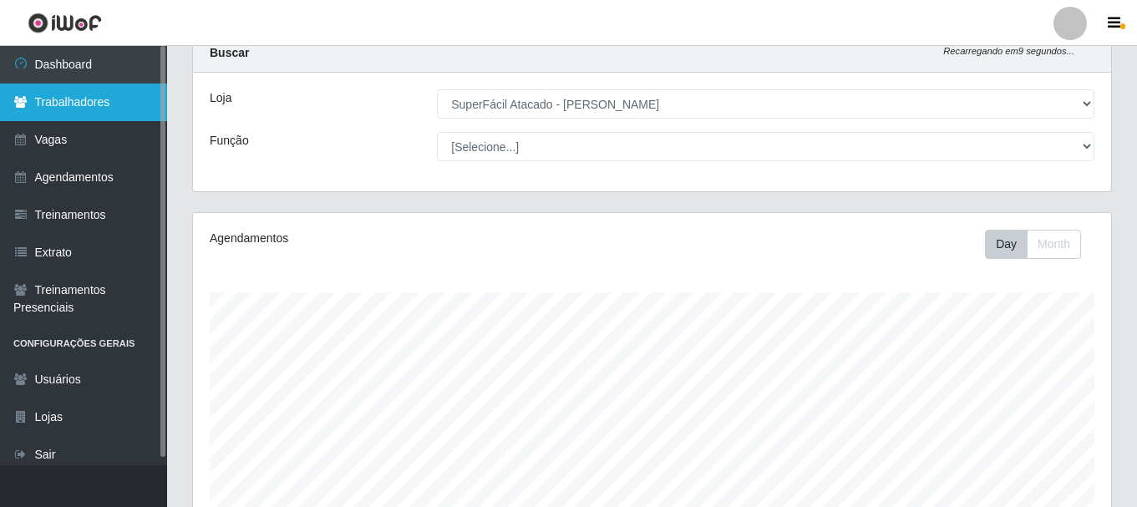
click at [114, 108] on link "Trabalhadores" at bounding box center [83, 103] width 167 height 38
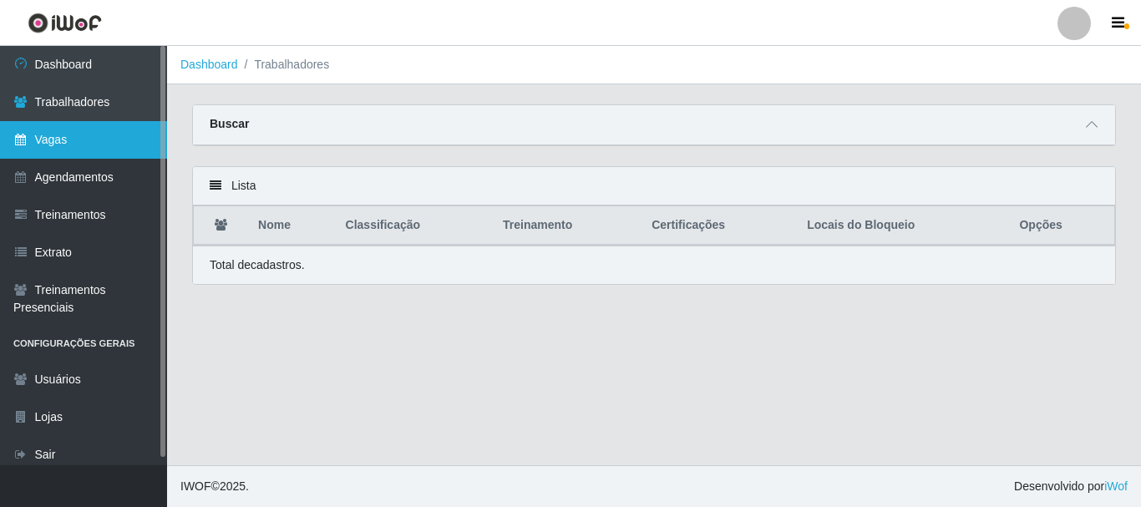
click at [48, 144] on link "Vagas" at bounding box center [83, 140] width 167 height 38
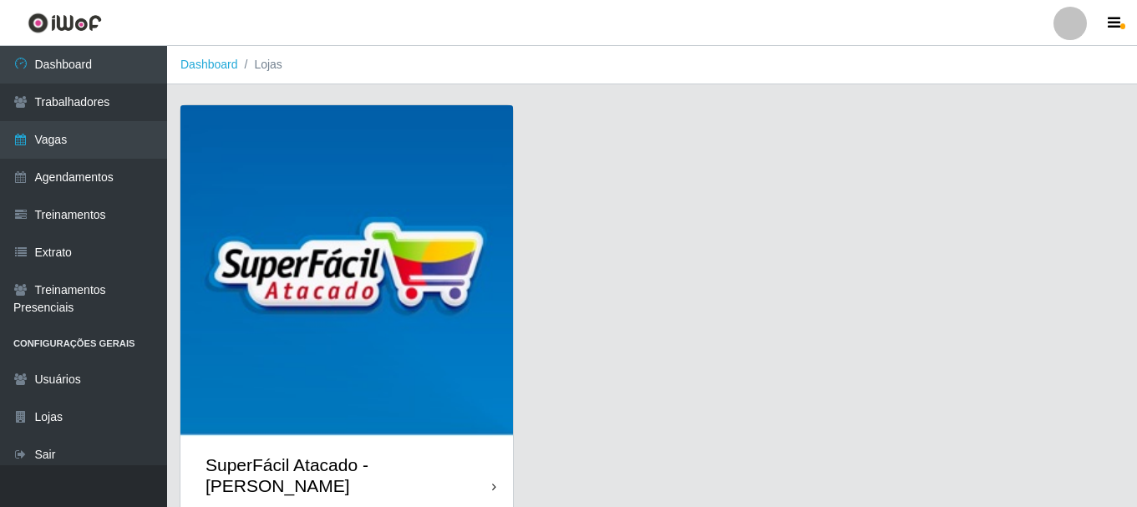
click at [371, 471] on div "SuperFácil Atacado - [PERSON_NAME]" at bounding box center [348, 475] width 286 height 42
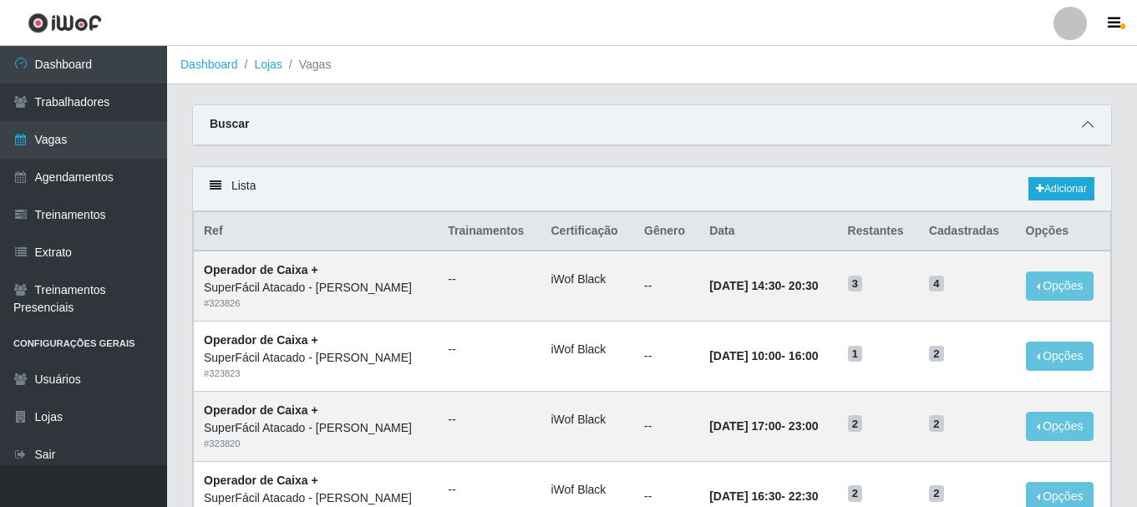
click at [1084, 126] on icon at bounding box center [1087, 125] width 12 height 12
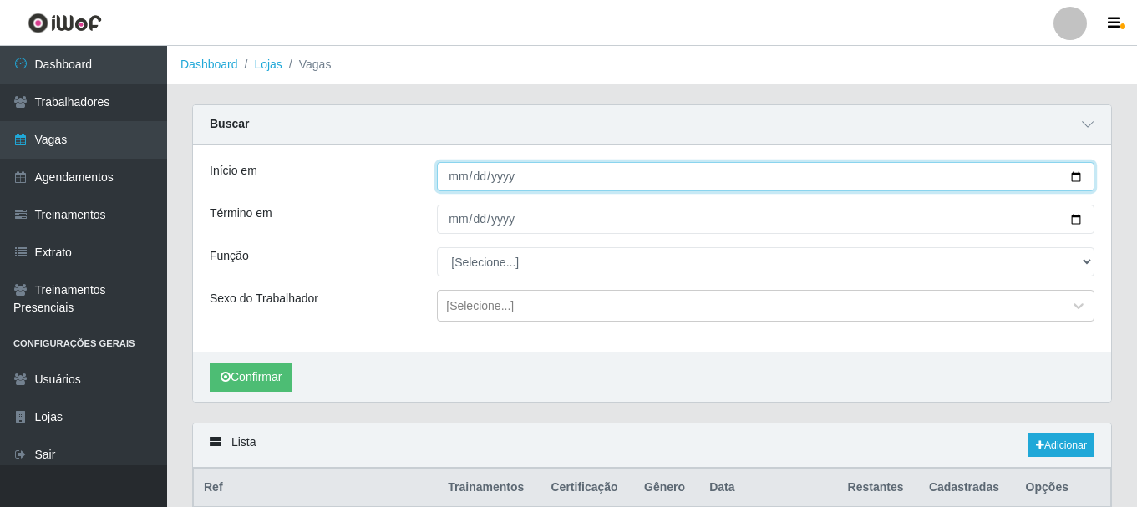
click at [463, 173] on input "Início em" at bounding box center [765, 176] width 657 height 29
type input "2025-08-30"
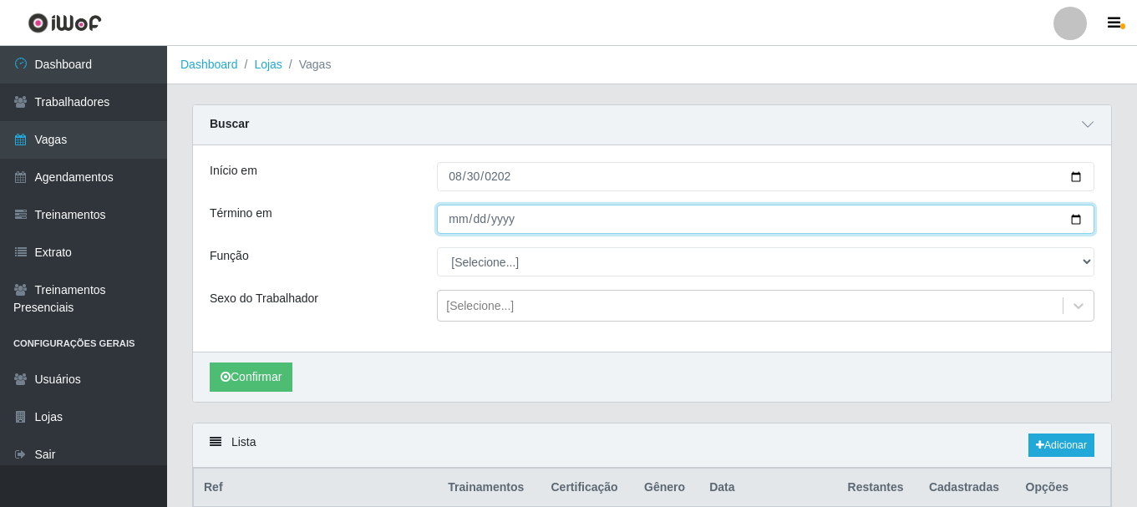
click at [460, 215] on input "Término em" at bounding box center [765, 219] width 657 height 29
type input "2025-08-30"
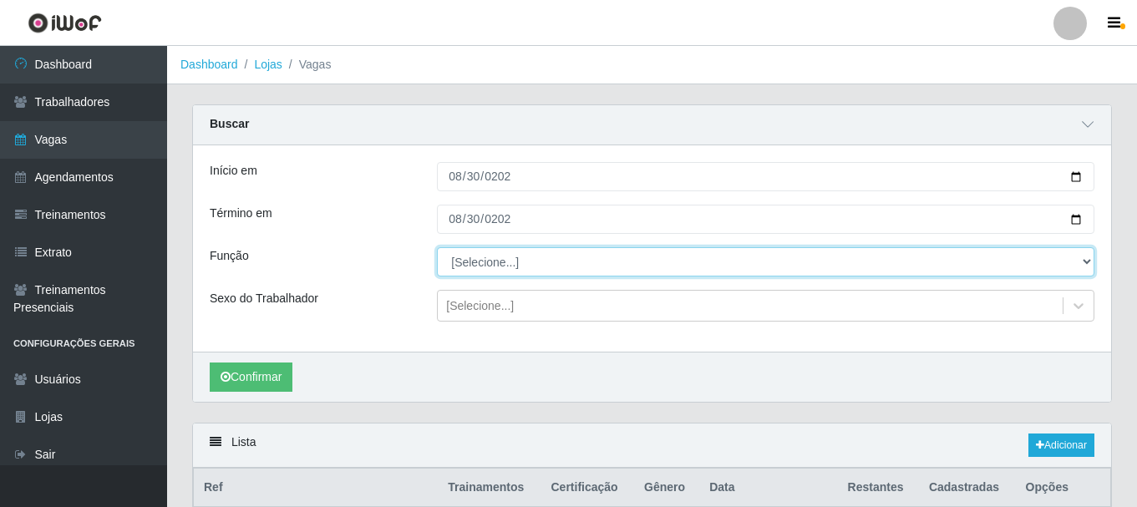
click at [484, 264] on select "[Selecione...] Embalador Embalador + Embalador ++ Operador de Caixa Operador de…" at bounding box center [765, 261] width 657 height 29
select select "82"
click at [437, 248] on select "[Selecione...] Embalador Embalador + Embalador ++ Operador de Caixa Operador de…" at bounding box center [765, 261] width 657 height 29
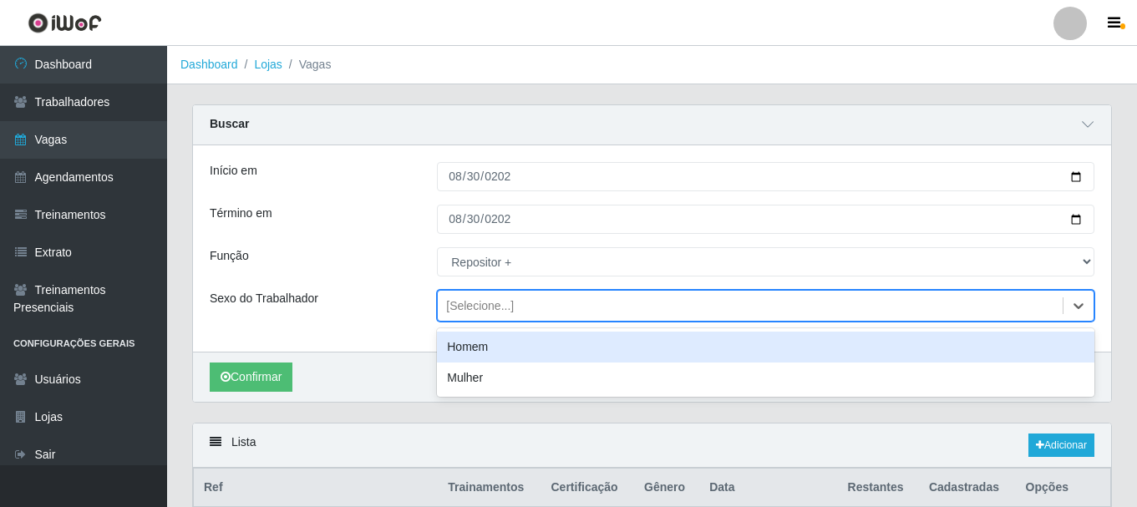
click at [481, 298] on div "[Selecione...]" at bounding box center [480, 306] width 68 height 18
click at [489, 349] on div "Homem" at bounding box center [765, 347] width 657 height 31
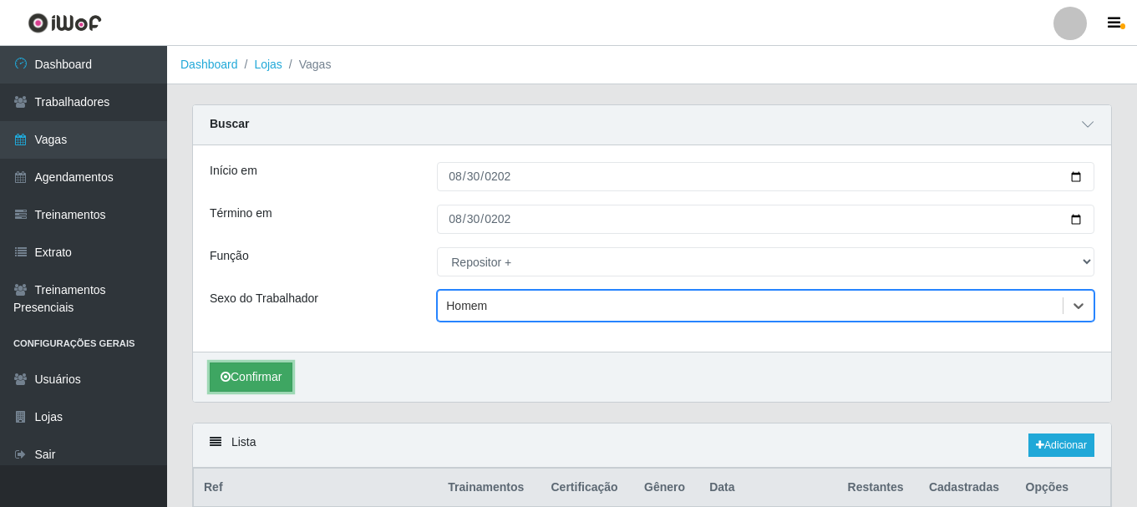
click at [239, 387] on button "Confirmar" at bounding box center [251, 376] width 83 height 29
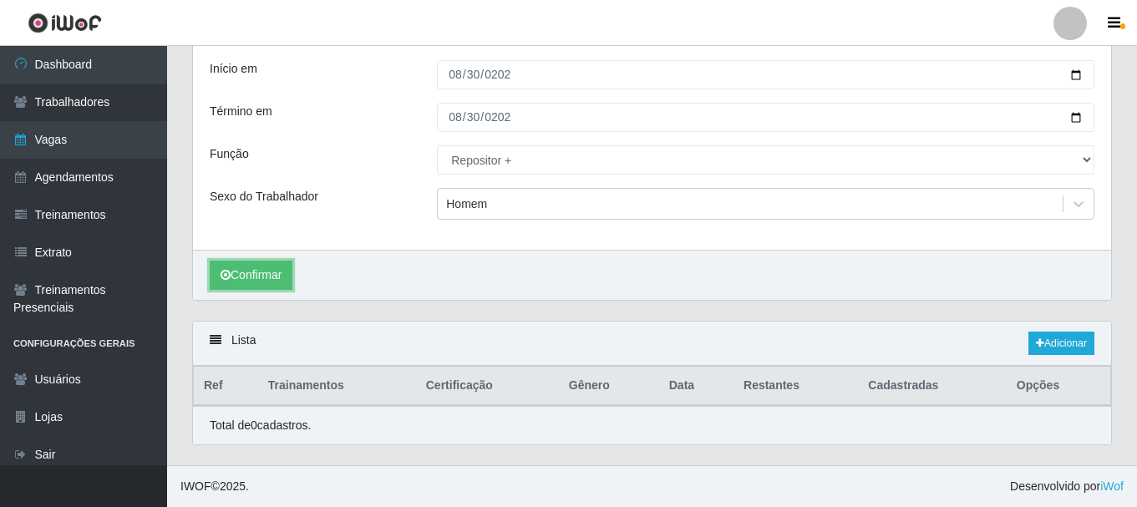
scroll to position [103, 0]
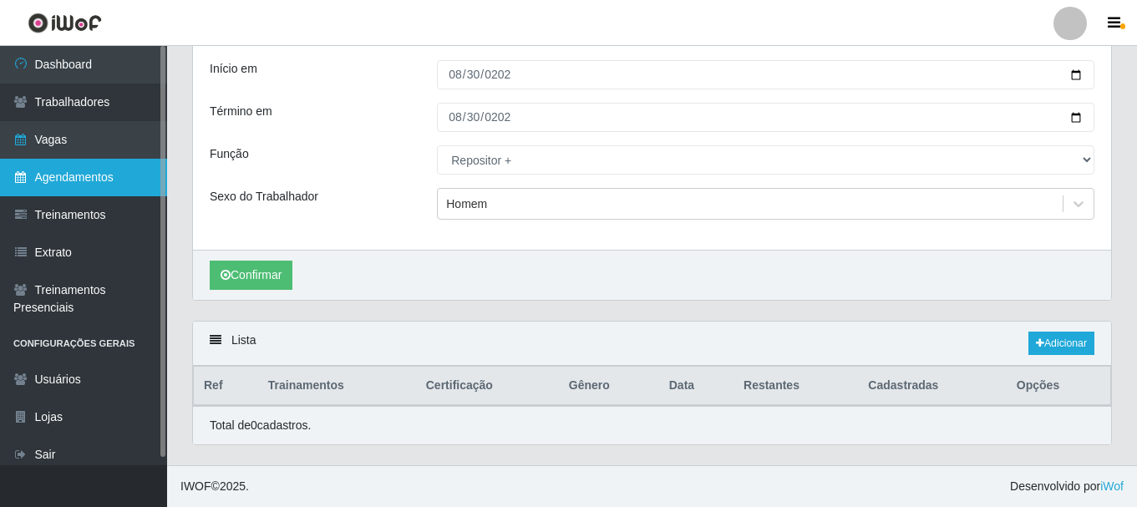
click at [102, 189] on link "Agendamentos" at bounding box center [83, 178] width 167 height 38
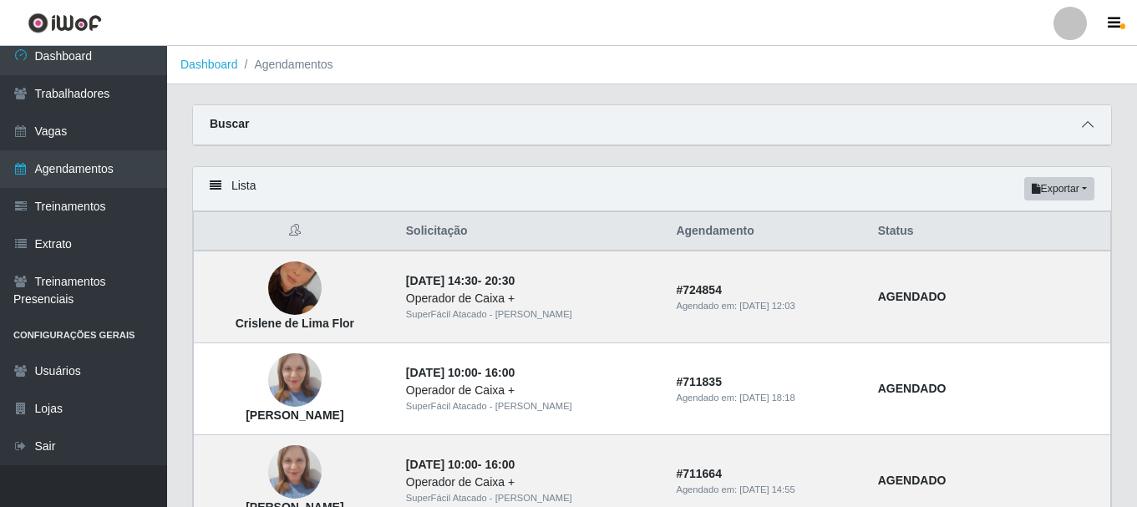
click at [1094, 132] on span at bounding box center [1087, 124] width 20 height 19
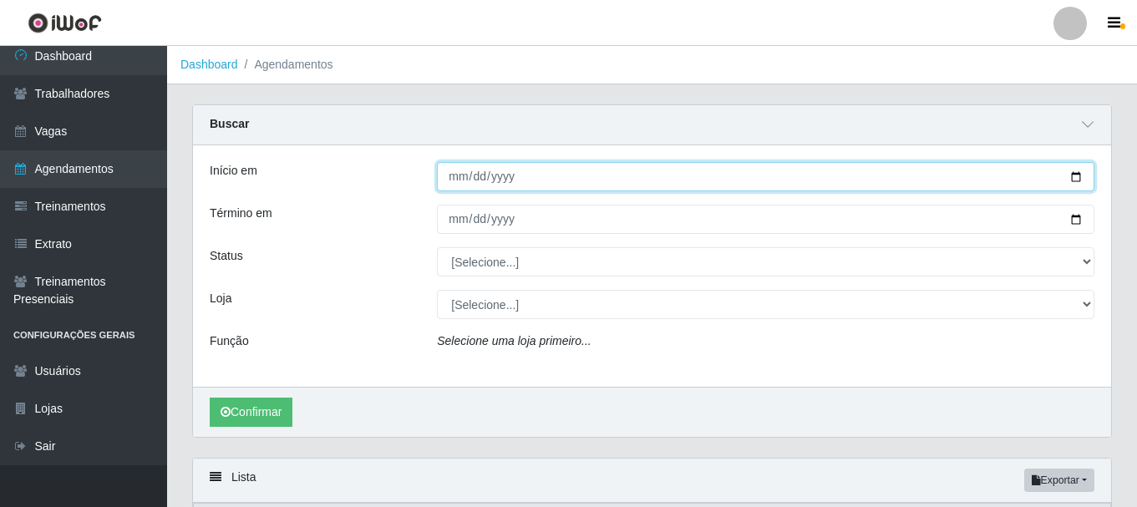
click at [453, 178] on input "Início em" at bounding box center [765, 176] width 657 height 29
type input "2025-08-30"
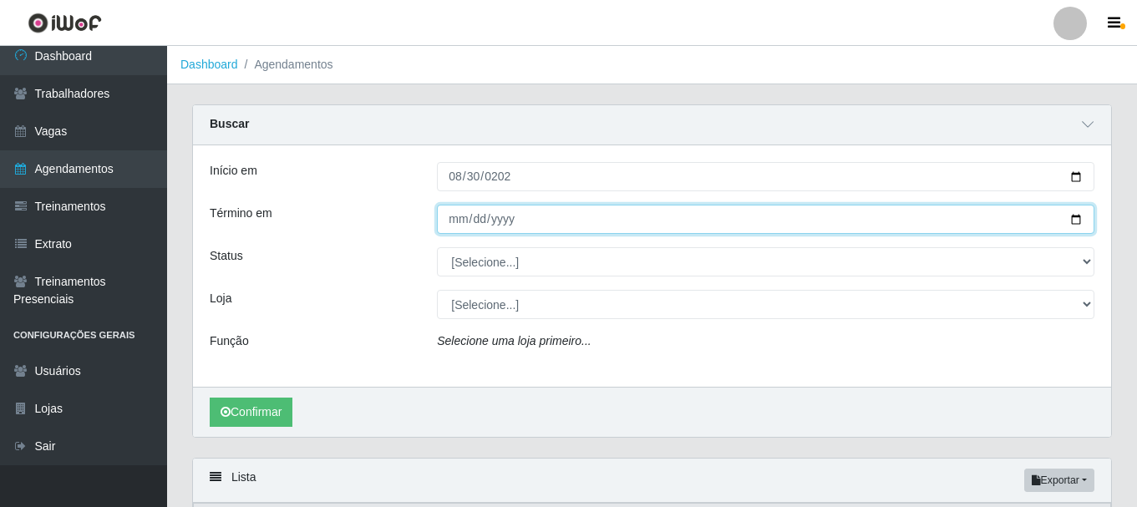
click at [455, 227] on input "Término em" at bounding box center [765, 219] width 657 height 29
type input "2025-08-30"
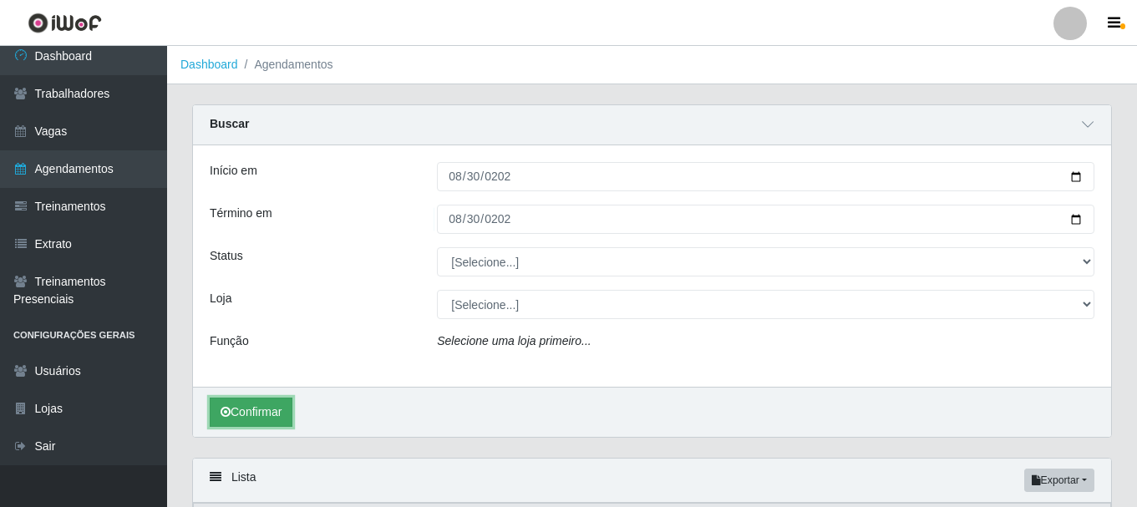
click at [258, 406] on button "Confirmar" at bounding box center [251, 411] width 83 height 29
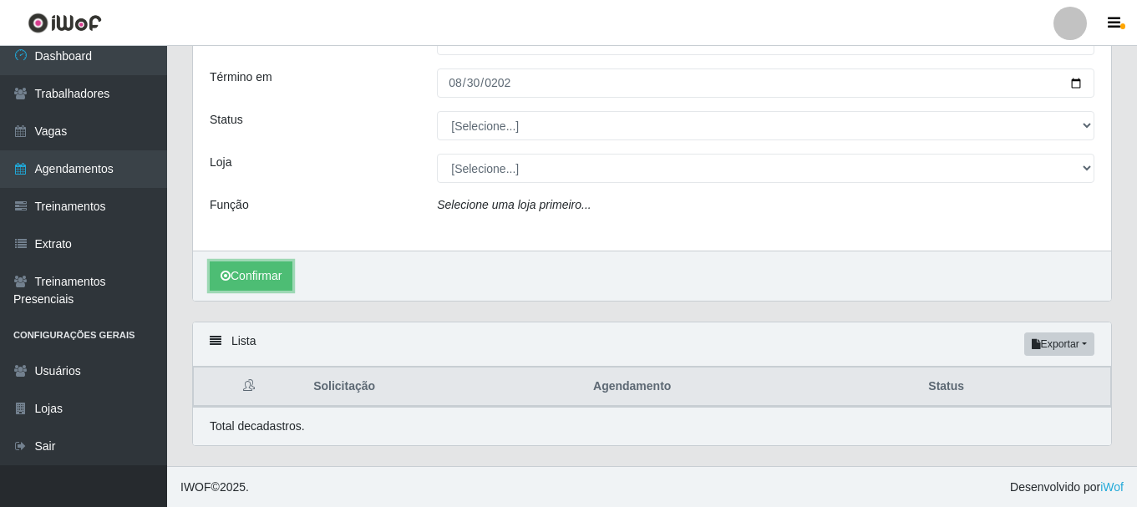
scroll to position [138, 0]
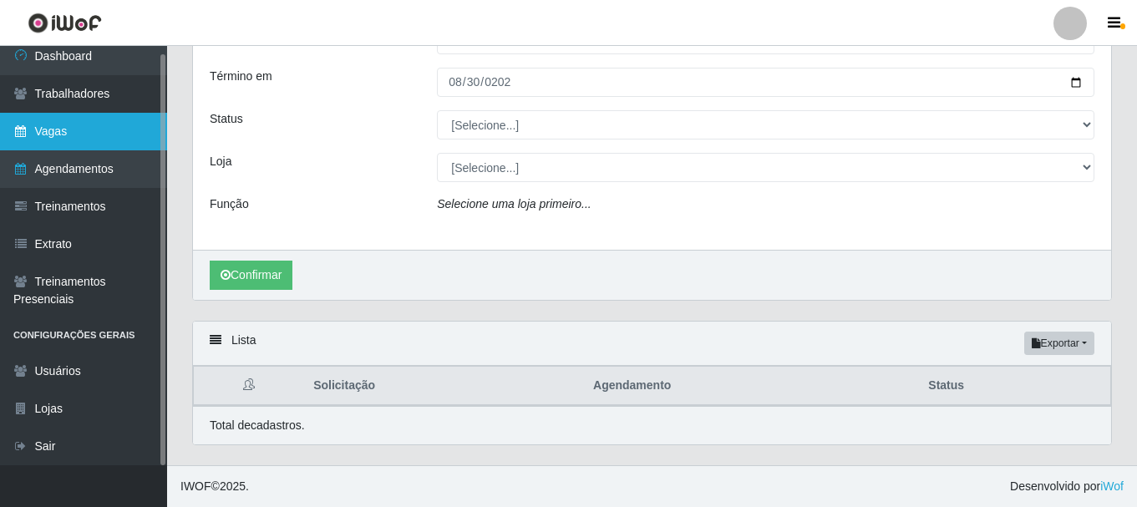
click at [96, 139] on link "Vagas" at bounding box center [83, 132] width 167 height 38
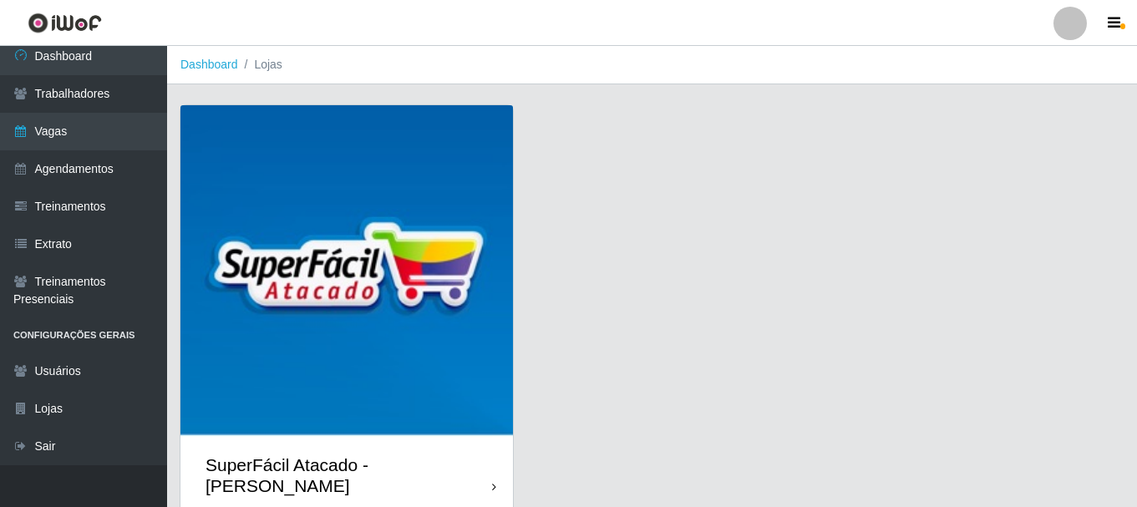
click at [431, 454] on div "SuperFácil Atacado - [PERSON_NAME]" at bounding box center [348, 475] width 286 height 42
click at [431, 453] on main "Dashboard Lojas SuperFácil Atacado - João Pessoa" at bounding box center [651, 290] width 969 height 488
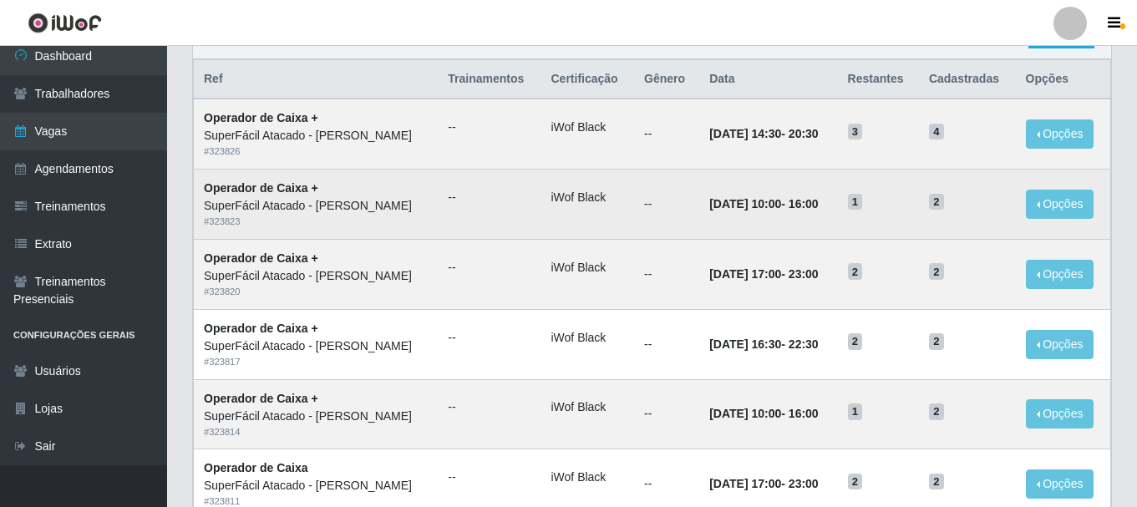
scroll to position [501, 0]
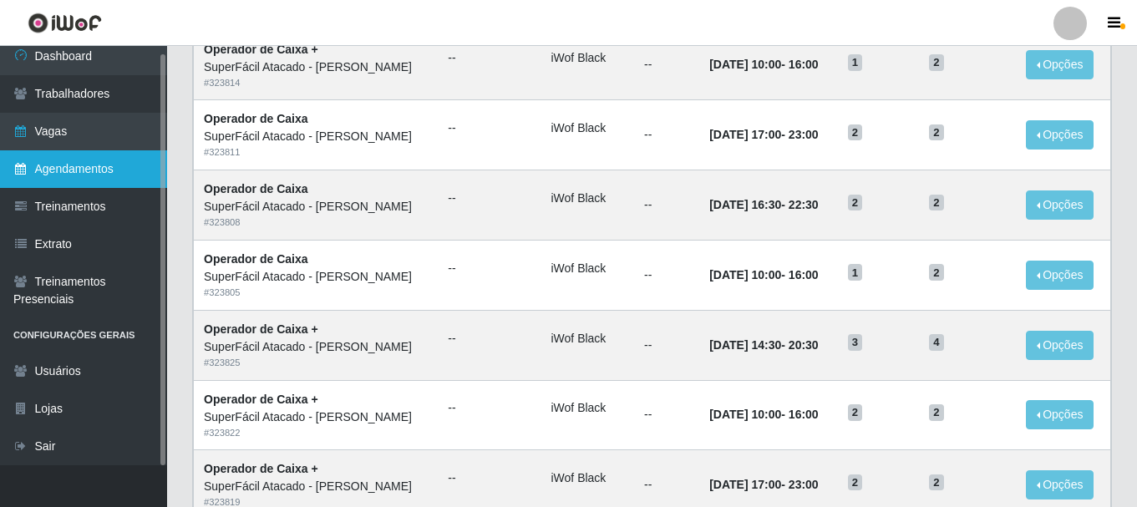
click at [74, 162] on link "Agendamentos" at bounding box center [83, 169] width 167 height 38
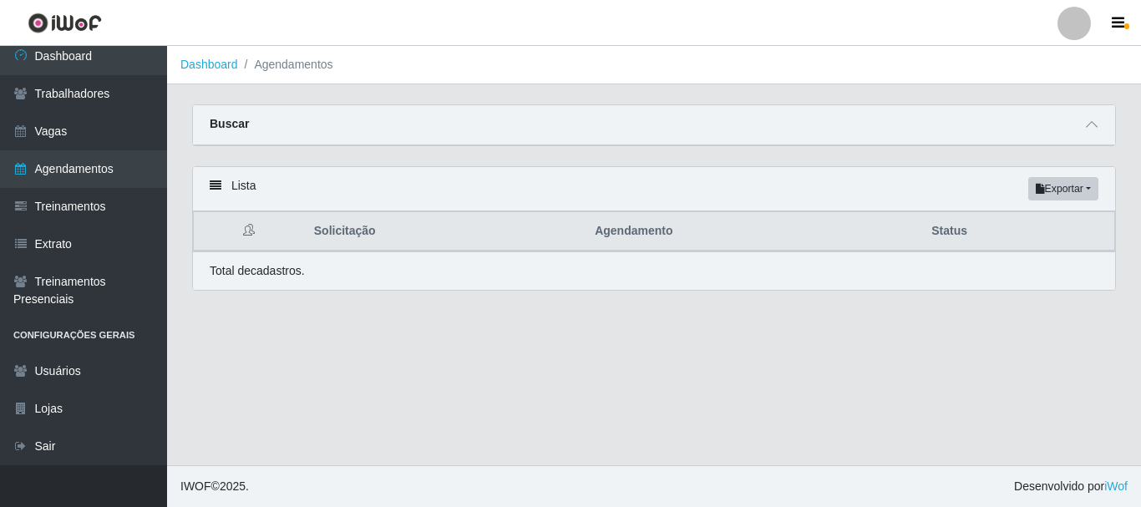
click at [612, 385] on main "Dashboard Agendamentos Carregando... Buscar Início em Término em Status [Seleci…" at bounding box center [654, 255] width 974 height 419
click at [1094, 126] on icon at bounding box center [1092, 125] width 12 height 12
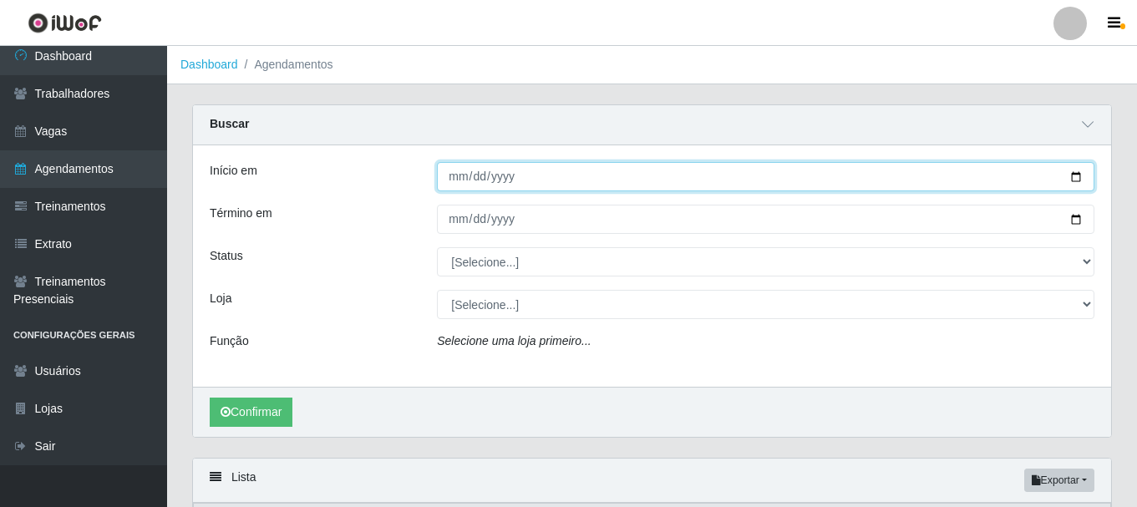
click at [454, 177] on input "Início em" at bounding box center [765, 176] width 657 height 29
type input "2025-08-30"
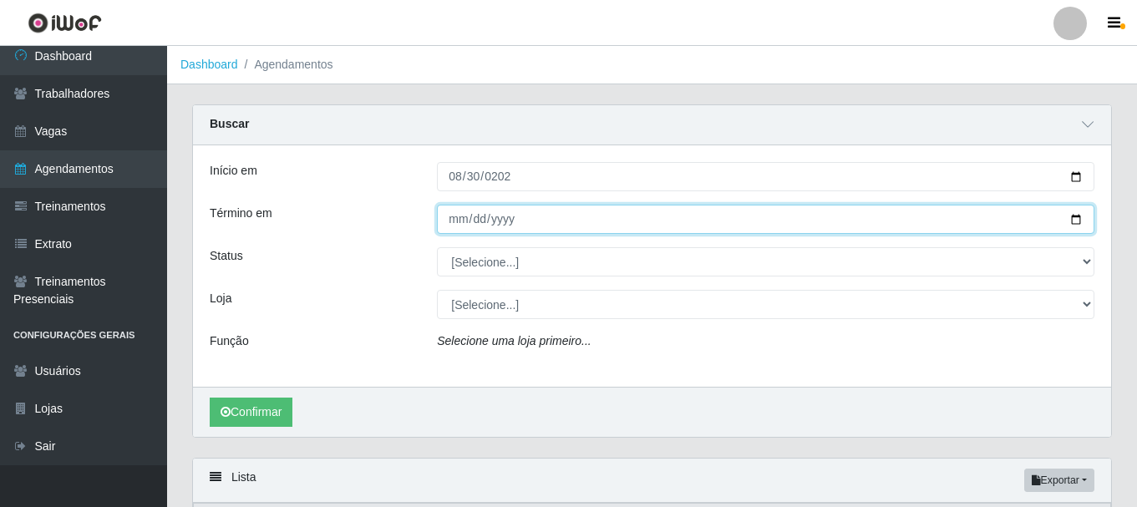
click at [455, 223] on input "Término em" at bounding box center [765, 219] width 657 height 29
type input "2025-08-30"
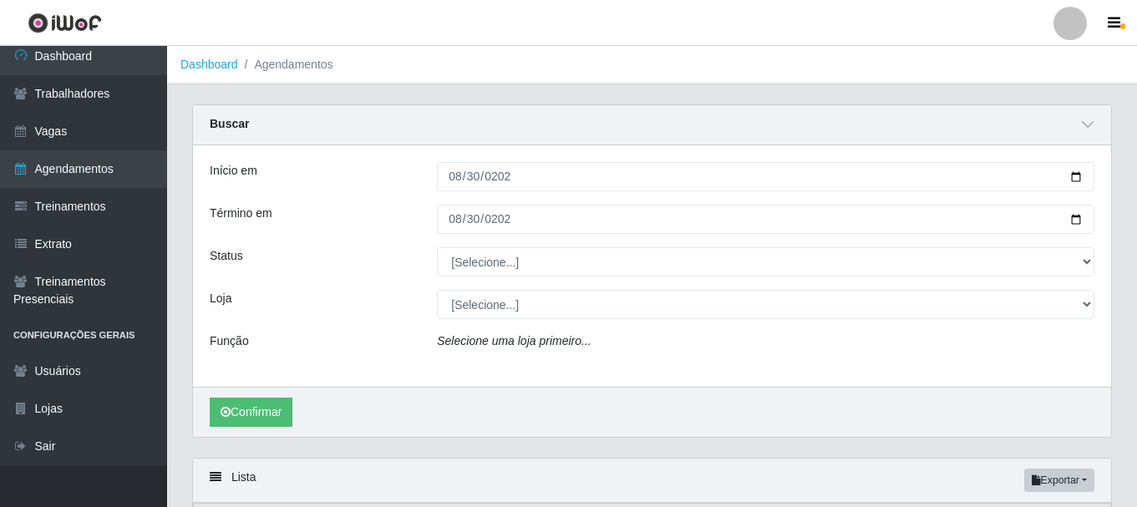
click at [482, 345] on icon "Selecione uma loja primeiro..." at bounding box center [514, 340] width 154 height 13
click at [542, 336] on icon "Selecione uma loja primeiro..." at bounding box center [514, 340] width 154 height 13
click at [501, 338] on icon "Selecione uma loja primeiro..." at bounding box center [514, 340] width 154 height 13
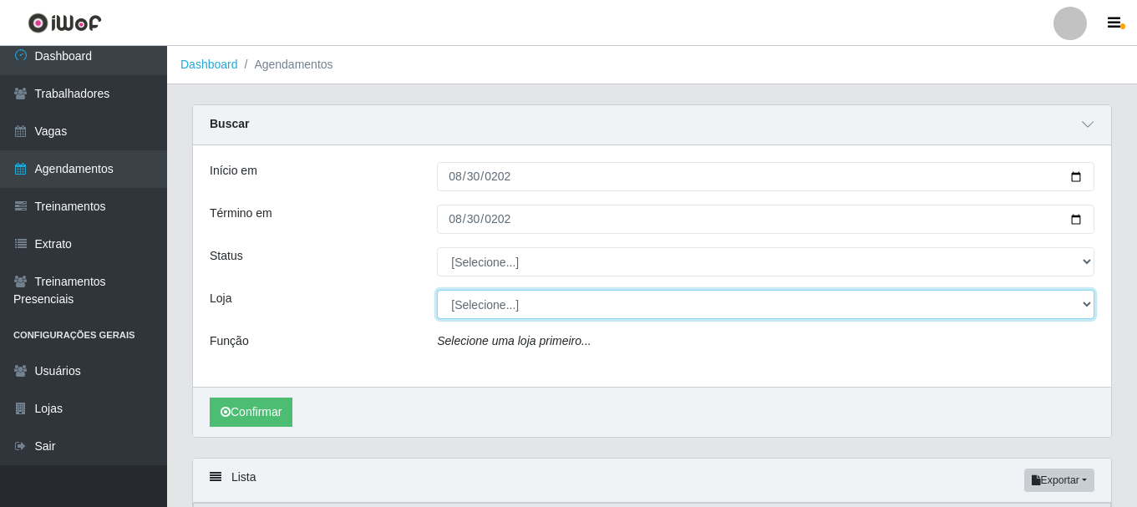
click at [527, 310] on select "[Selecione...] SuperFácil Atacado - [PERSON_NAME]" at bounding box center [765, 304] width 657 height 29
select select "399"
click at [437, 291] on select "[Selecione...] SuperFácil Atacado - [PERSON_NAME]" at bounding box center [765, 304] width 657 height 29
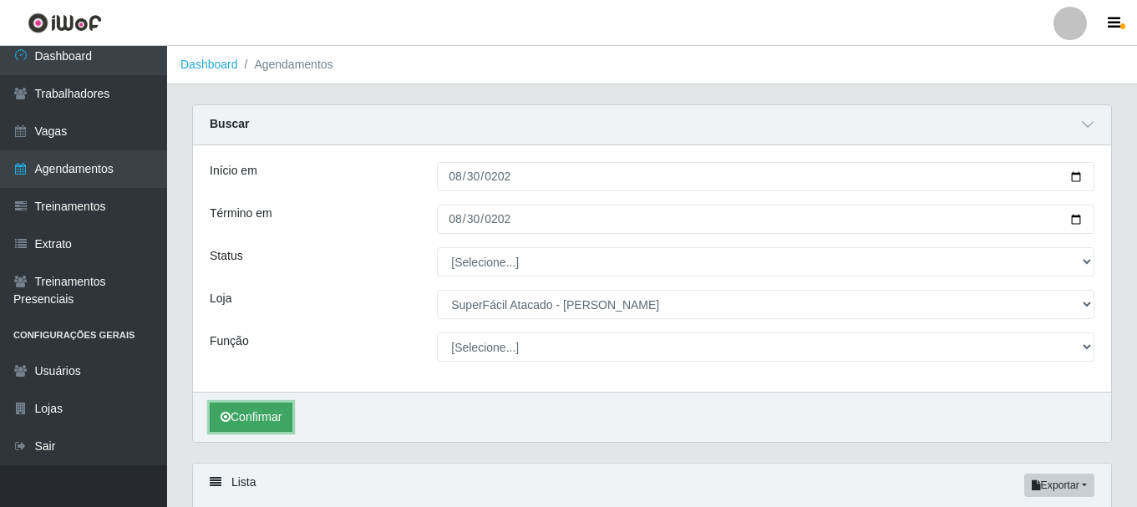
click at [274, 408] on button "Confirmar" at bounding box center [251, 416] width 83 height 29
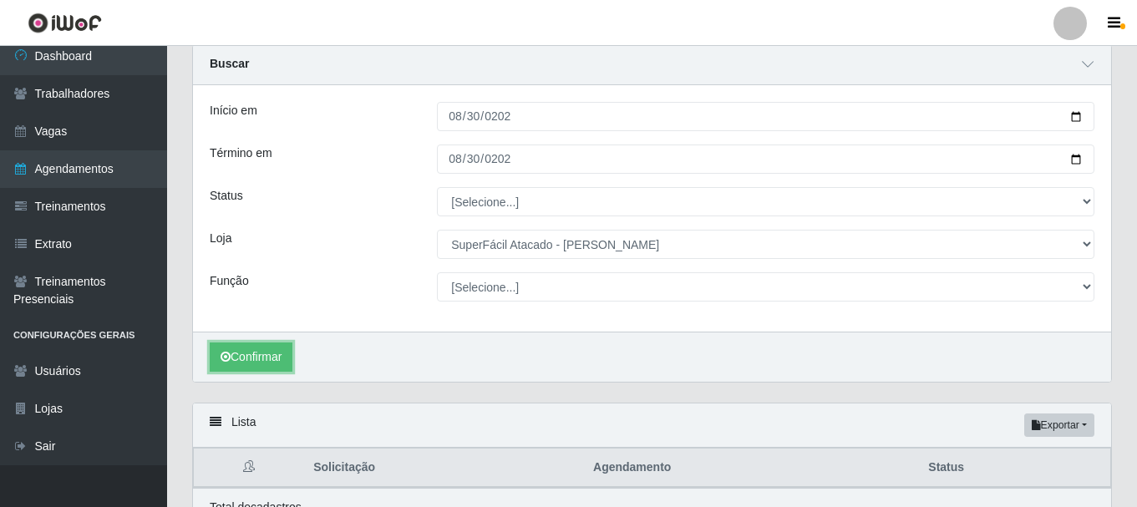
scroll to position [143, 0]
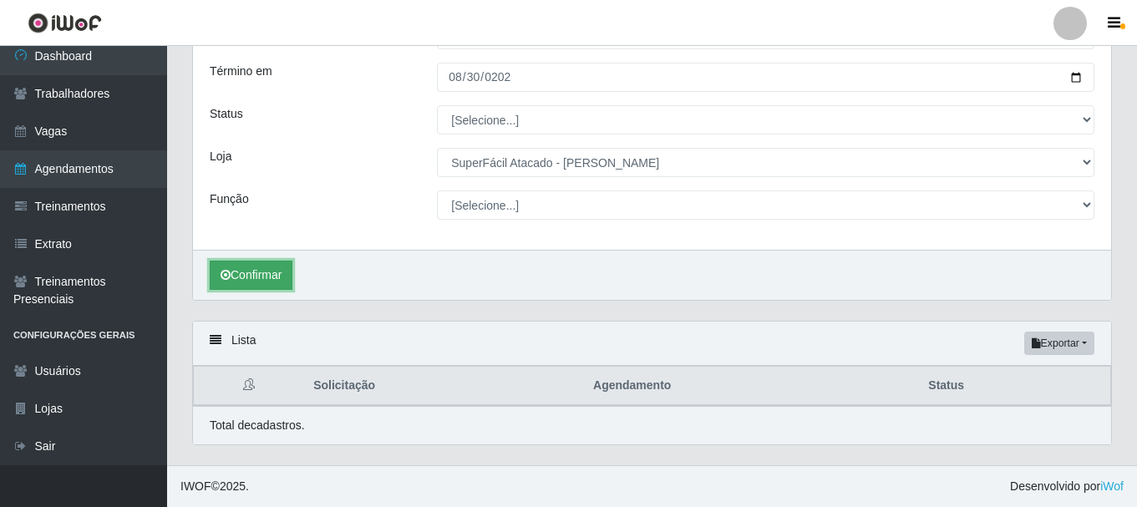
click at [236, 277] on button "Confirmar" at bounding box center [251, 275] width 83 height 29
click at [245, 284] on button "Confirmar" at bounding box center [251, 275] width 83 height 29
click at [246, 280] on button "Confirmar" at bounding box center [251, 275] width 83 height 29
click at [266, 277] on button "Confirmar" at bounding box center [251, 275] width 83 height 29
click at [265, 277] on button "Confirmar" at bounding box center [251, 275] width 83 height 29
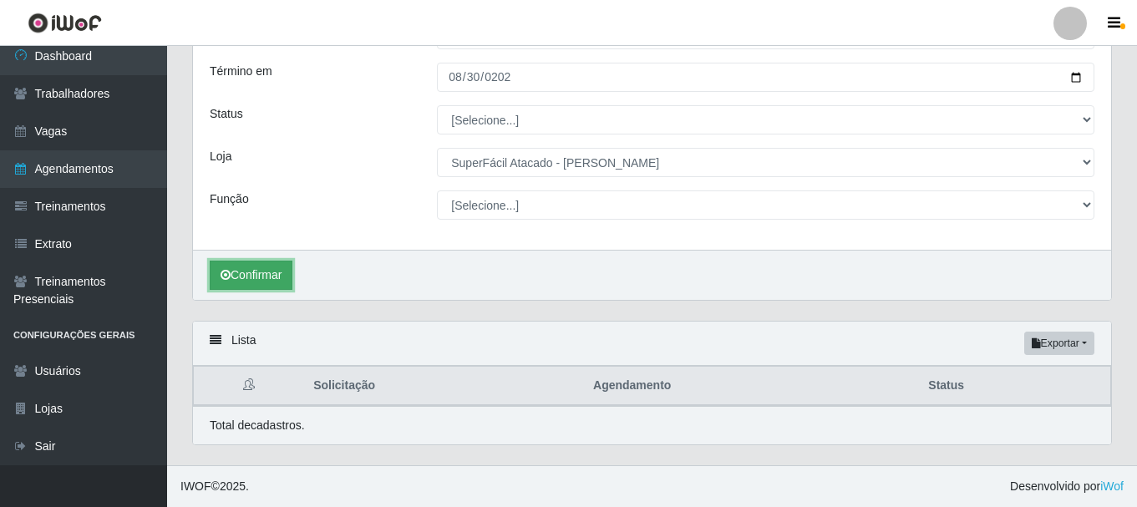
click at [265, 277] on button "Confirmar" at bounding box center [251, 275] width 83 height 29
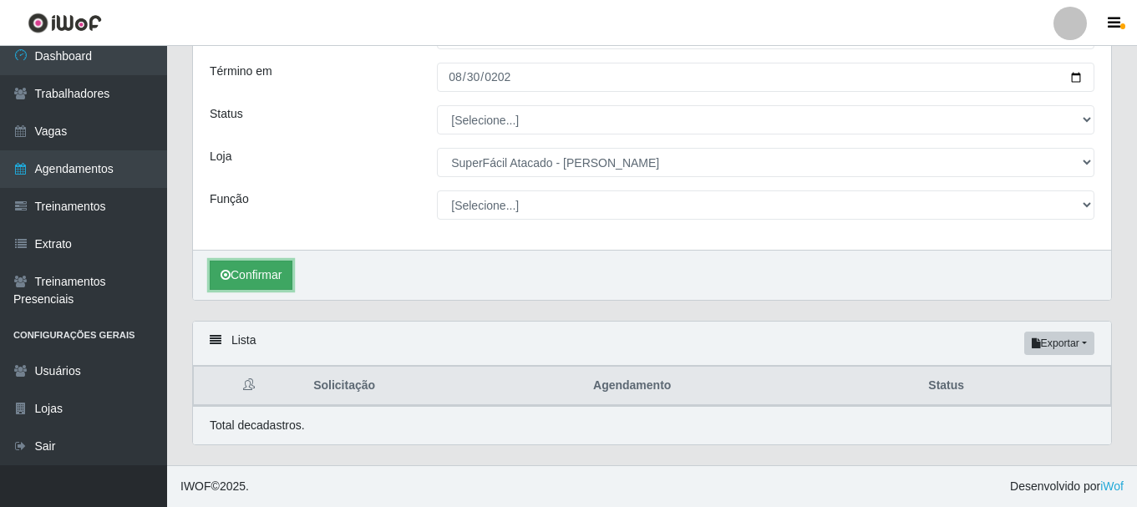
click at [265, 277] on button "Confirmar" at bounding box center [251, 275] width 83 height 29
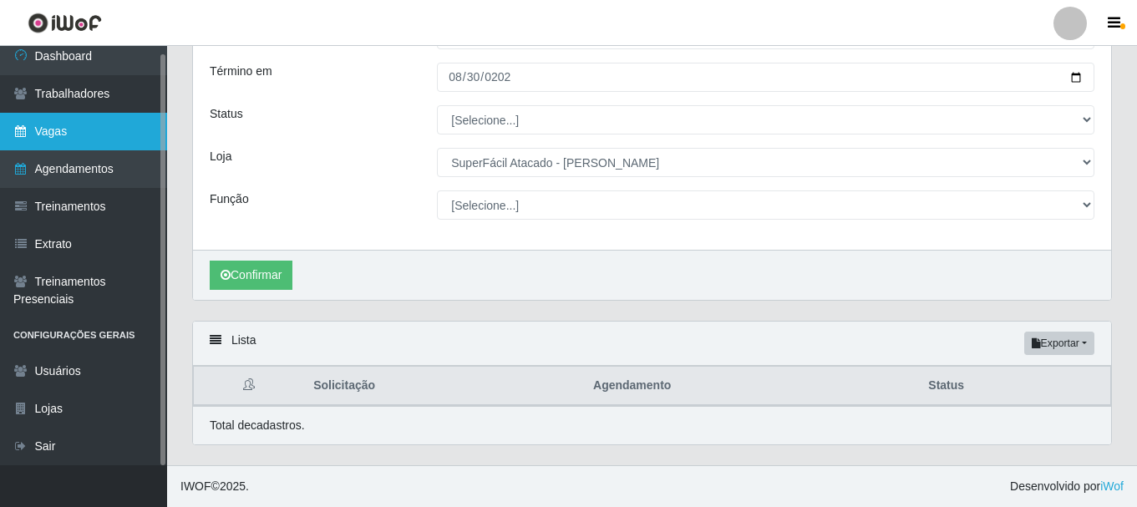
click at [104, 116] on link "Vagas" at bounding box center [83, 132] width 167 height 38
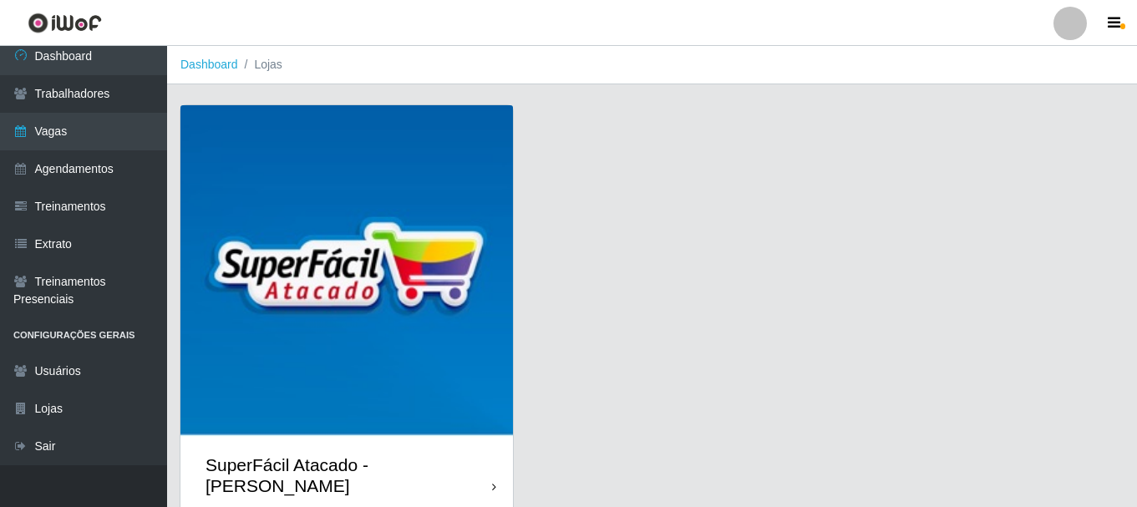
click at [438, 474] on div "SuperFácil Atacado - [PERSON_NAME]" at bounding box center [348, 475] width 286 height 42
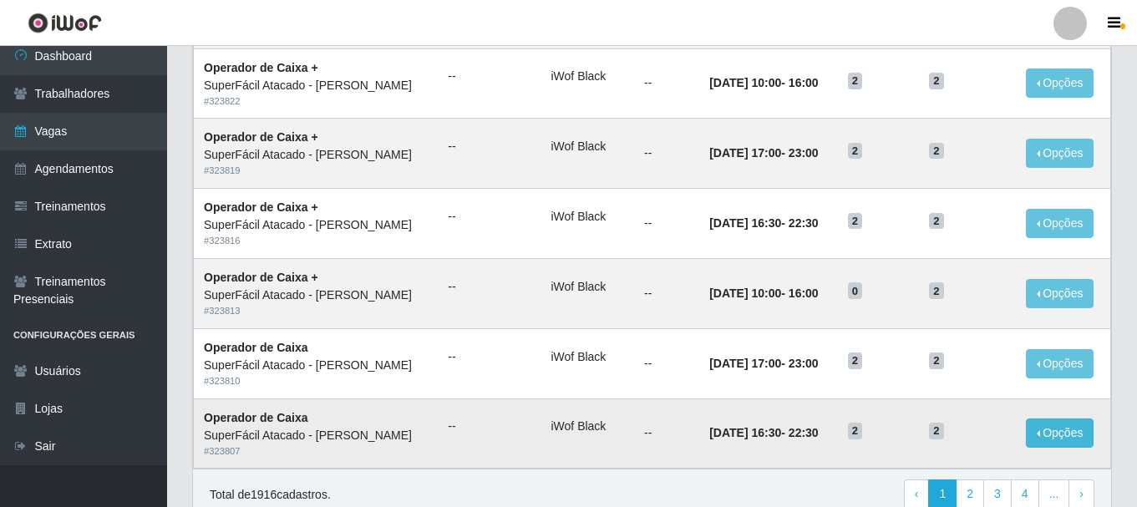
scroll to position [909, 0]
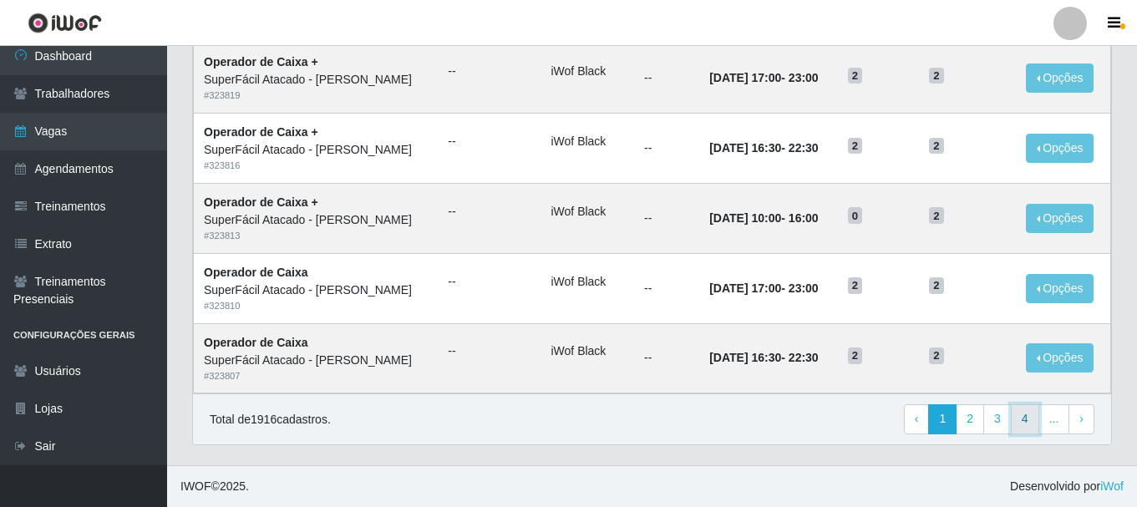
click at [1031, 425] on link "4" at bounding box center [1024, 419] width 28 height 30
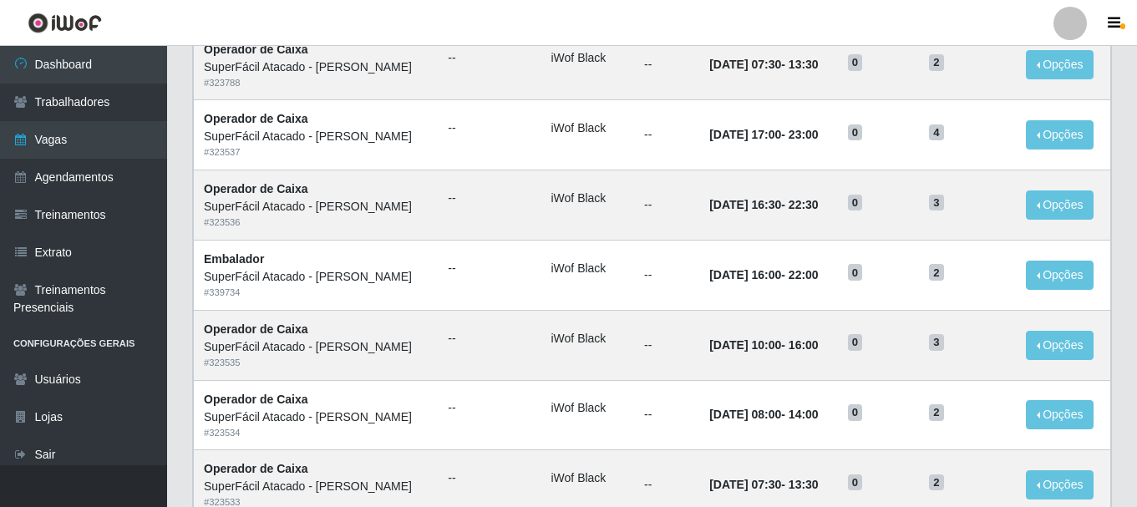
scroll to position [909, 0]
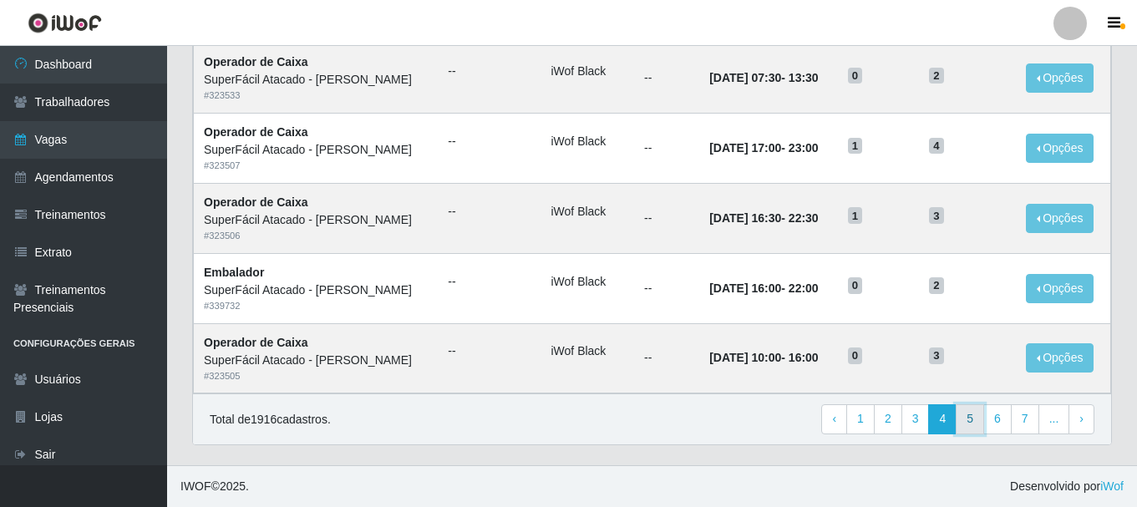
click at [978, 425] on link "5" at bounding box center [969, 419] width 28 height 30
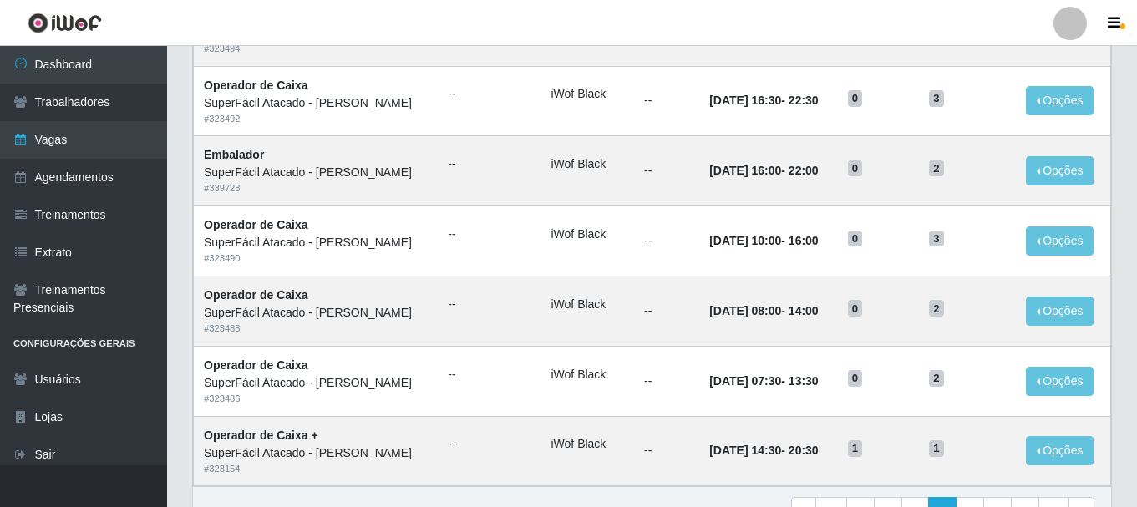
scroll to position [909, 0]
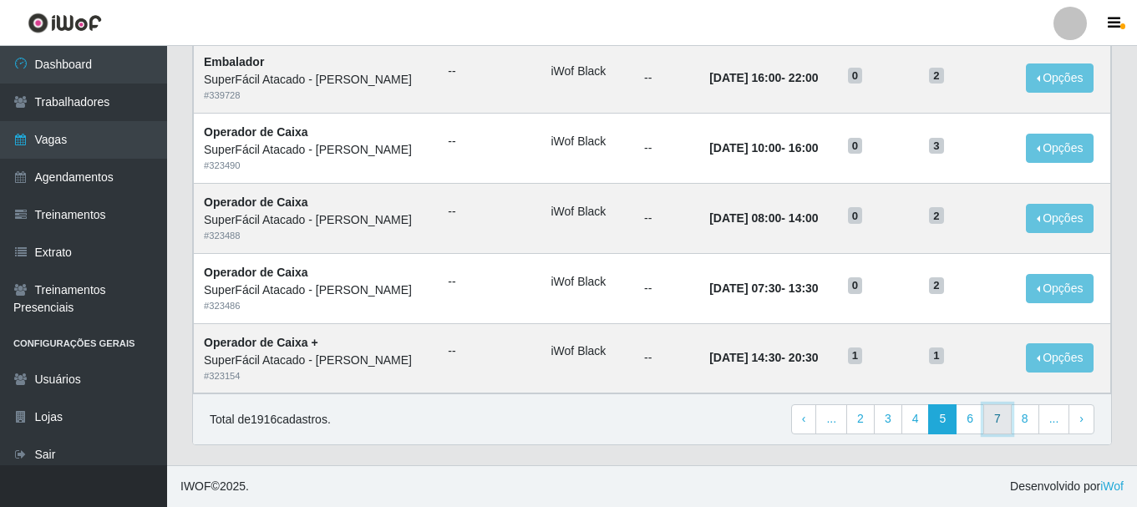
click at [995, 423] on link "7" at bounding box center [997, 419] width 28 height 30
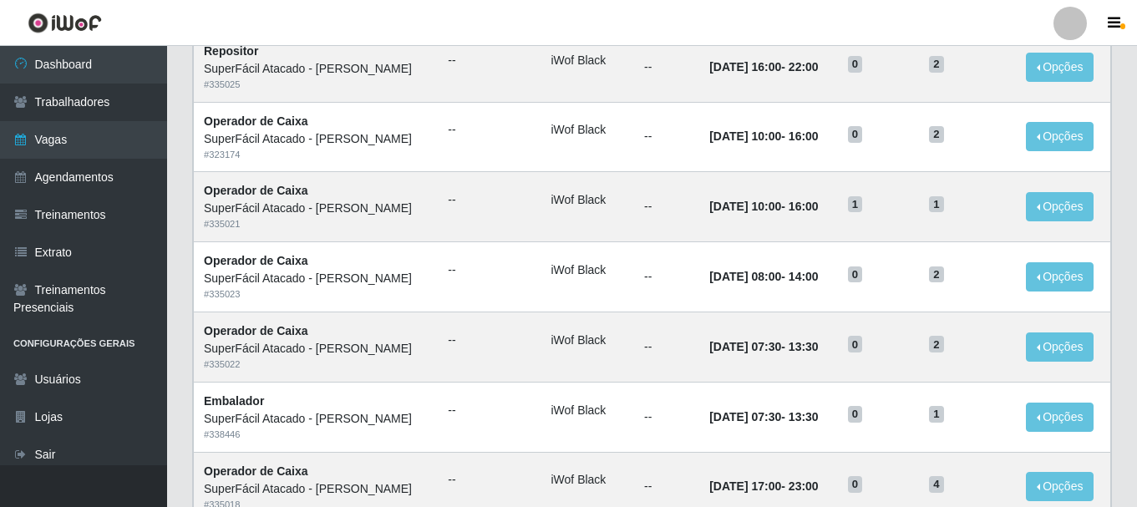
scroll to position [909, 0]
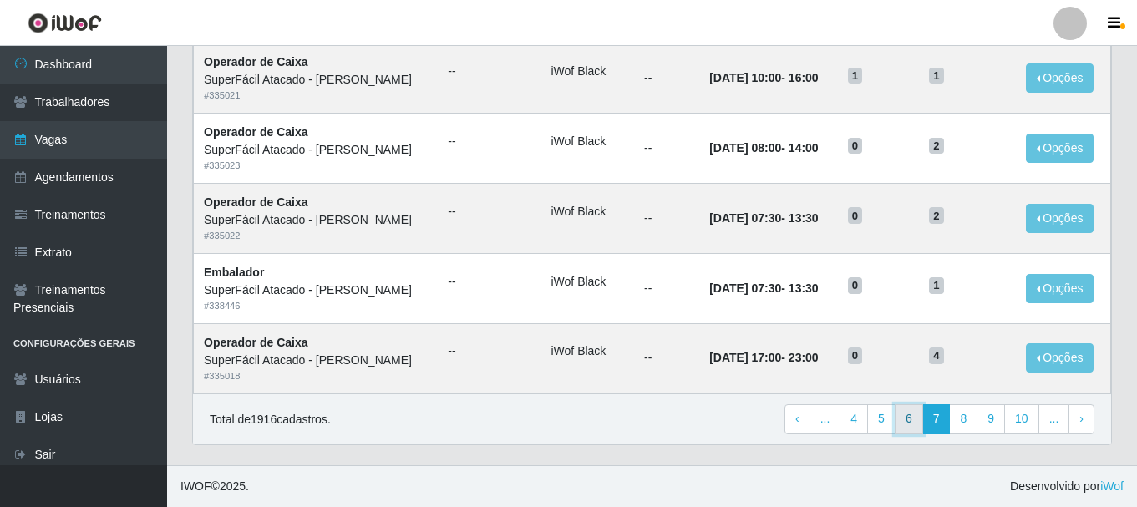
click at [914, 418] on link "6" at bounding box center [908, 419] width 28 height 30
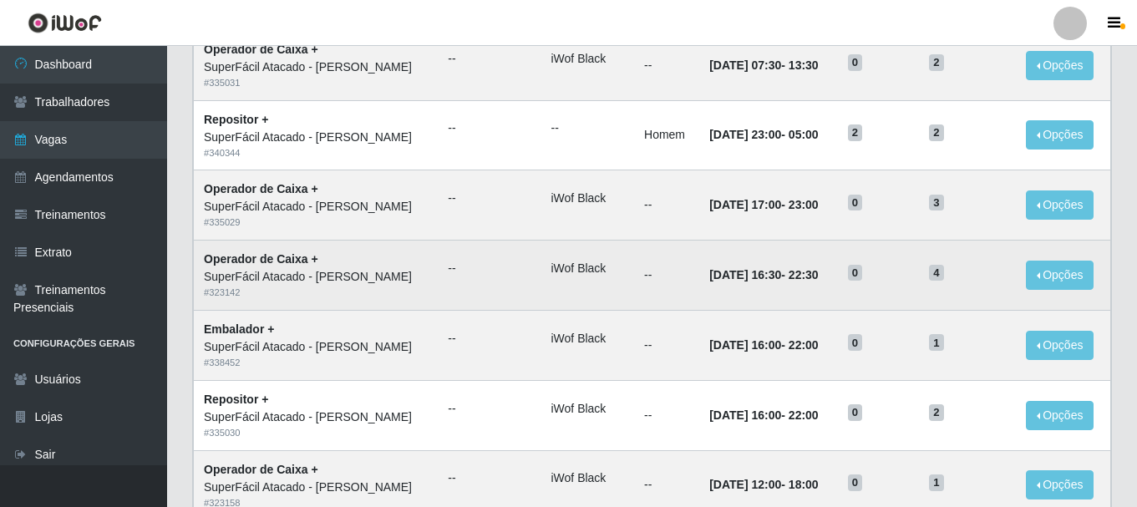
scroll to position [752, 0]
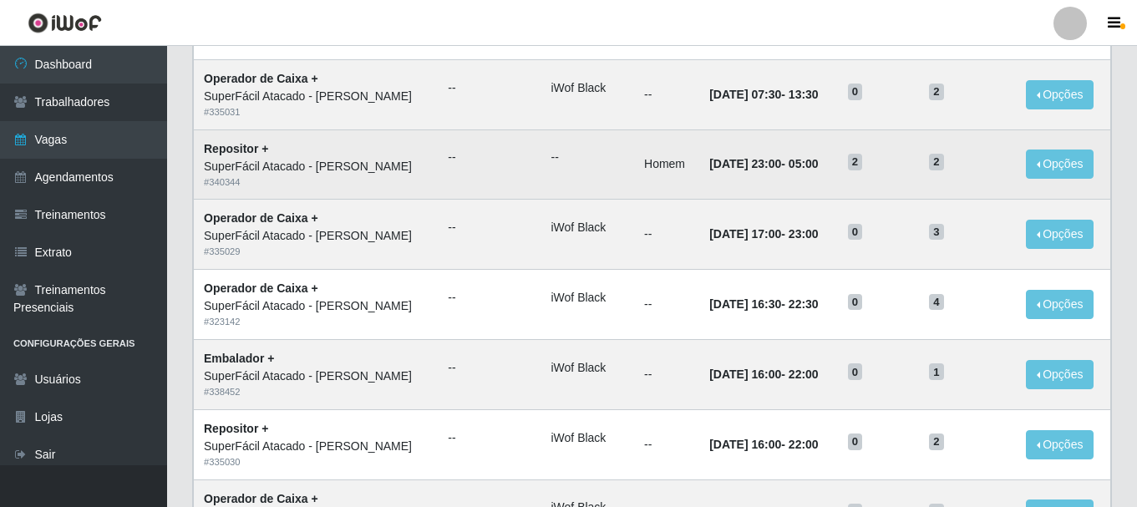
click at [349, 149] on td "Repositor + SuperFácil Atacado - João Pessoa # 340344" at bounding box center [316, 164] width 245 height 70
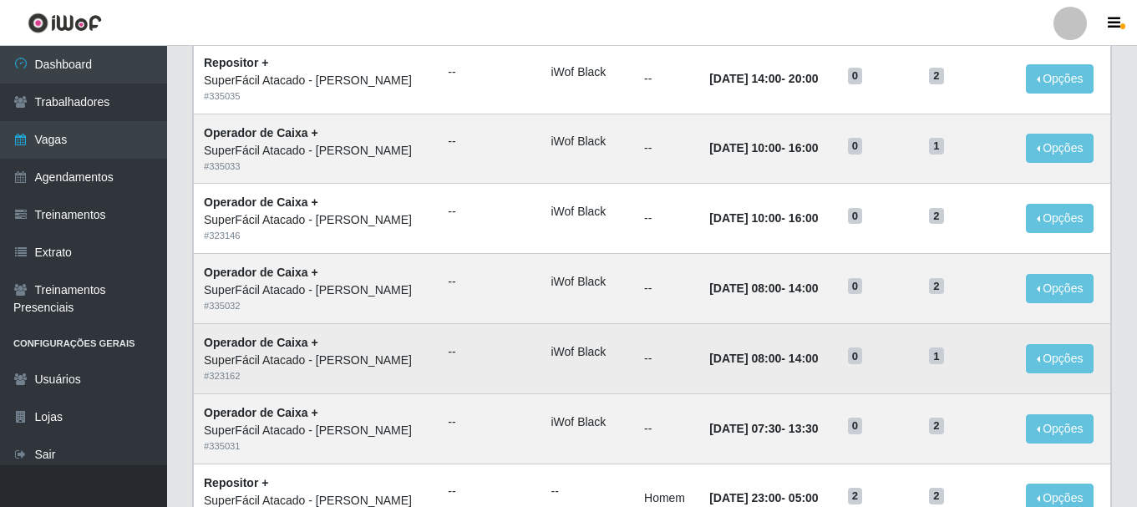
scroll to position [0, 0]
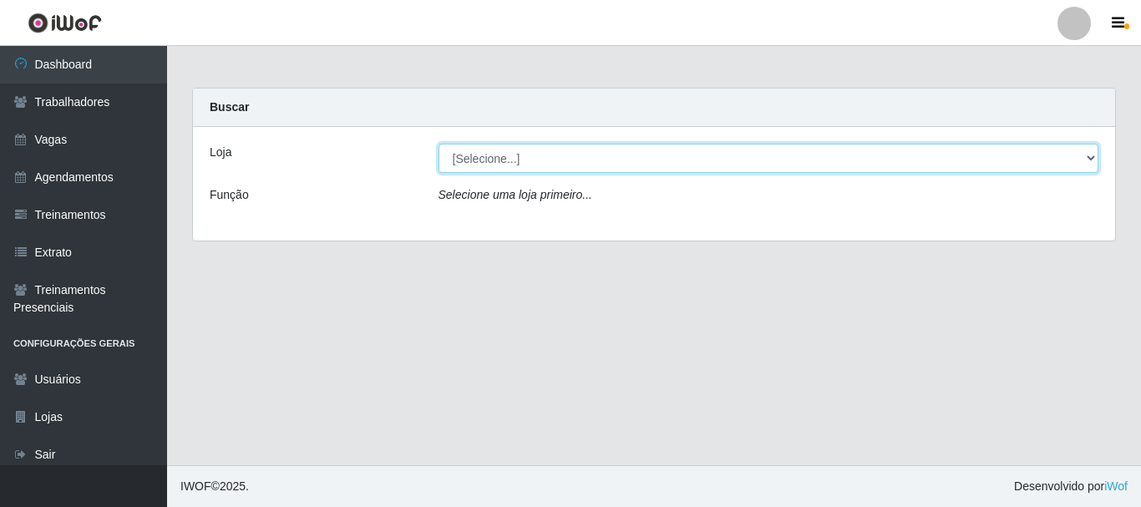
click at [667, 159] on select "[Selecione...] SuperFácil Atacado - [PERSON_NAME]" at bounding box center [768, 158] width 661 height 29
select select "399"
click at [438, 144] on select "[Selecione...] SuperFácil Atacado - [PERSON_NAME]" at bounding box center [768, 158] width 661 height 29
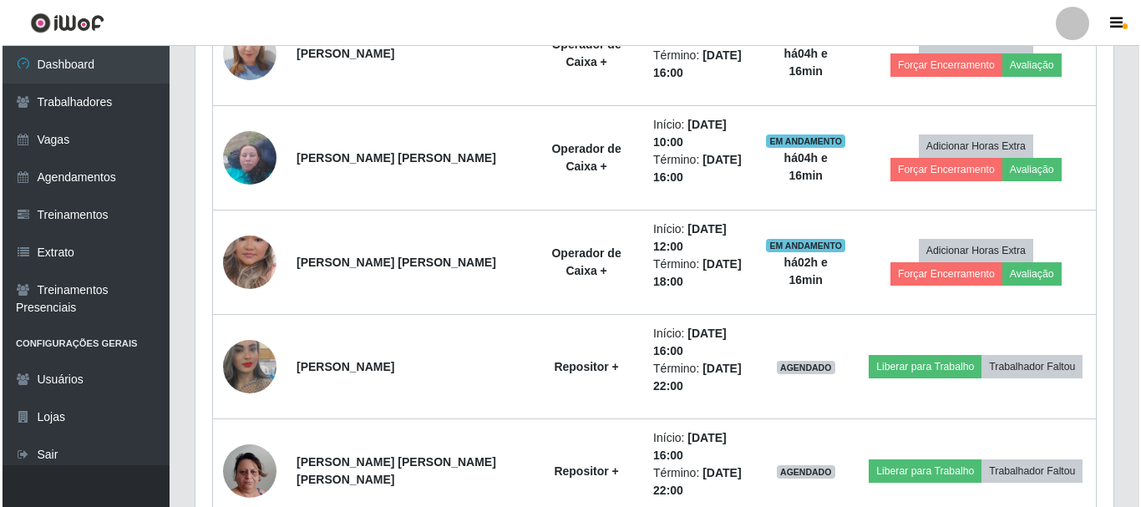
scroll to position [585, 0]
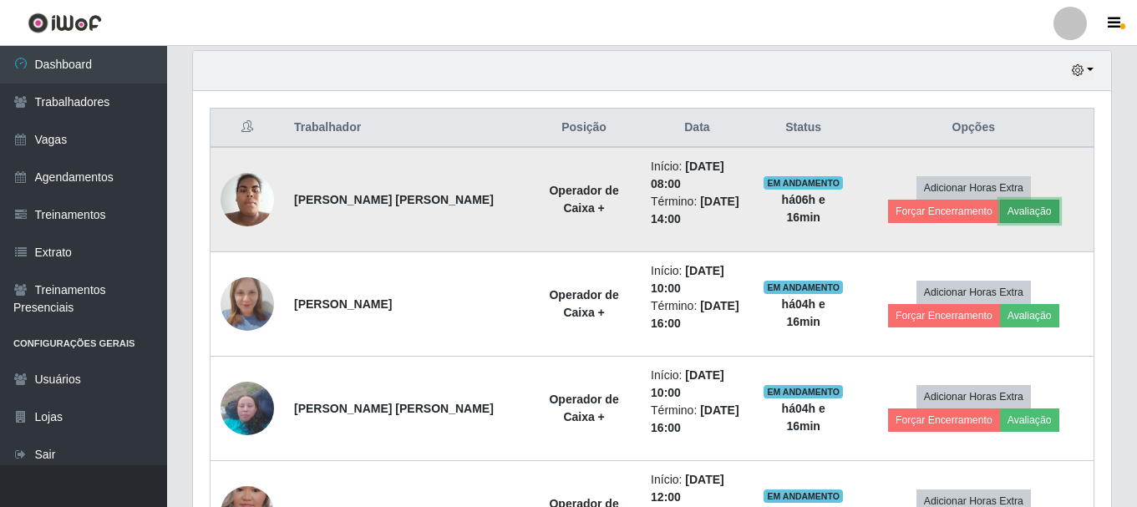
click at [1000, 212] on button "Avaliação" at bounding box center [1029, 211] width 59 height 23
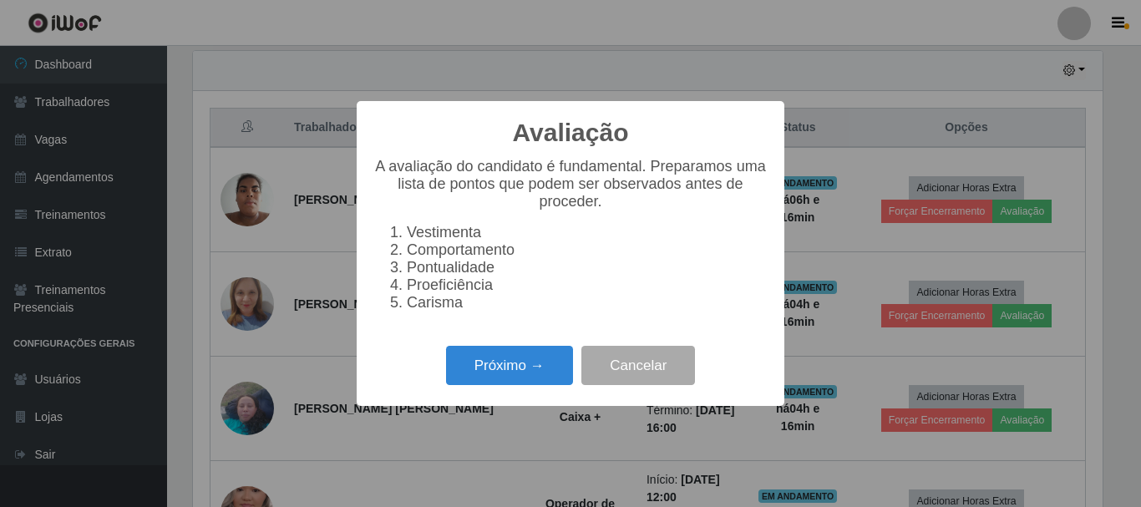
scroll to position [347, 909]
click at [511, 372] on button "Próximo →" at bounding box center [509, 365] width 127 height 39
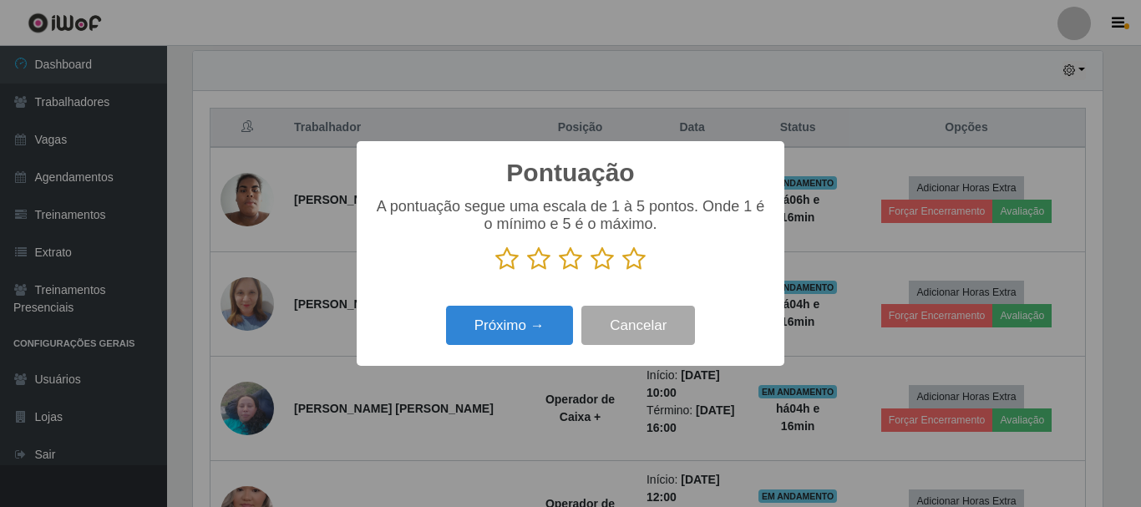
click at [635, 262] on icon at bounding box center [633, 258] width 23 height 25
click at [622, 271] on input "radio" at bounding box center [622, 271] width 0 height 0
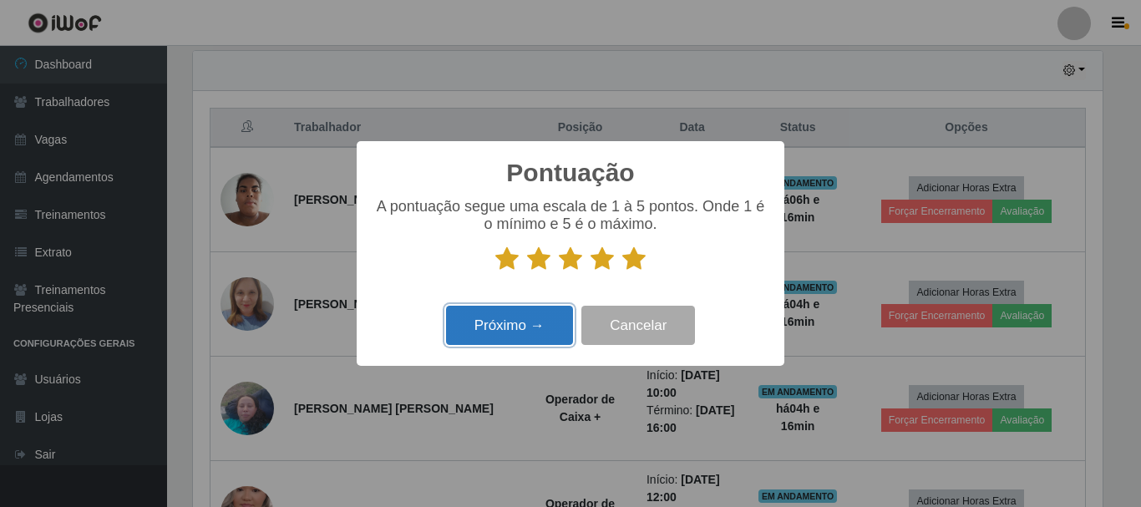
click at [549, 324] on button "Próximo →" at bounding box center [509, 325] width 127 height 39
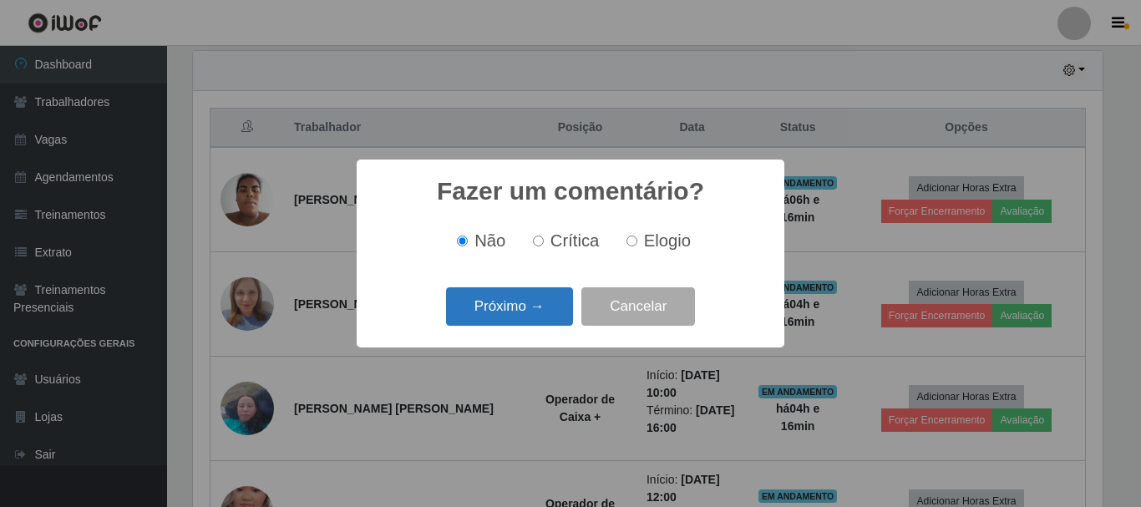
click at [523, 307] on button "Próximo →" at bounding box center [509, 306] width 127 height 39
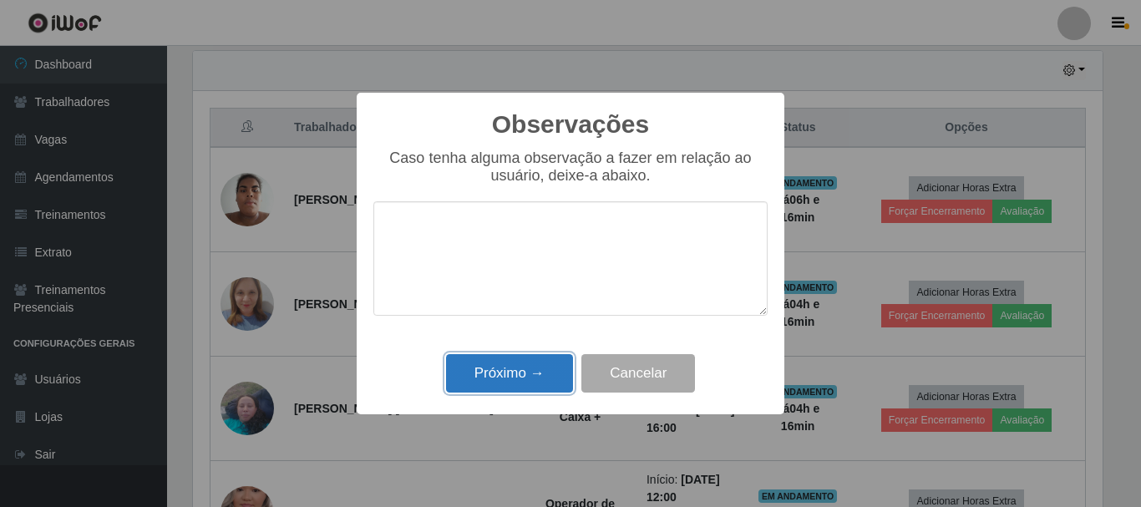
click at [529, 389] on button "Próximo →" at bounding box center [509, 373] width 127 height 39
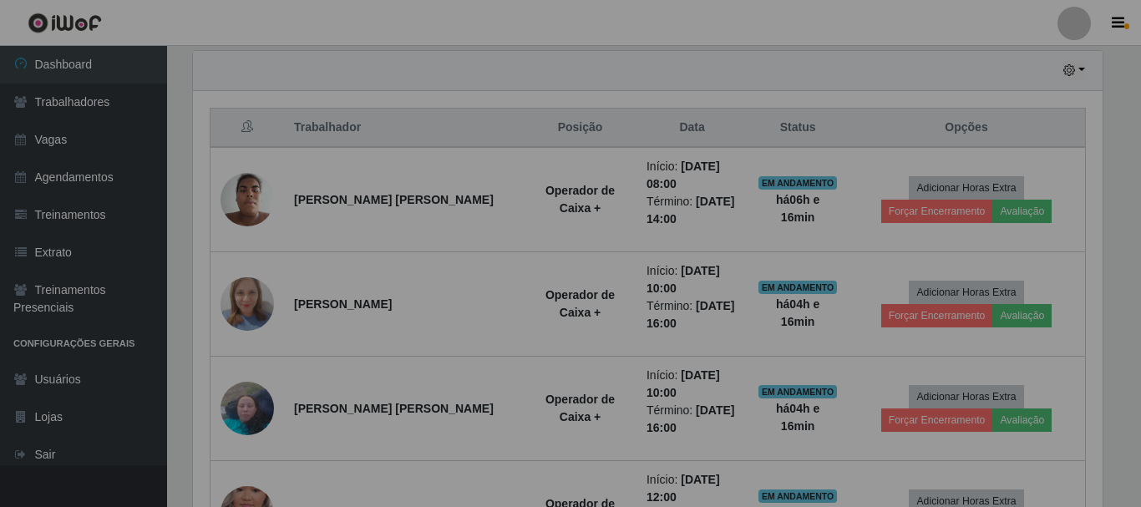
scroll to position [347, 918]
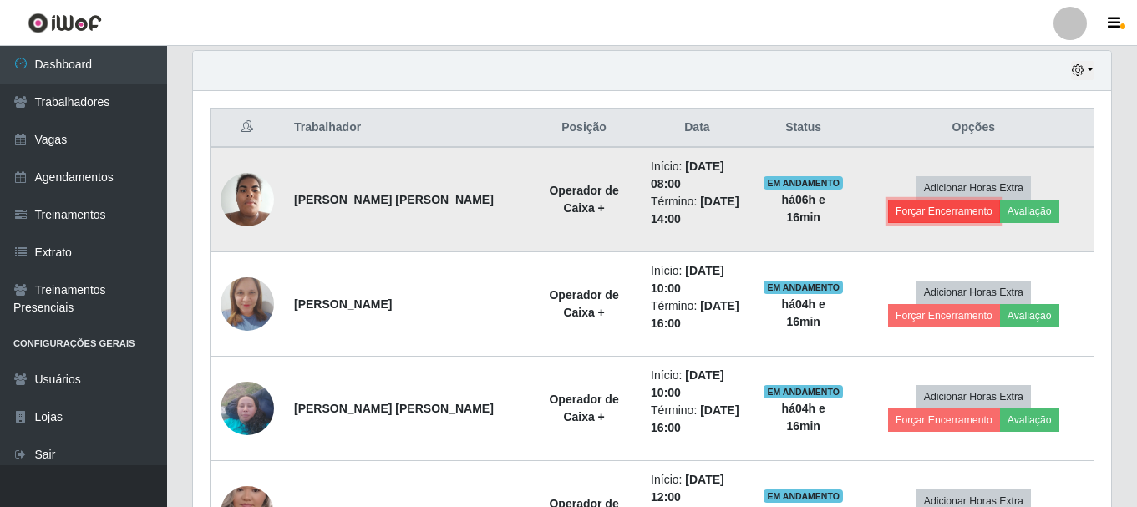
click at [1000, 200] on button "Forçar Encerramento" at bounding box center [944, 211] width 112 height 23
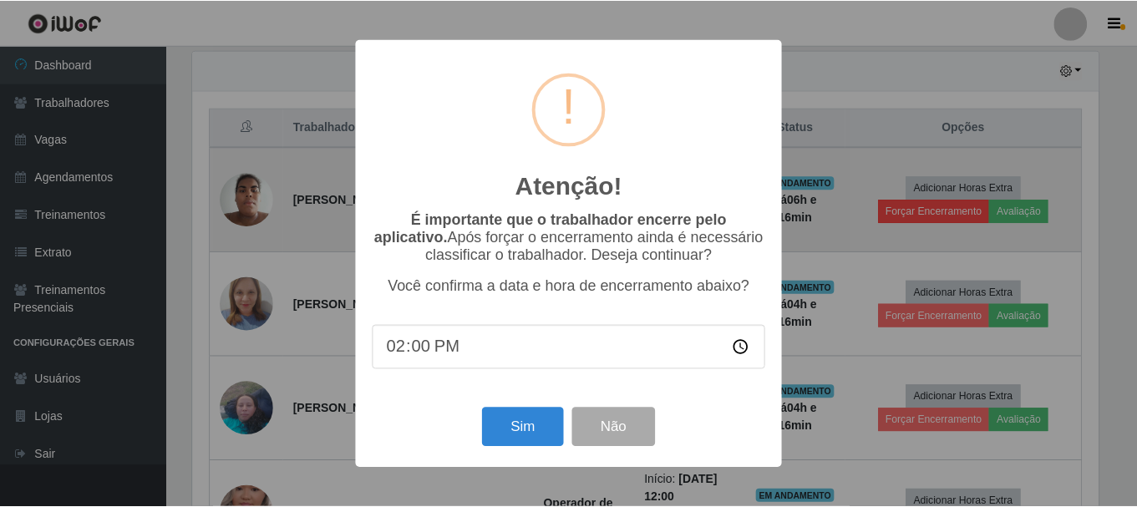
scroll to position [347, 909]
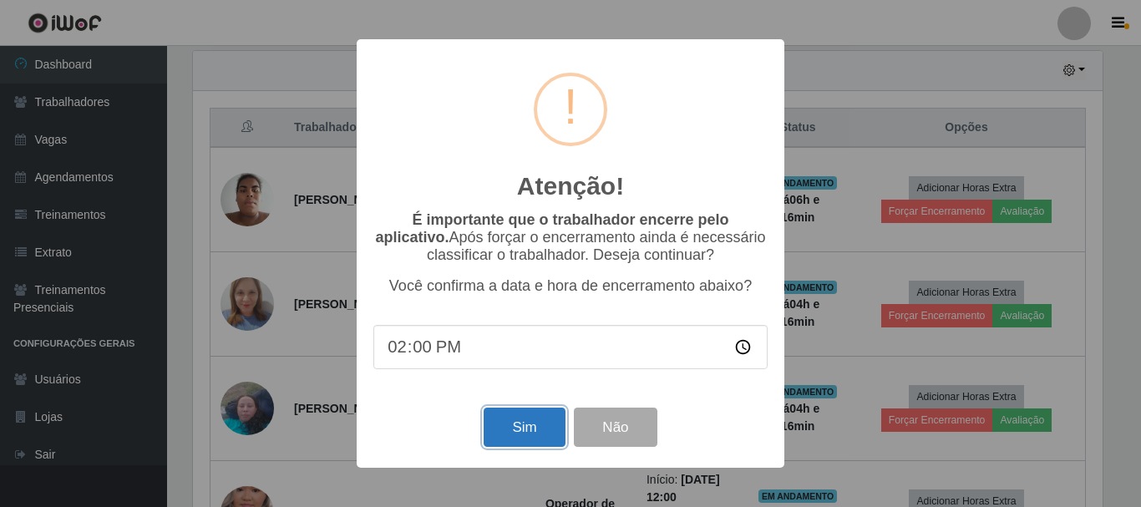
click at [531, 431] on button "Sim" at bounding box center [523, 427] width 81 height 39
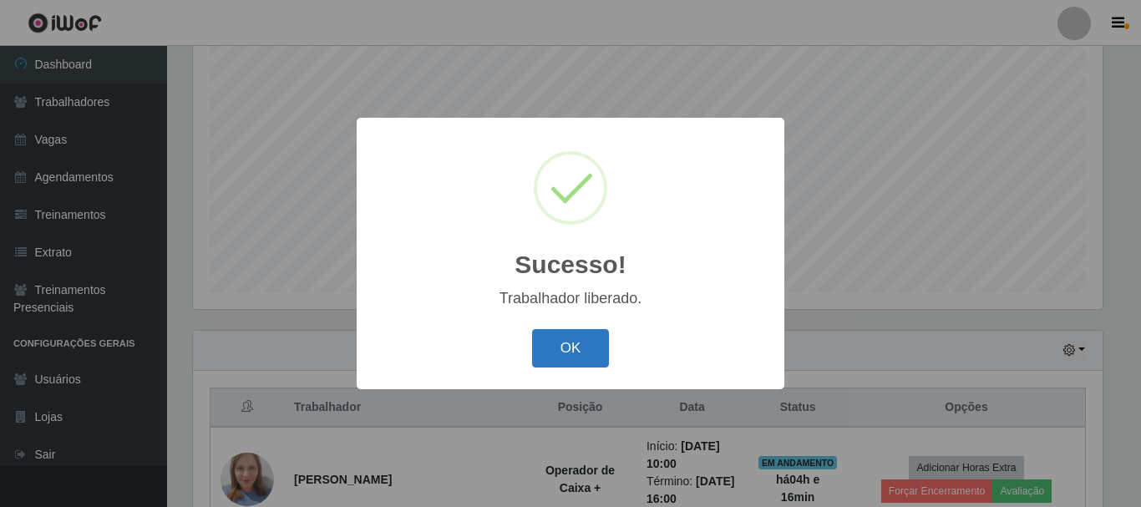
click at [589, 330] on button "OK" at bounding box center [571, 348] width 78 height 39
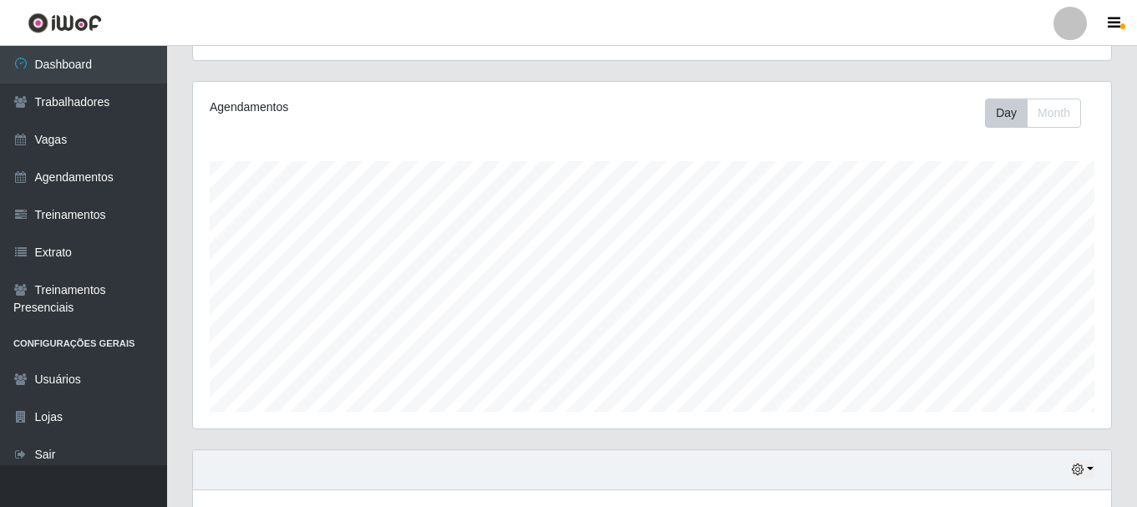
scroll to position [0, 0]
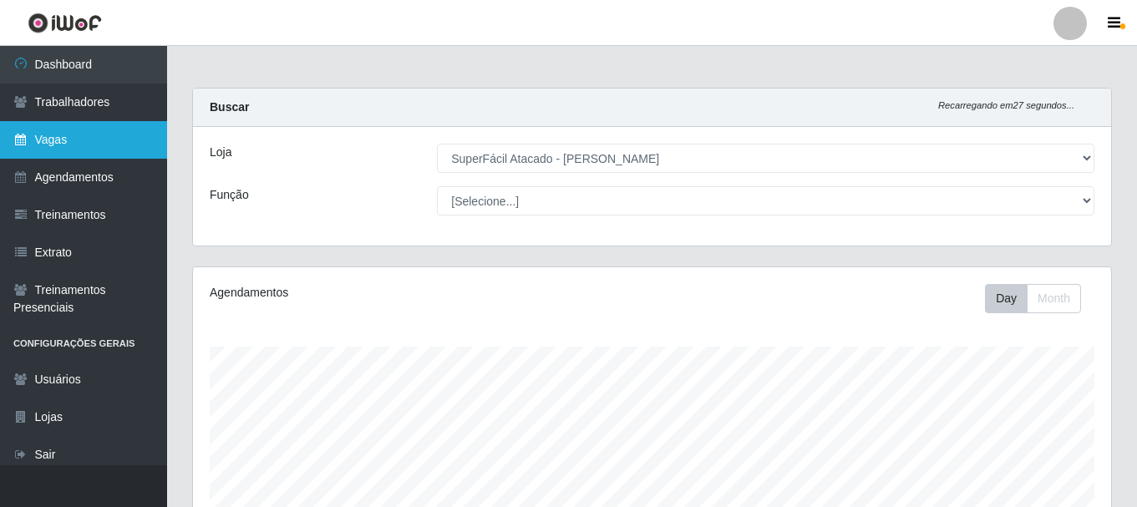
click at [86, 138] on link "Vagas" at bounding box center [83, 140] width 167 height 38
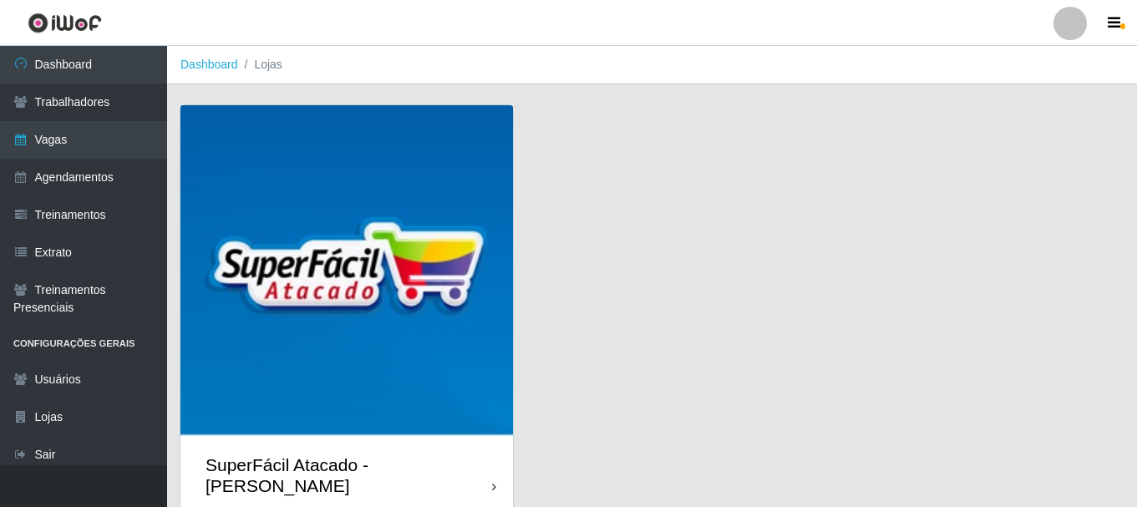
click at [399, 386] on img at bounding box center [346, 271] width 332 height 332
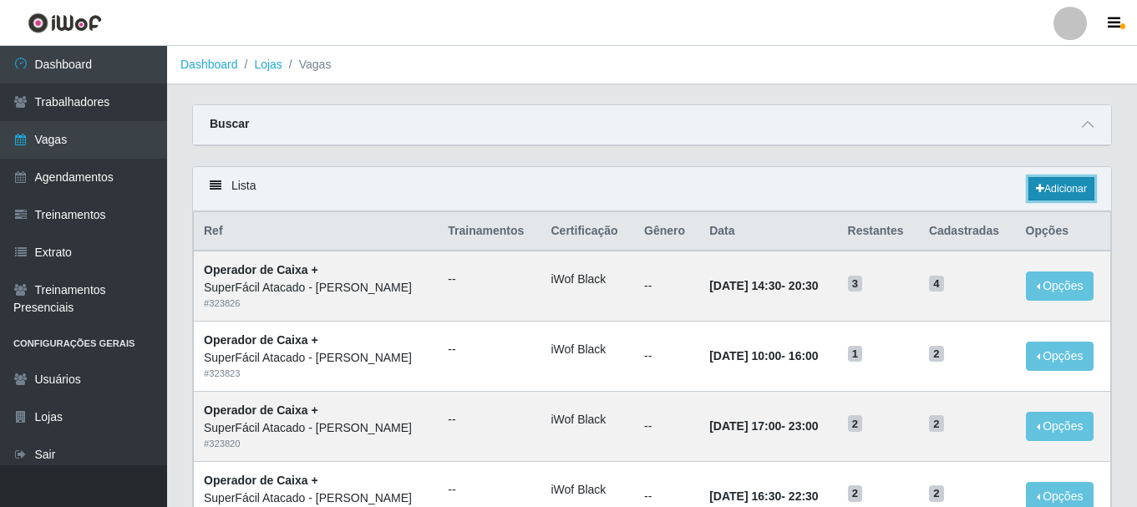
click at [1058, 191] on link "Adicionar" at bounding box center [1061, 188] width 66 height 23
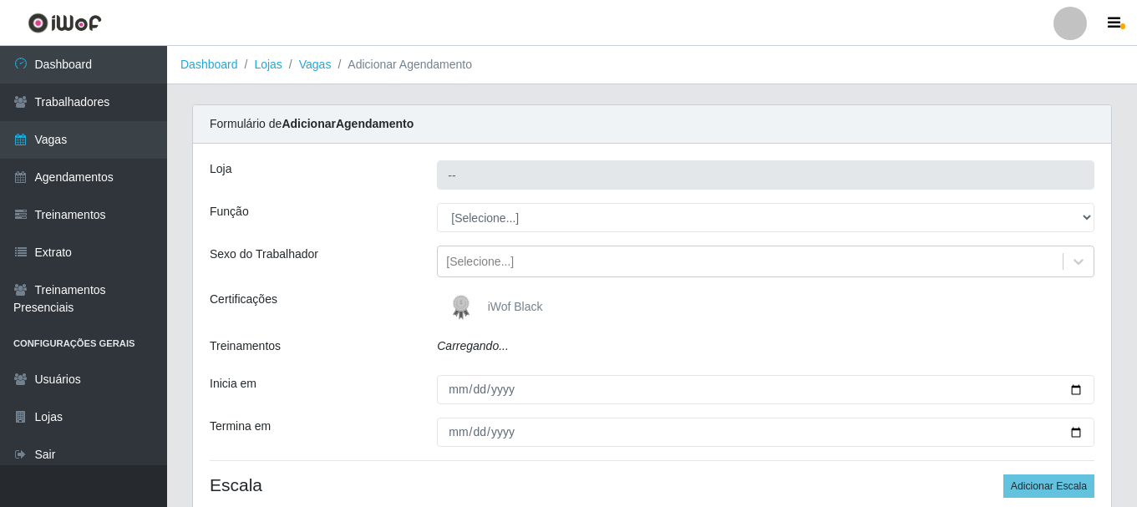
type input "SuperFácil Atacado - [PERSON_NAME]"
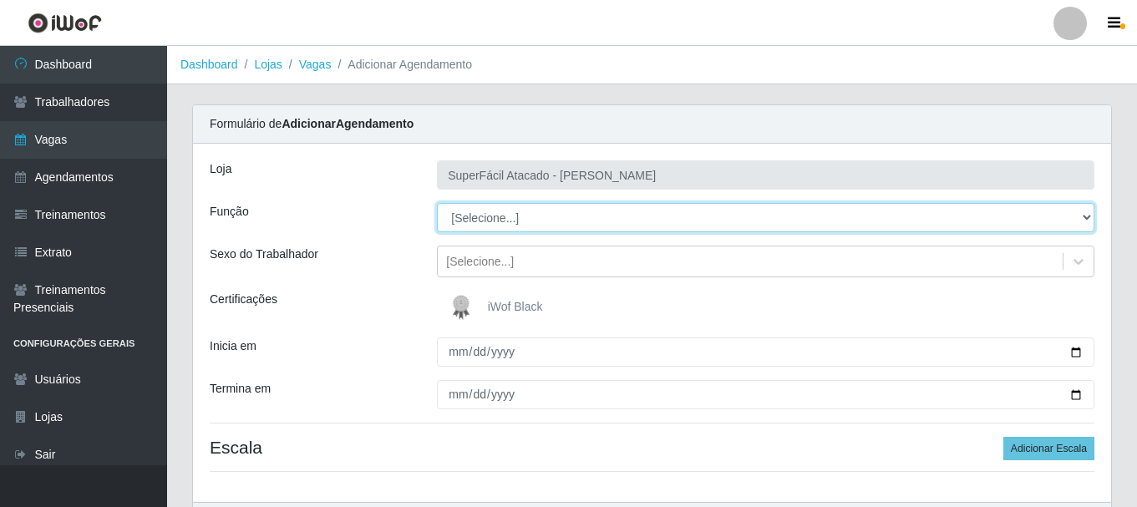
click at [517, 215] on select "[Selecione...] Embalador Embalador + Embalador ++ Operador de Caixa Operador de…" at bounding box center [765, 217] width 657 height 29
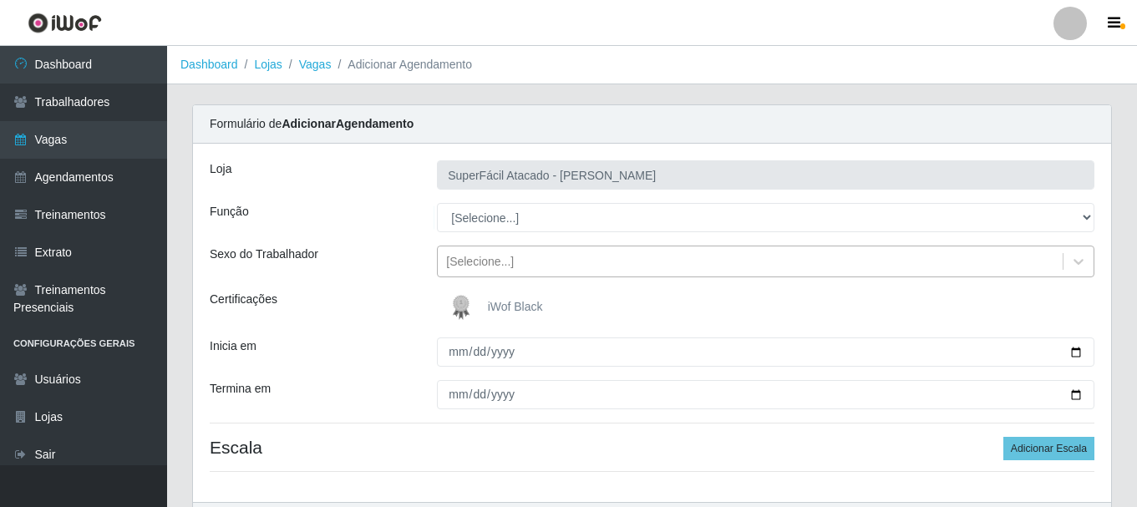
click at [471, 263] on div "[Selecione...]" at bounding box center [480, 262] width 68 height 18
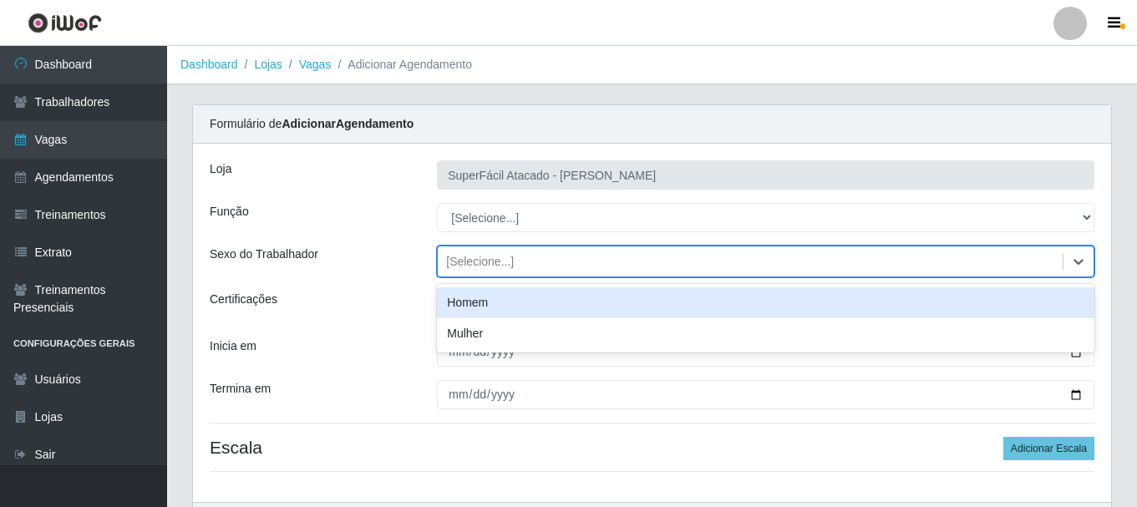
click at [483, 296] on div "Homem" at bounding box center [765, 302] width 657 height 31
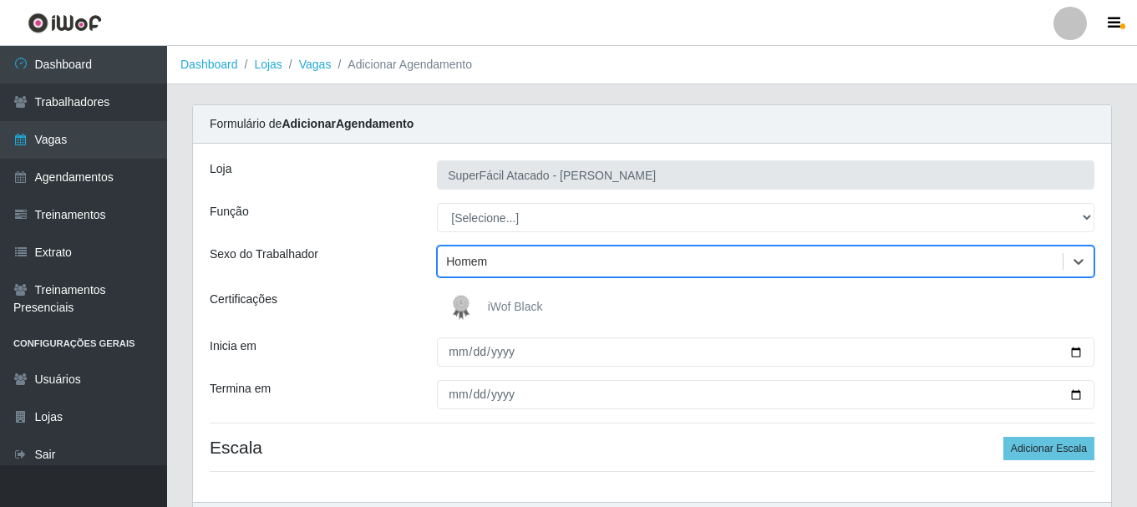
click at [503, 271] on div "Homem" at bounding box center [750, 262] width 625 height 28
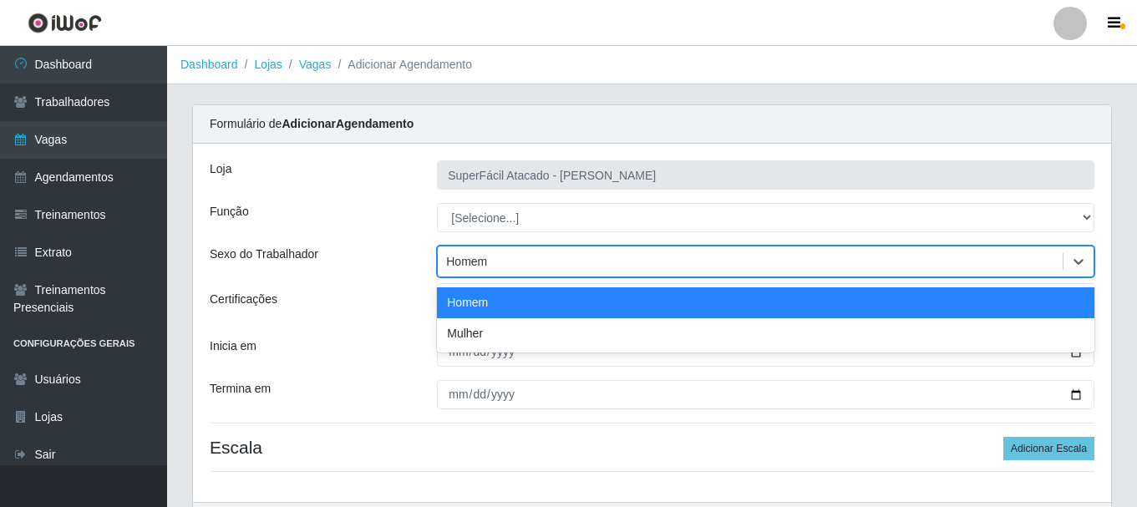
click at [491, 302] on div "Homem" at bounding box center [765, 302] width 657 height 31
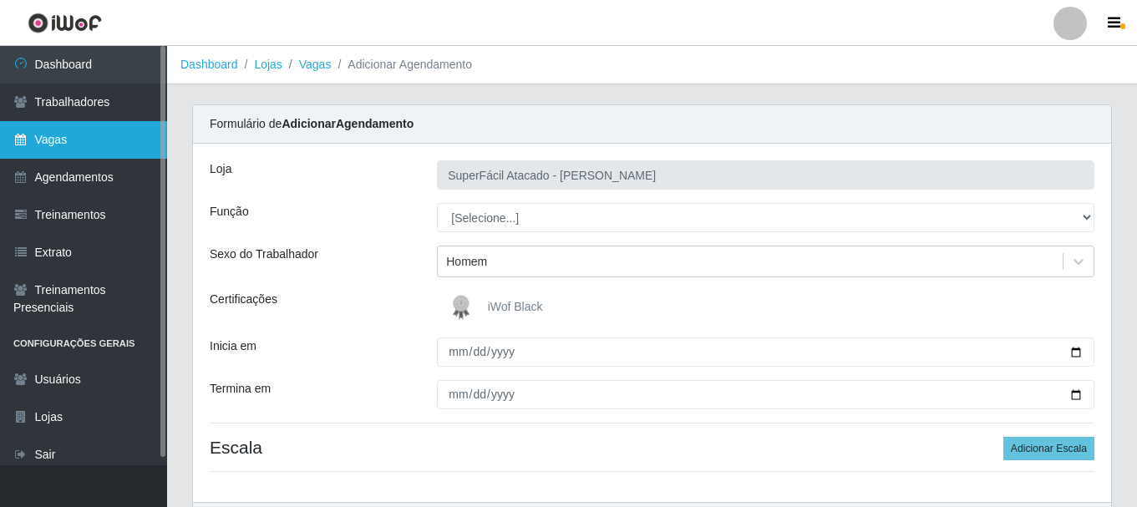
click at [90, 138] on link "Vagas" at bounding box center [83, 140] width 167 height 38
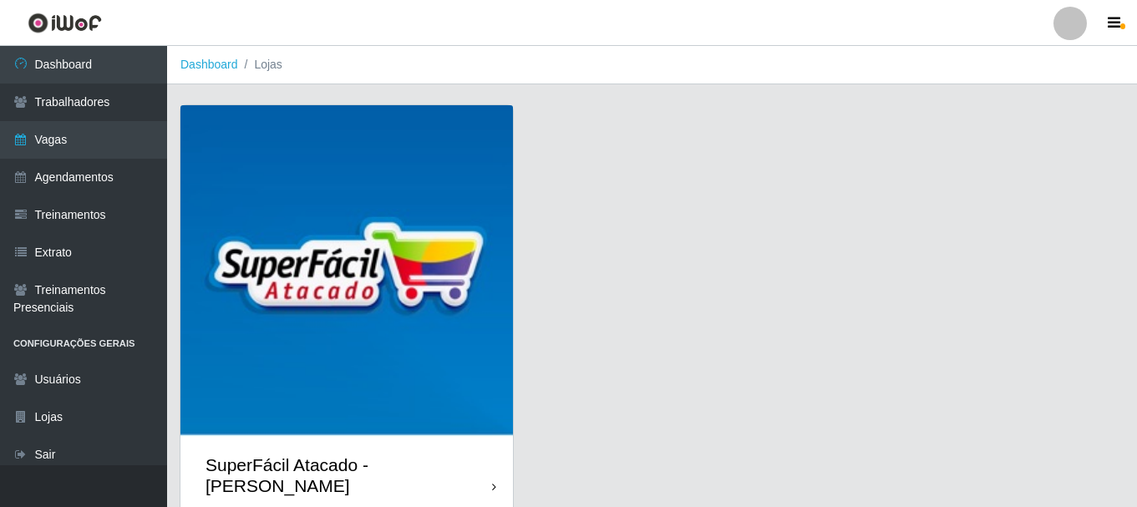
click at [366, 378] on img at bounding box center [346, 271] width 332 height 332
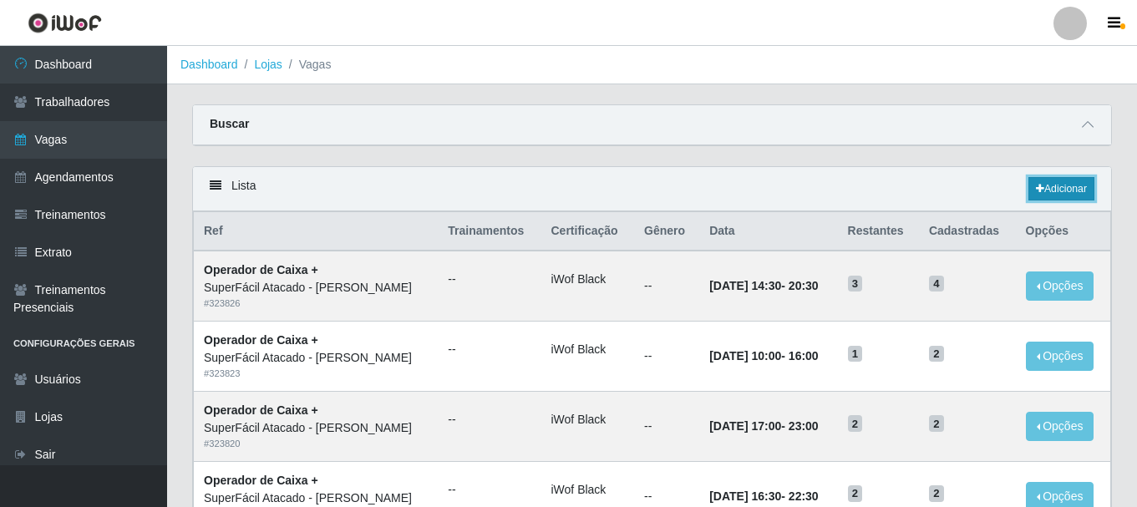
click at [1051, 189] on link "Adicionar" at bounding box center [1061, 188] width 66 height 23
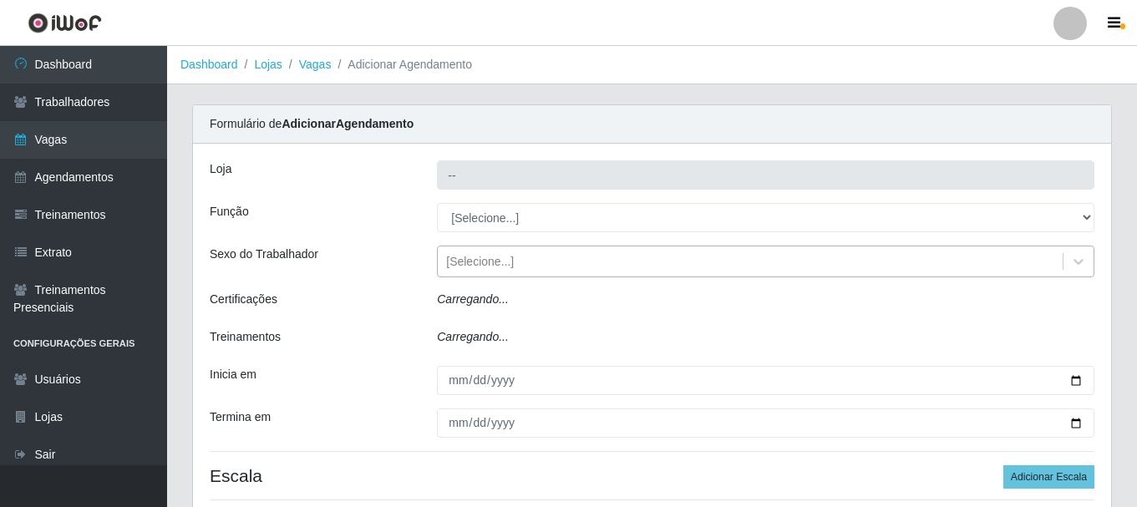
type input "SuperFácil Atacado - [PERSON_NAME]"
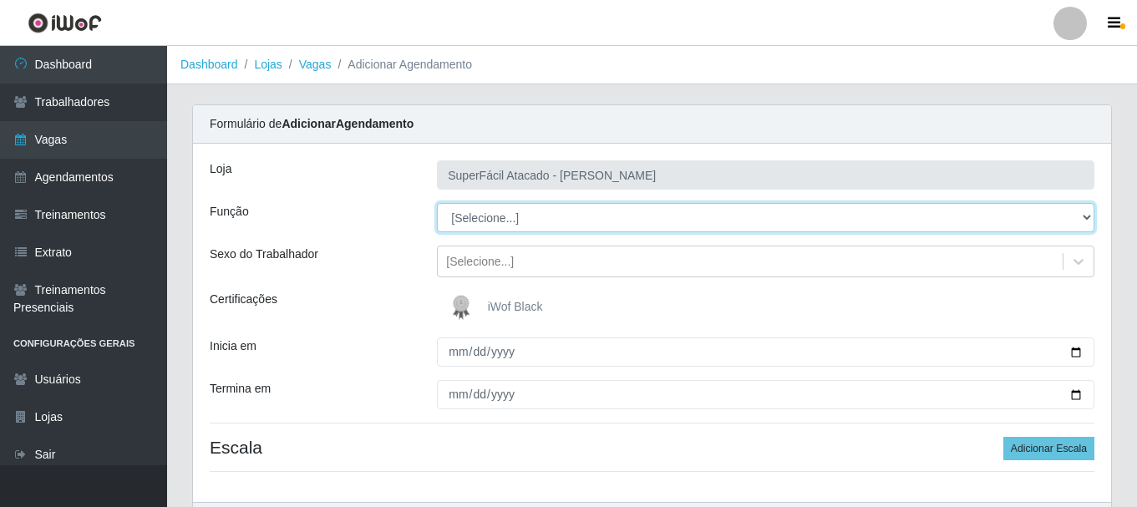
click at [497, 220] on select "[Selecione...] Embalador Embalador + Embalador ++ Operador de Caixa Operador de…" at bounding box center [765, 217] width 657 height 29
select select "82"
click at [437, 203] on select "[Selecione...] Embalador Embalador + Embalador ++ Operador de Caixa Operador de…" at bounding box center [765, 217] width 657 height 29
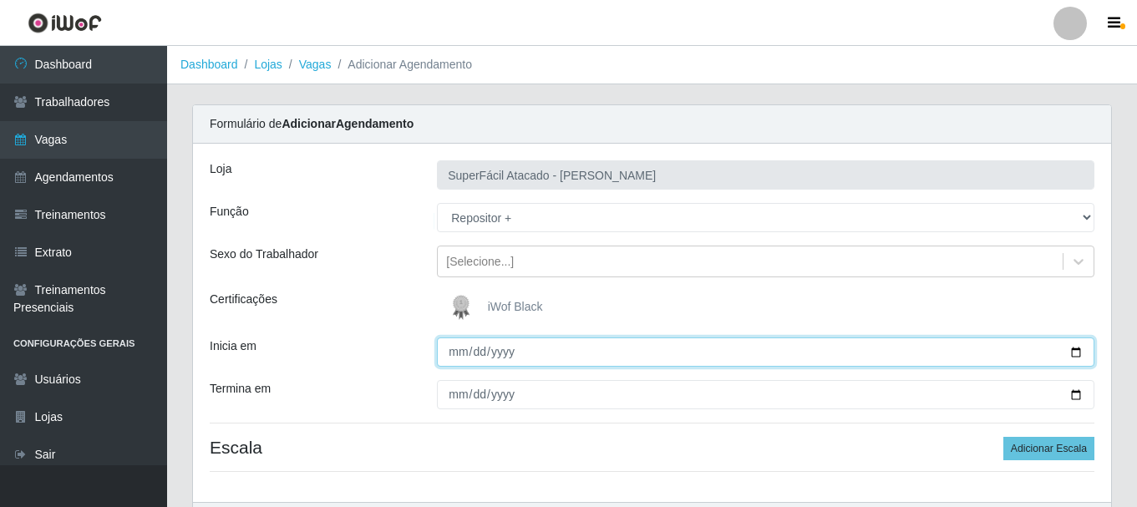
click at [461, 353] on input "Inicia em" at bounding box center [765, 351] width 657 height 29
type input "2025-08-30"
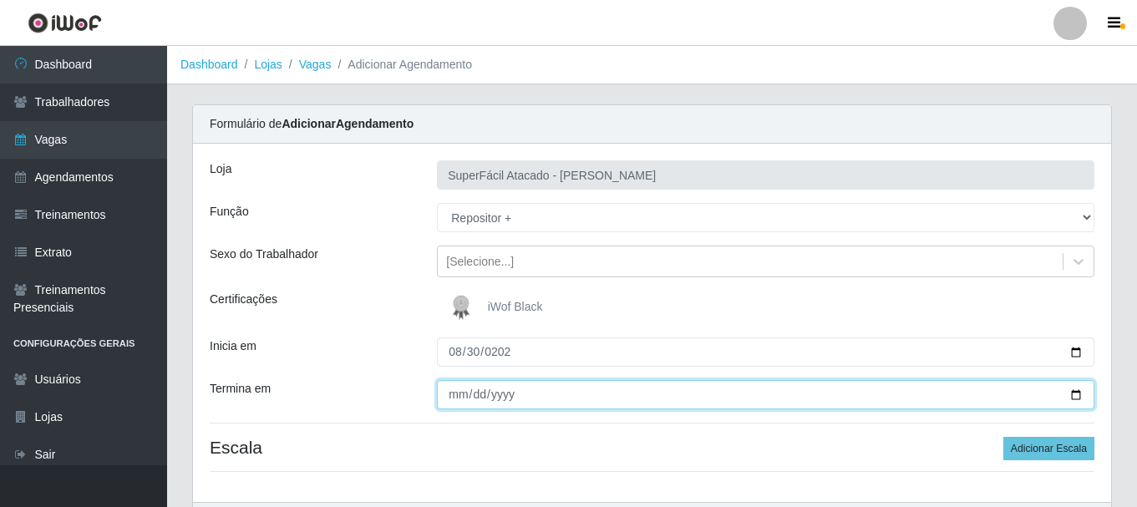
click at [449, 392] on input "Termina em" at bounding box center [765, 394] width 657 height 29
type input "2025-08-30"
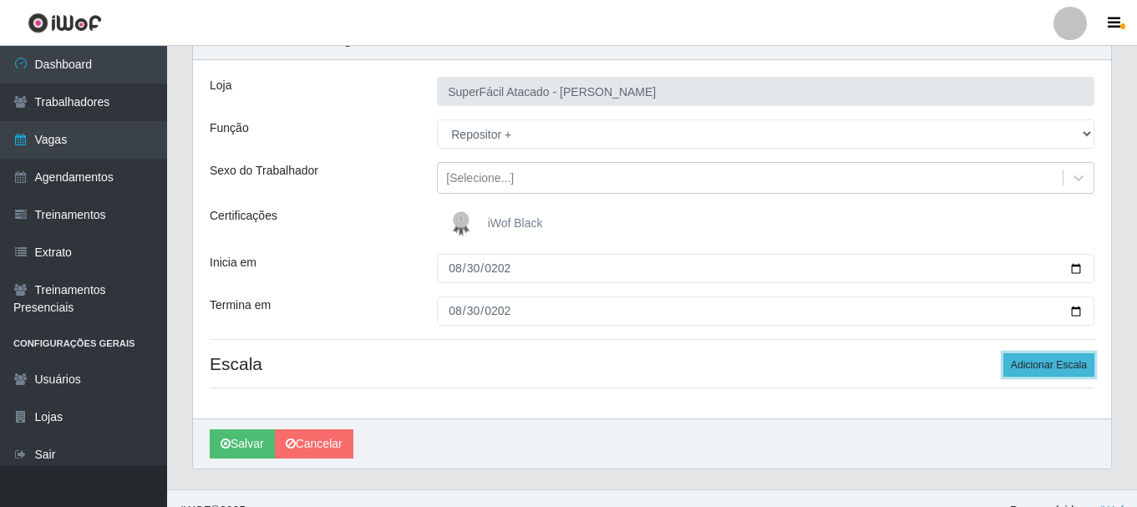
click at [1031, 366] on button "Adicionar Escala" at bounding box center [1048, 364] width 91 height 23
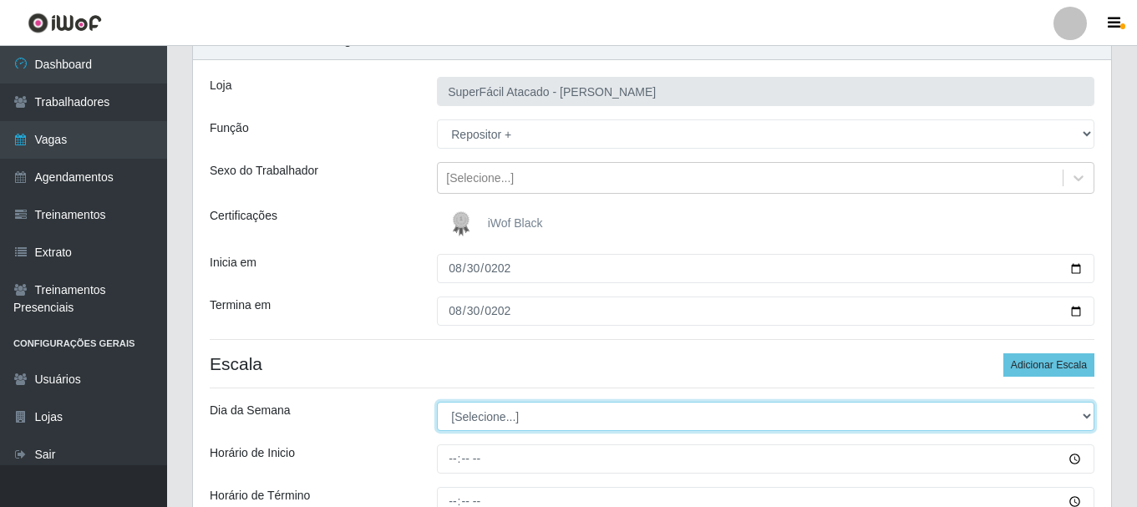
click at [476, 416] on select "[Selecione...] Segunda Terça Quarta Quinta Sexta Sábado Domingo" at bounding box center [765, 416] width 657 height 29
select select "6"
click at [437, 402] on select "[Selecione...] Segunda Terça Quarta Quinta Sexta Sábado Domingo" at bounding box center [765, 416] width 657 height 29
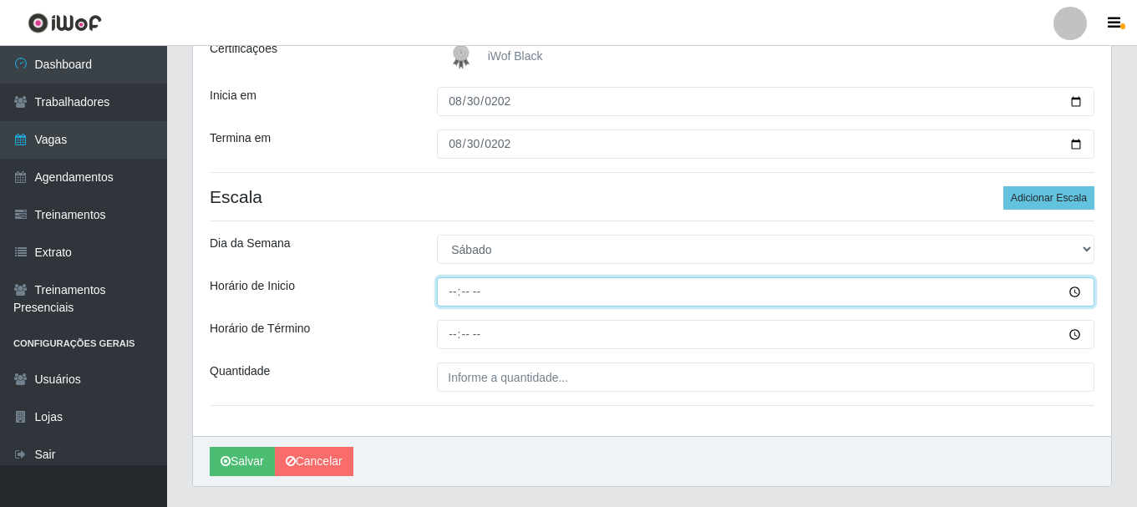
click at [454, 289] on input "Horário de Inicio" at bounding box center [765, 291] width 657 height 29
type input "23:00"
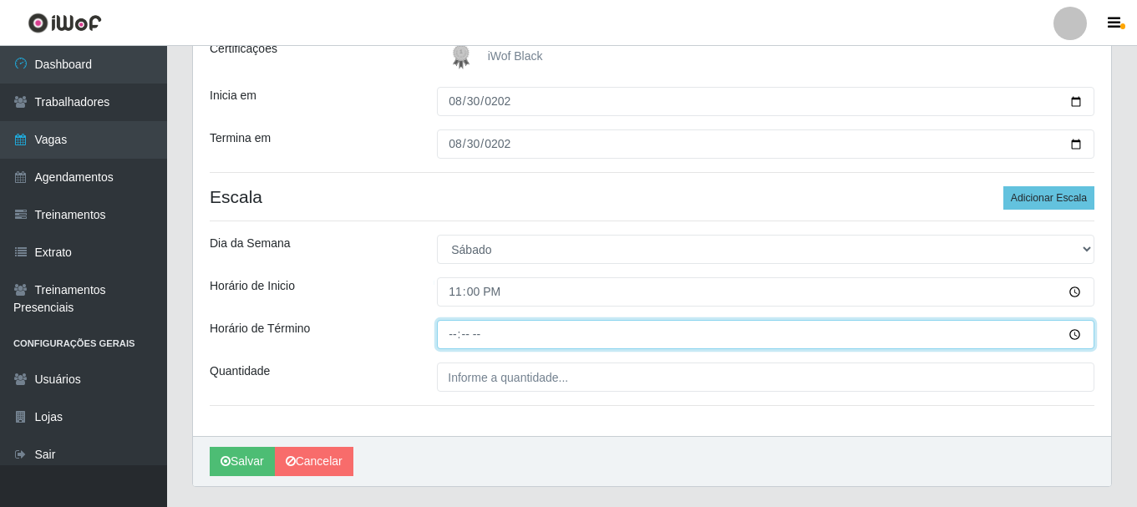
click at [454, 333] on input "Horário de Término" at bounding box center [765, 334] width 657 height 29
type input "05:00"
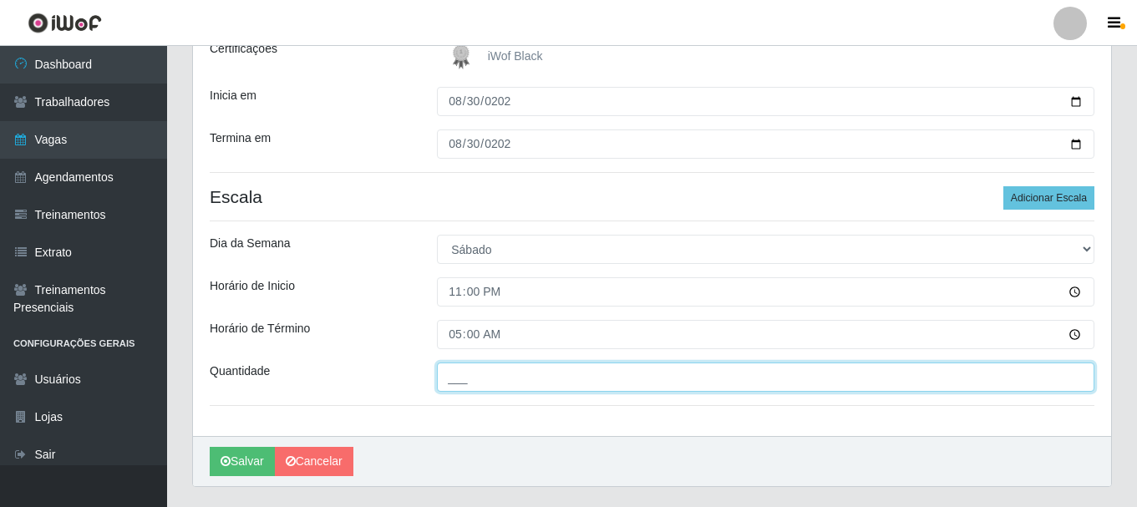
click at [451, 378] on input "___" at bounding box center [765, 376] width 657 height 29
type input "1__"
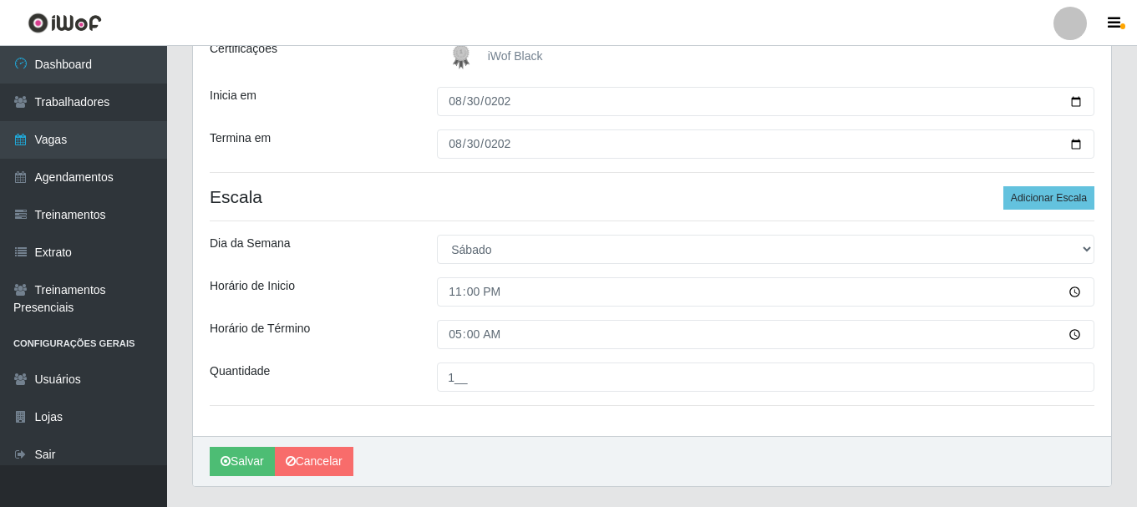
click at [383, 377] on div "Quantidade" at bounding box center [310, 376] width 227 height 29
click at [262, 458] on button "Salvar" at bounding box center [242, 461] width 65 height 29
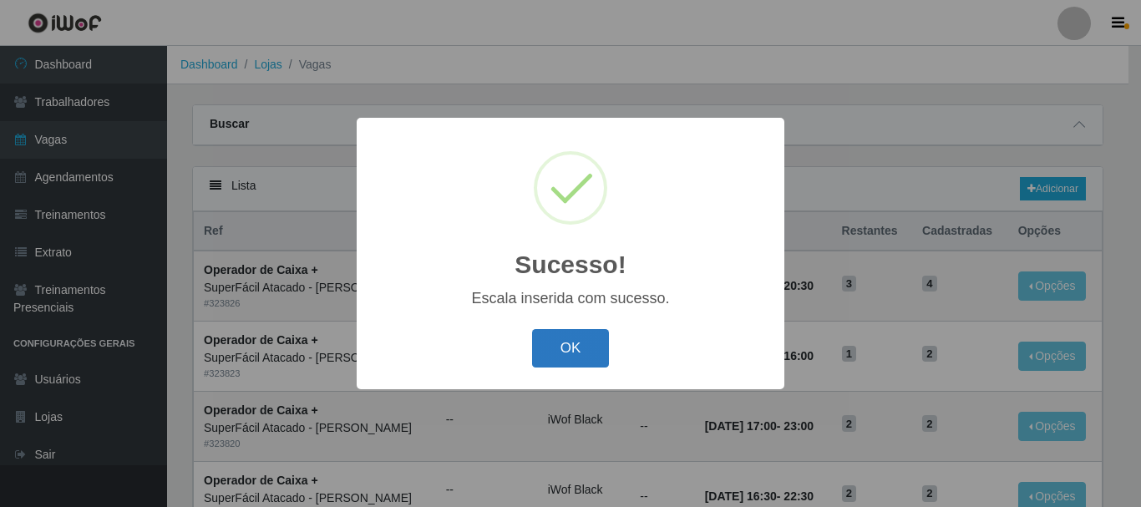
click at [582, 351] on button "OK" at bounding box center [571, 348] width 78 height 39
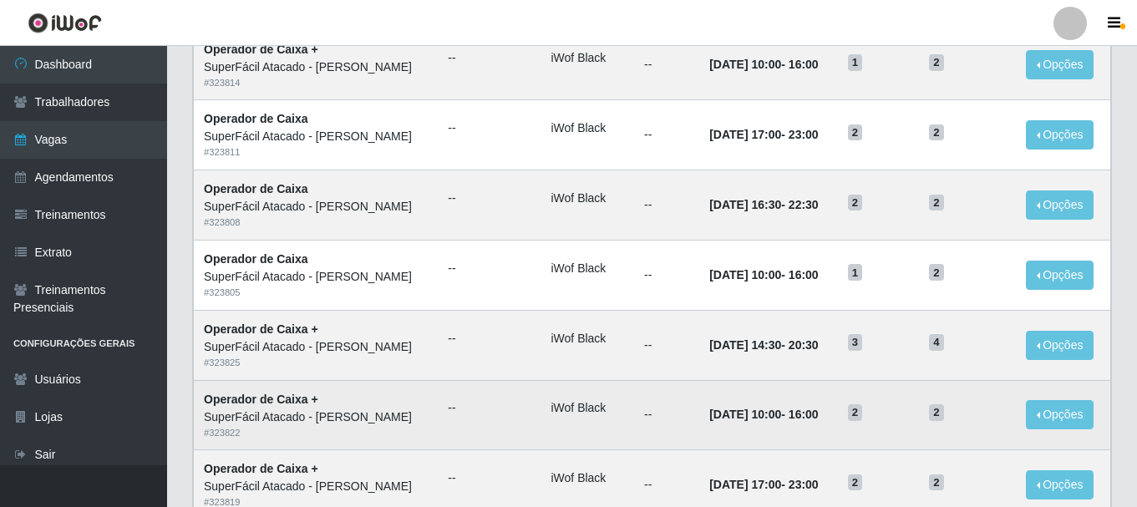
scroll to position [909, 0]
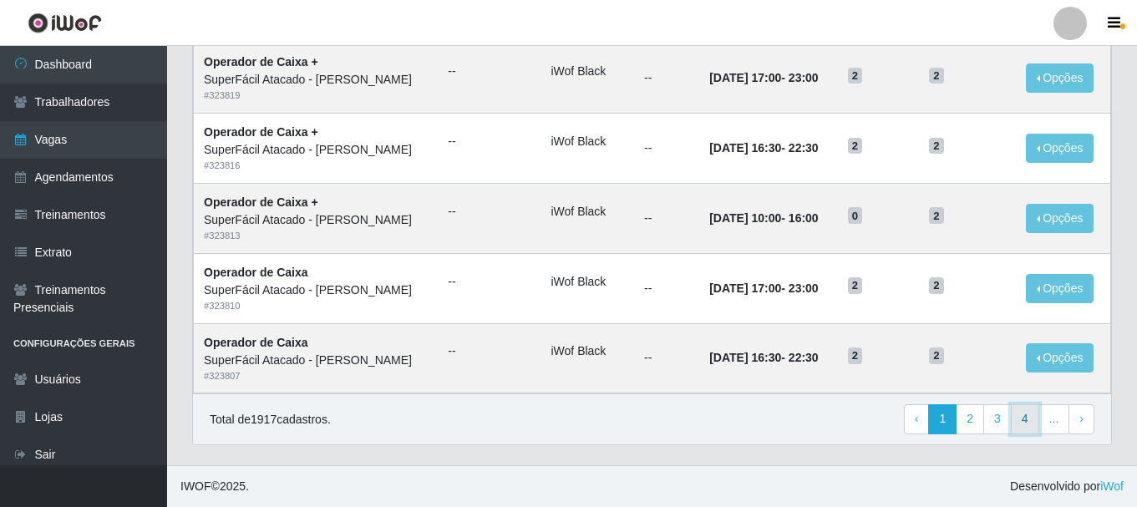
click at [1032, 420] on link "4" at bounding box center [1024, 419] width 28 height 30
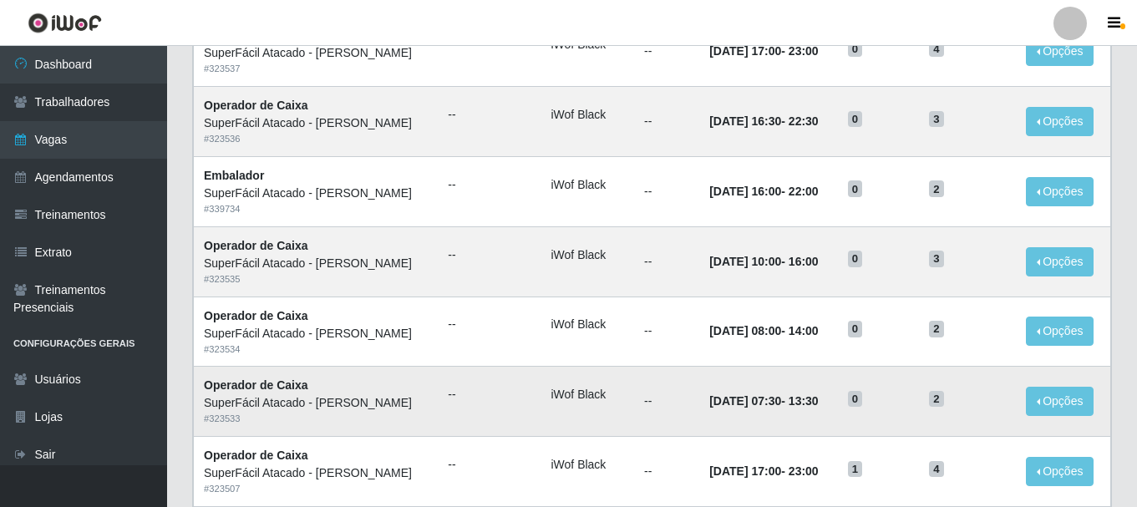
scroll to position [909, 0]
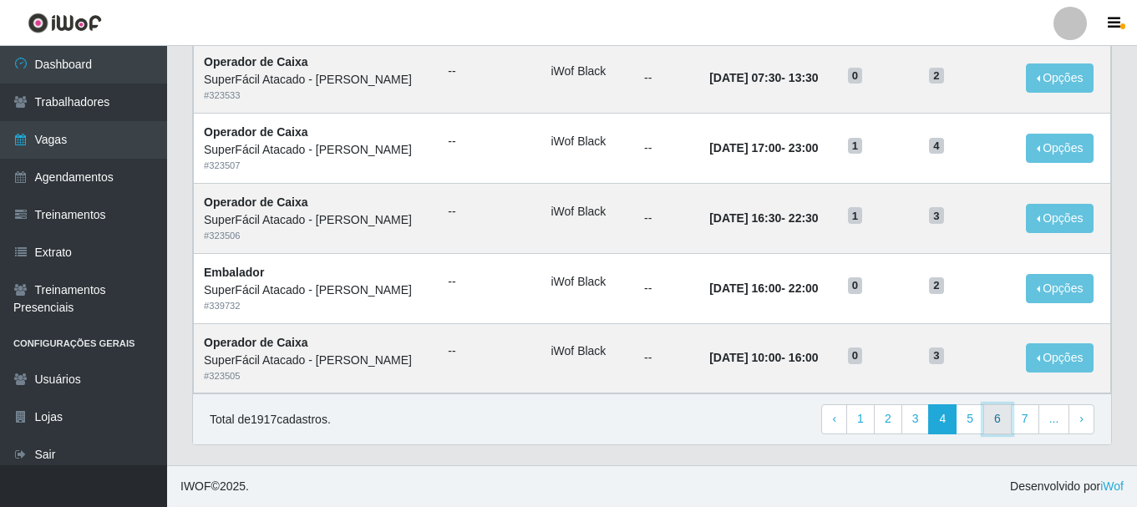
click at [1004, 419] on link "6" at bounding box center [997, 419] width 28 height 30
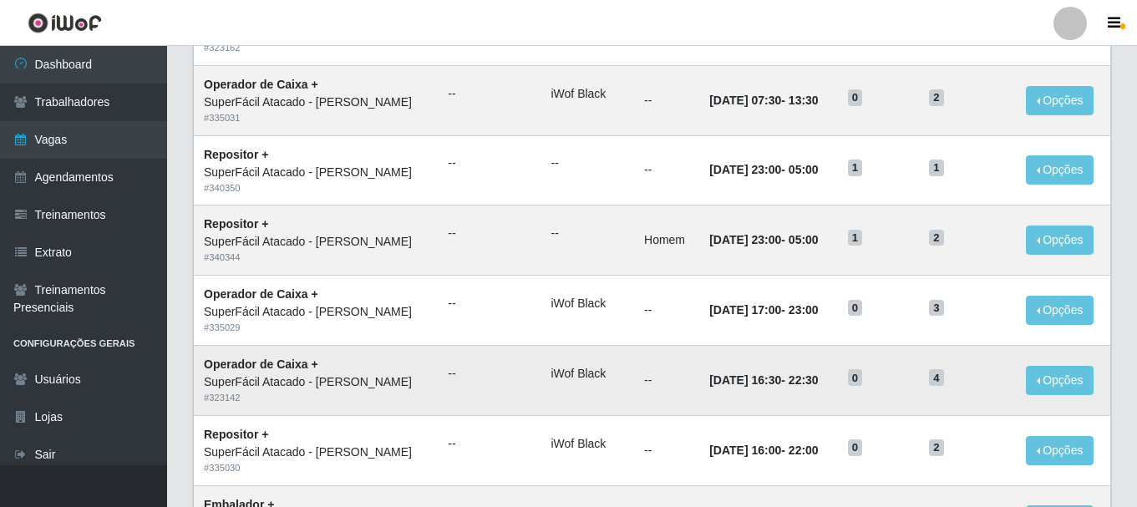
scroll to position [742, 0]
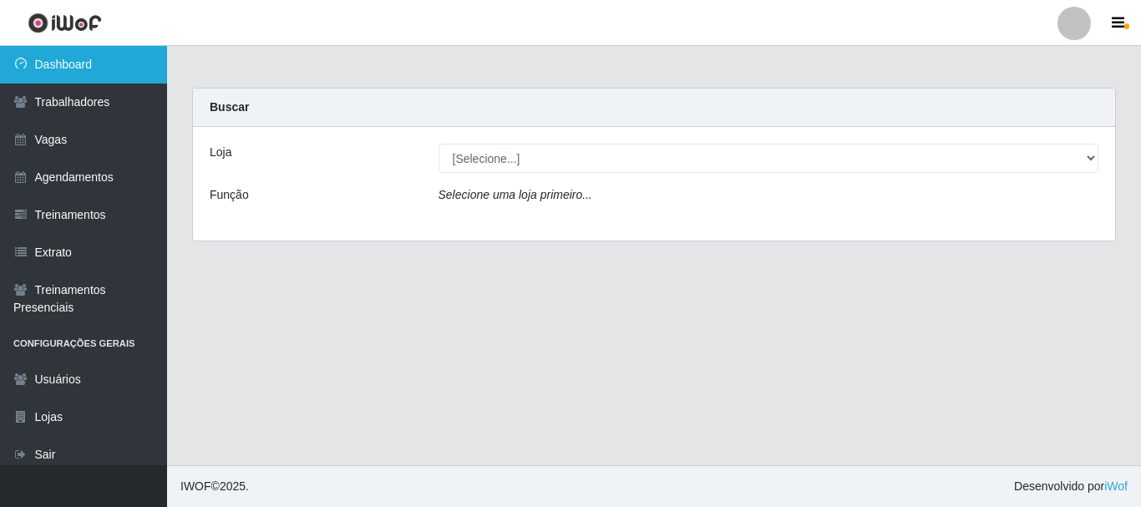
click at [61, 56] on link "Dashboard" at bounding box center [83, 65] width 167 height 38
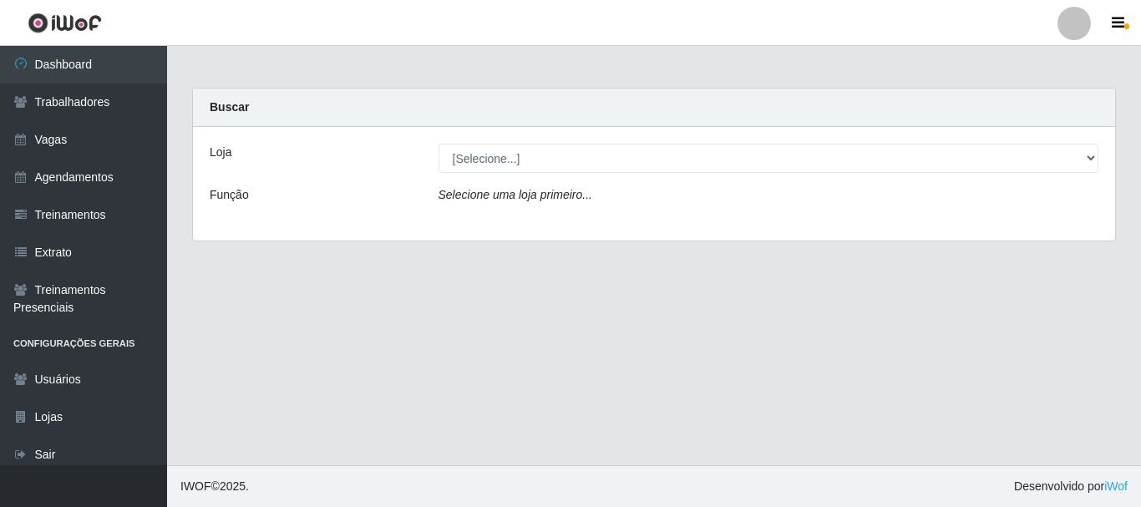
click at [509, 191] on icon "Selecione uma loja primeiro..." at bounding box center [515, 194] width 154 height 13
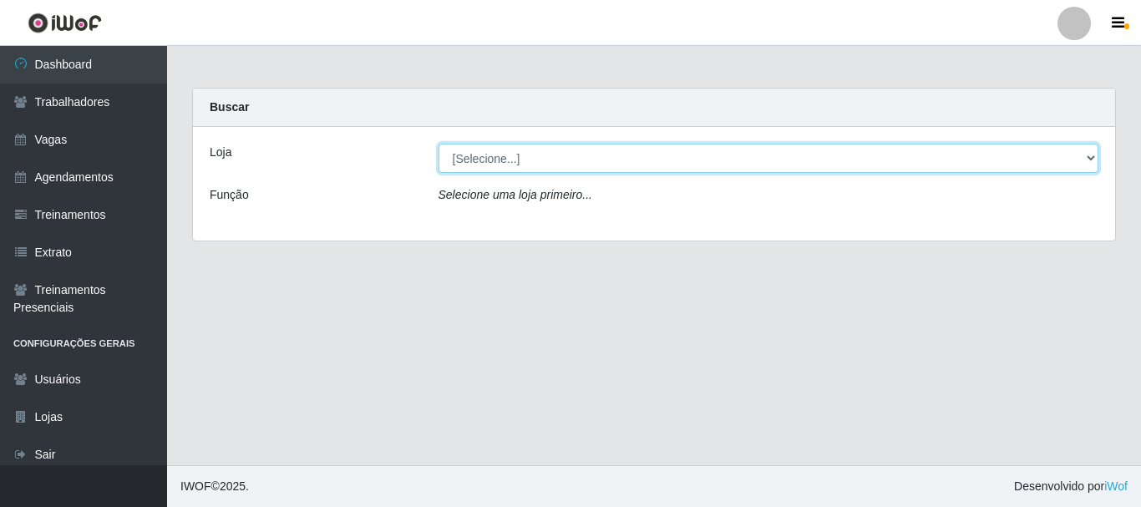
click at [509, 159] on select "[Selecione...] SuperFácil Atacado - [PERSON_NAME]" at bounding box center [768, 158] width 661 height 29
select select "399"
click at [438, 144] on select "[Selecione...] SuperFácil Atacado - [PERSON_NAME]" at bounding box center [768, 158] width 661 height 29
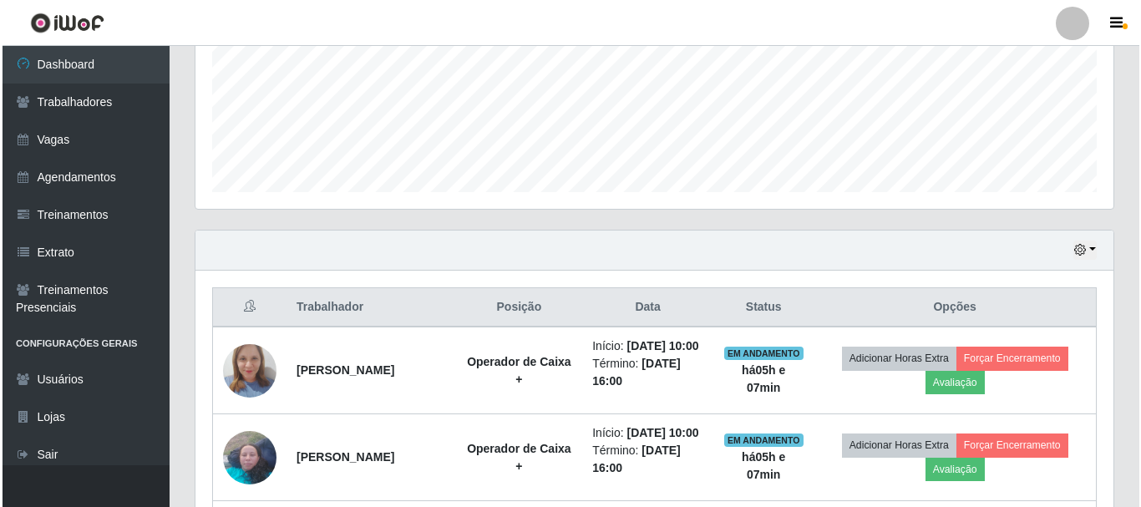
scroll to position [501, 0]
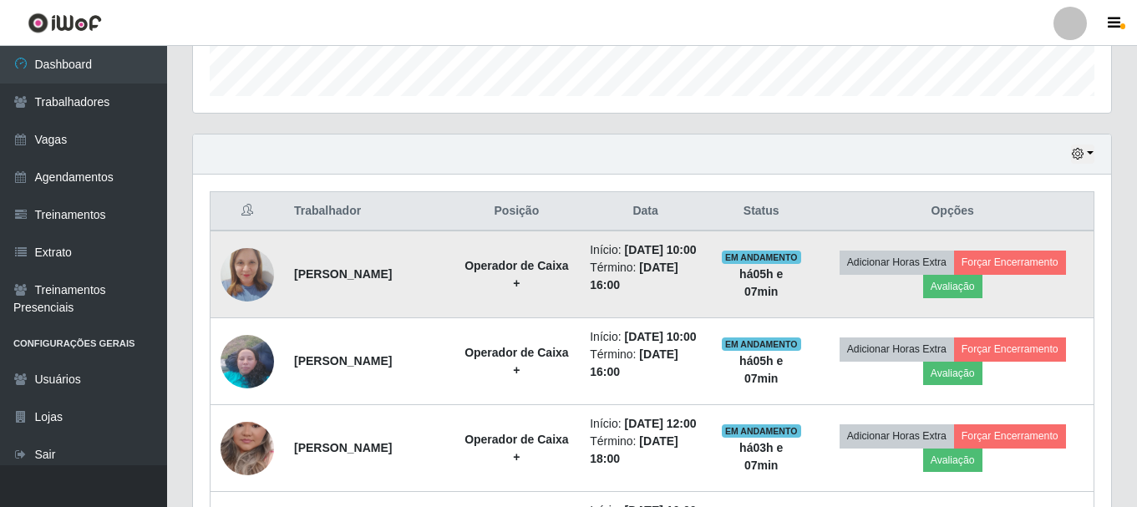
click at [256, 282] on img at bounding box center [246, 274] width 53 height 71
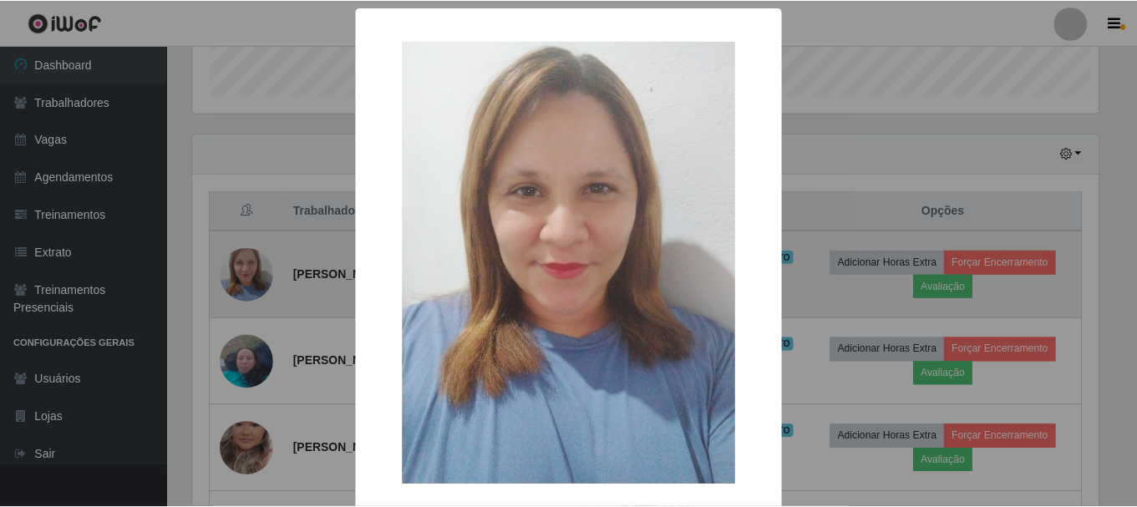
scroll to position [347, 909]
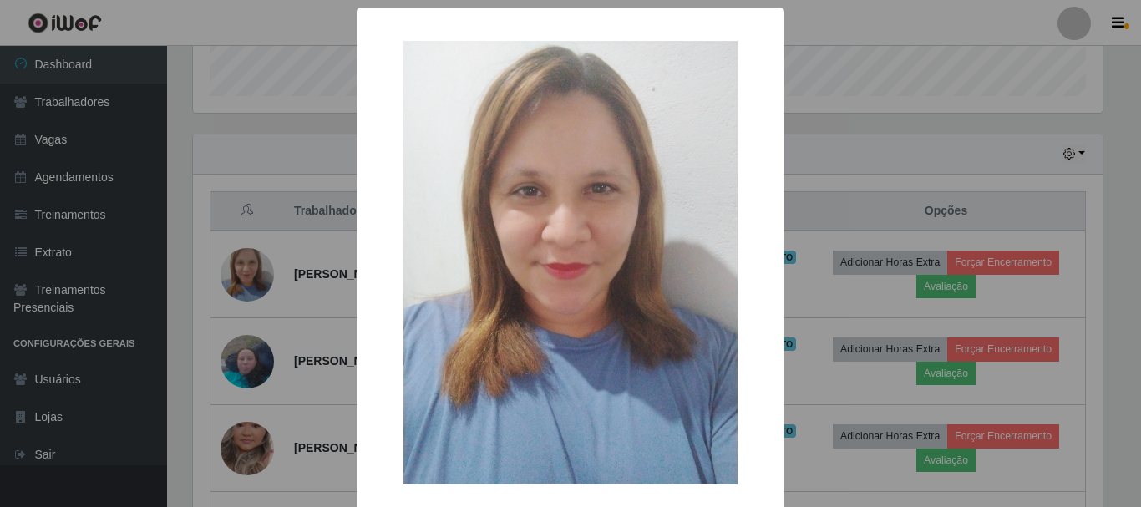
click at [776, 273] on div "× OK Cancel" at bounding box center [571, 295] width 428 height 575
click at [805, 161] on div "× OK Cancel" at bounding box center [570, 253] width 1141 height 507
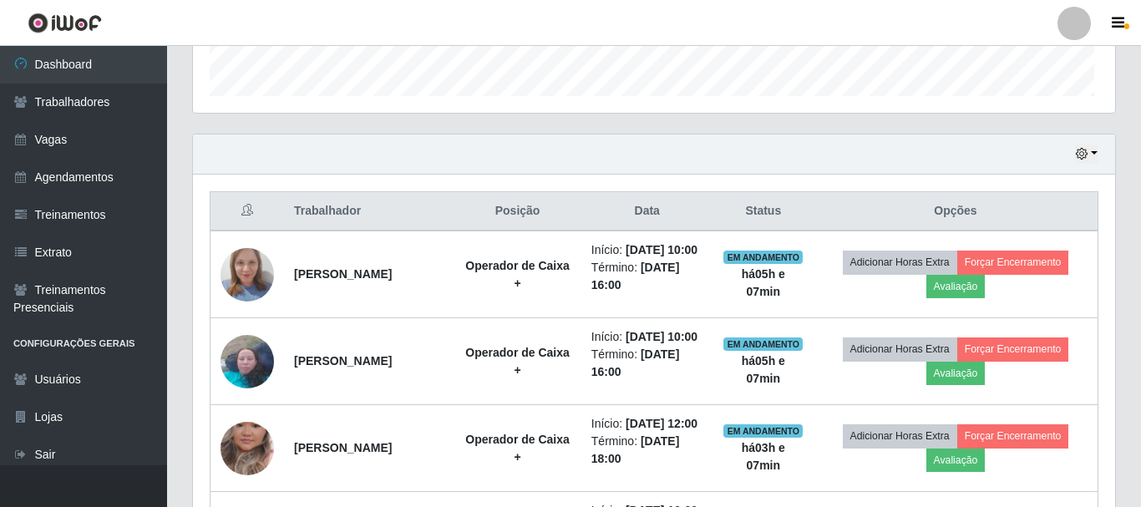
scroll to position [347, 918]
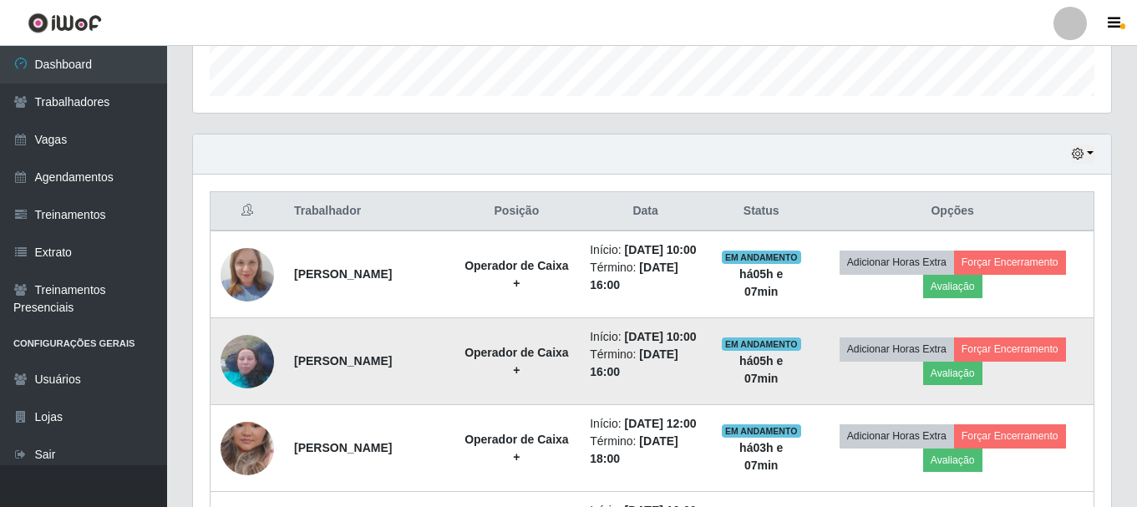
click at [258, 392] on img at bounding box center [246, 361] width 53 height 71
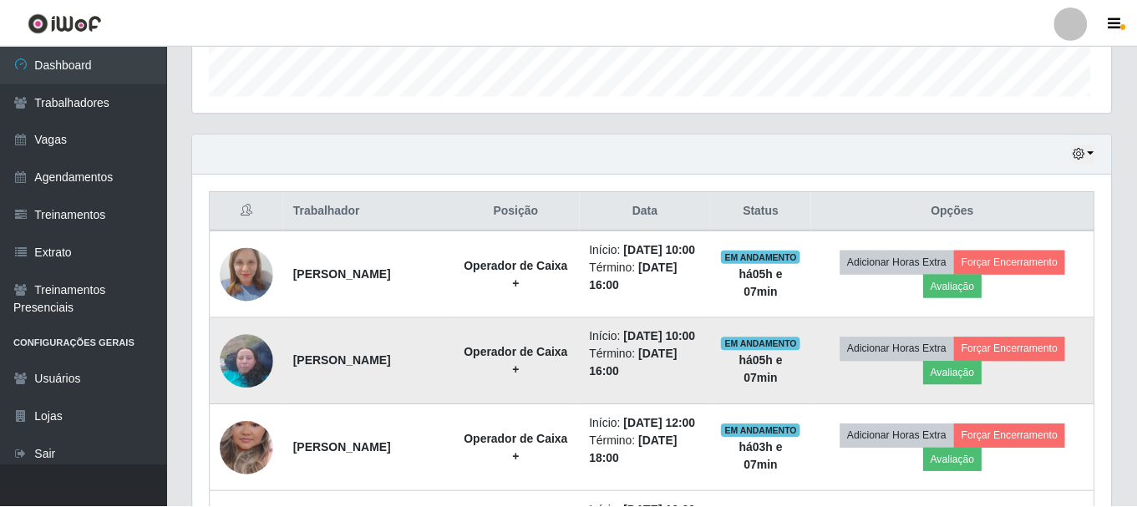
scroll to position [347, 909]
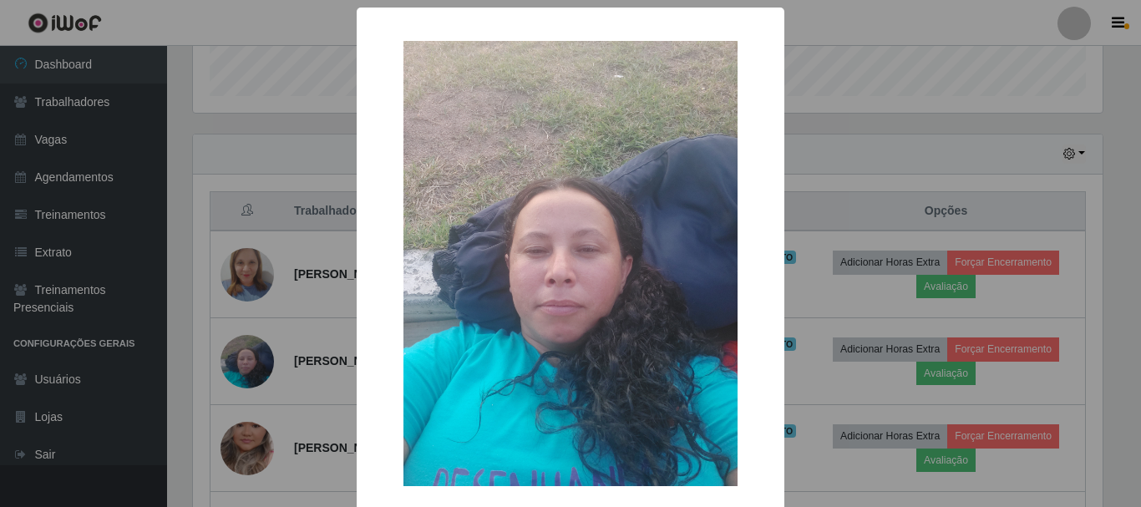
click at [311, 327] on div "× OK Cancel" at bounding box center [570, 253] width 1141 height 507
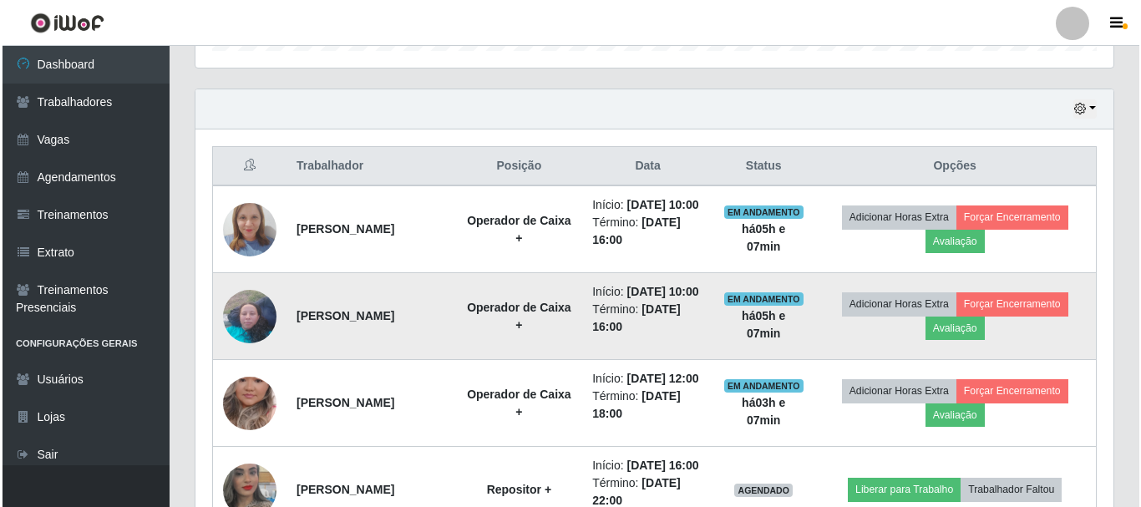
scroll to position [668, 0]
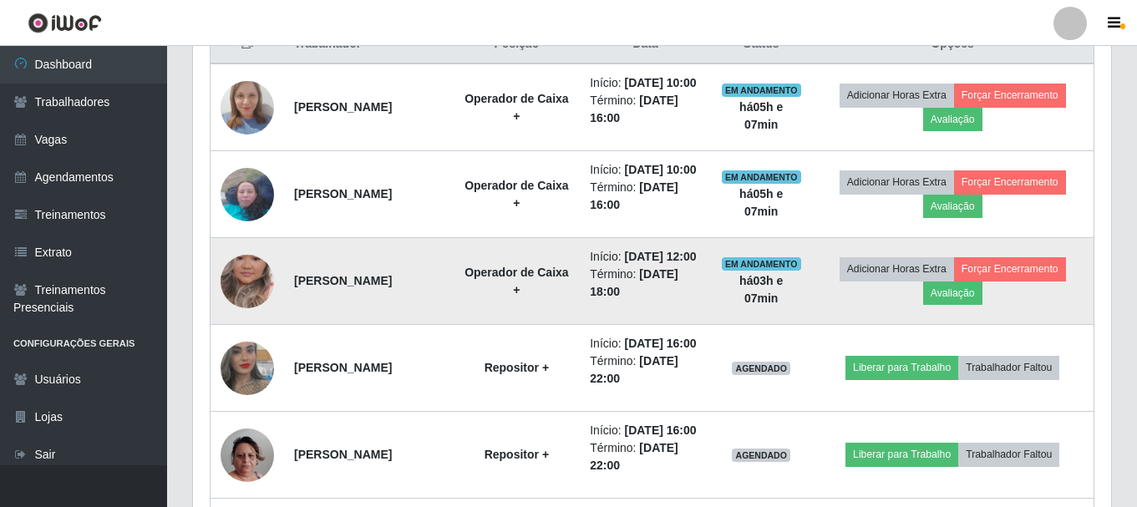
click at [246, 328] on img at bounding box center [246, 281] width 53 height 95
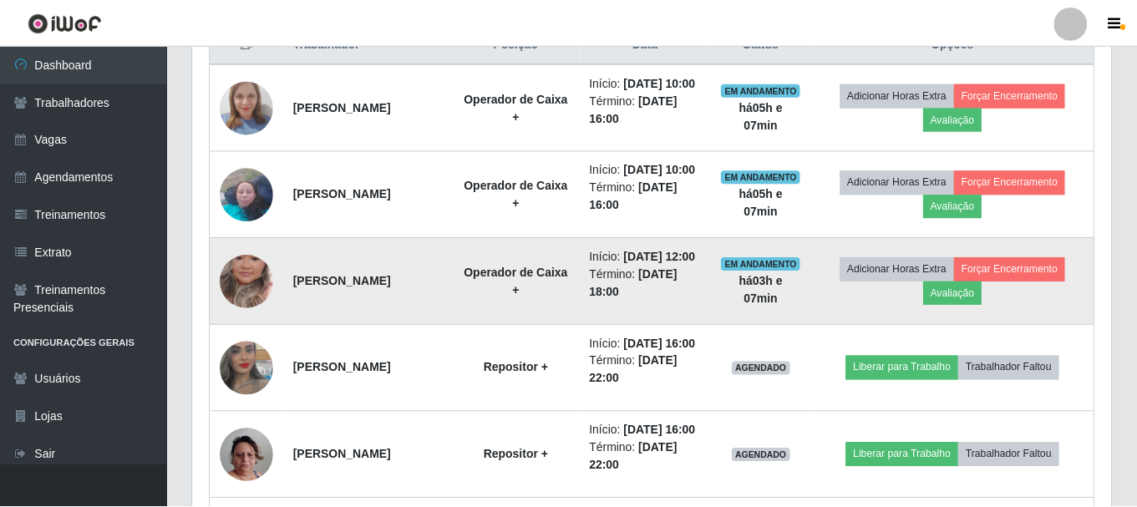
scroll to position [347, 909]
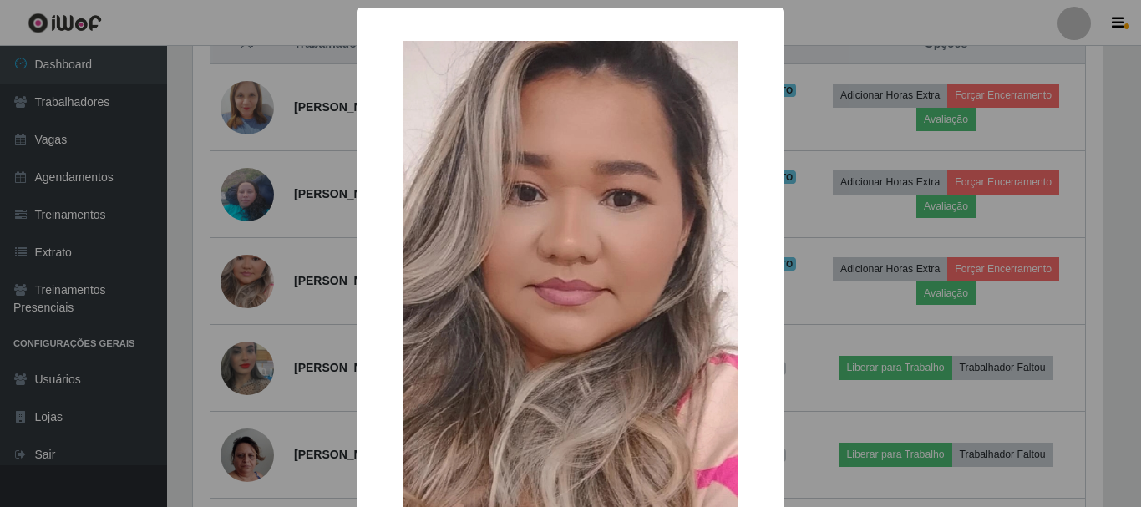
click at [315, 360] on div "× OK Cancel" at bounding box center [570, 253] width 1141 height 507
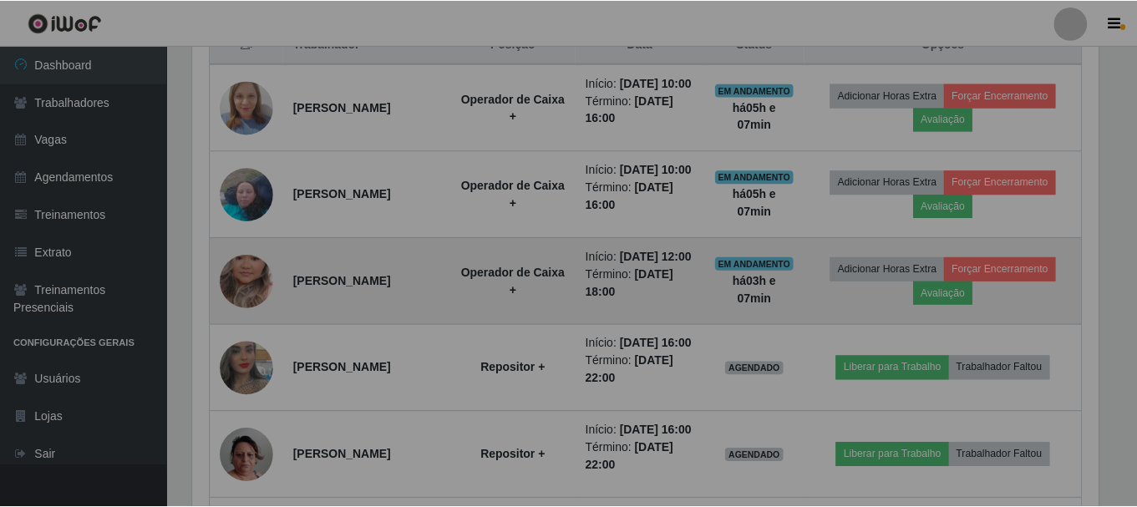
scroll to position [347, 918]
